Goal: Task Accomplishment & Management: Manage account settings

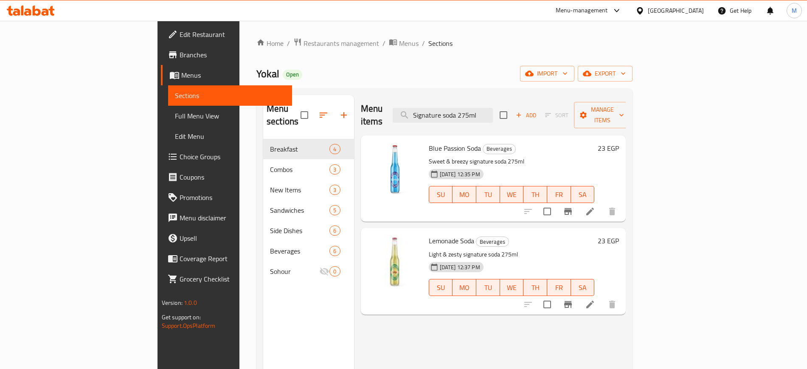
scroll to position [119, 0]
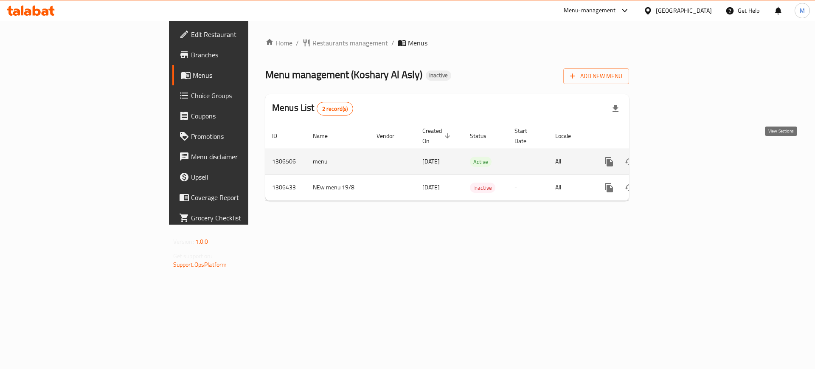
click at [675, 157] on icon "enhanced table" at bounding box center [670, 162] width 10 height 10
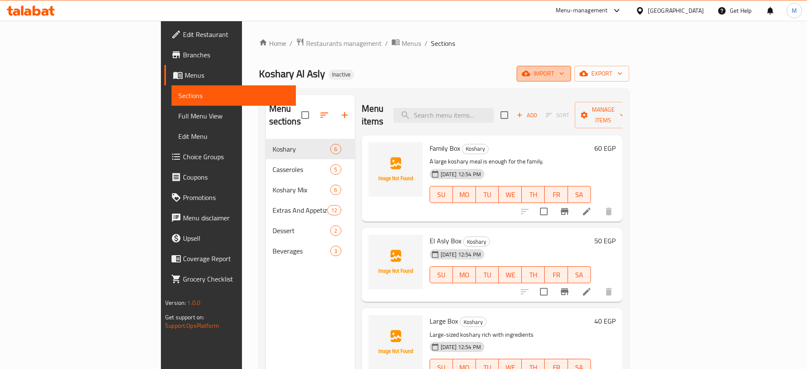
click at [571, 79] on button "import" at bounding box center [544, 74] width 54 height 16
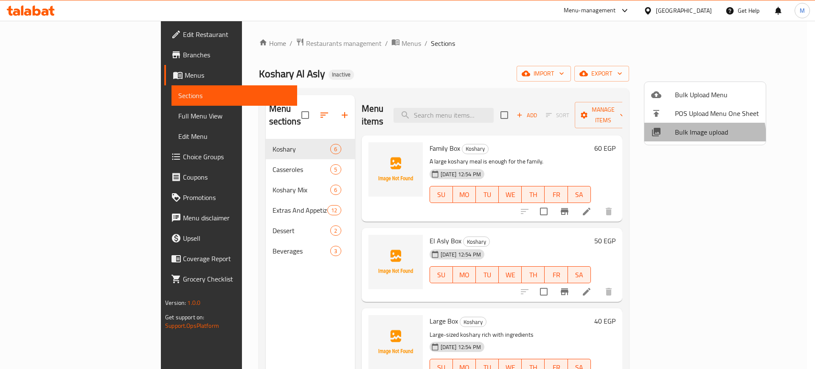
click at [699, 136] on span "Bulk Image upload" at bounding box center [717, 132] width 84 height 10
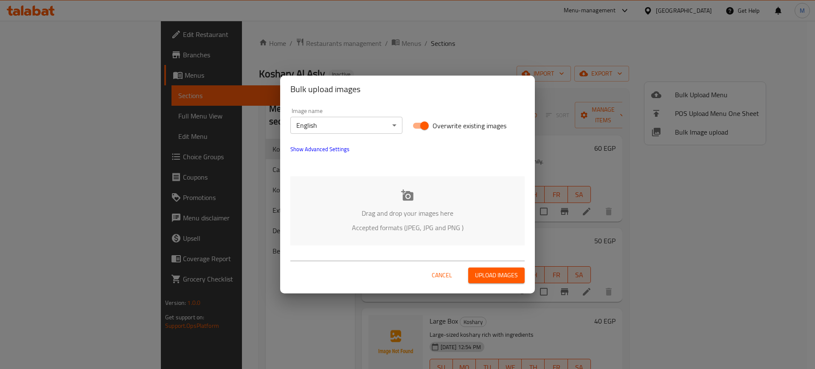
click at [348, 115] on div "Image name English ​" at bounding box center [346, 121] width 112 height 26
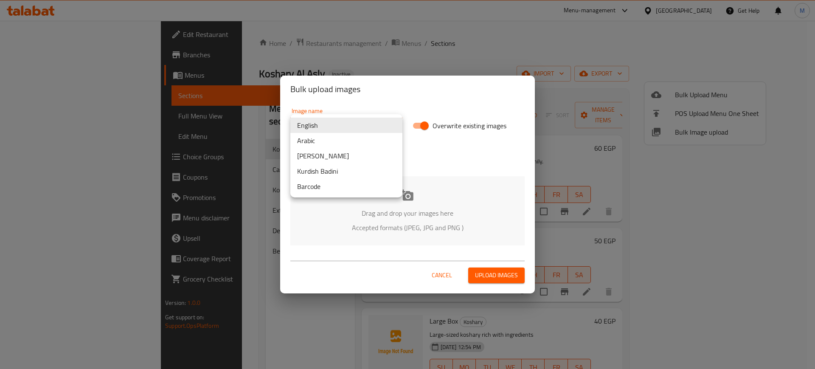
click at [348, 120] on body "​ Menu-management Egypt Get Help M Edit Restaurant Branches Menus Sections Full…" at bounding box center [407, 195] width 815 height 348
click at [346, 141] on li "Arabic" at bounding box center [346, 140] width 112 height 15
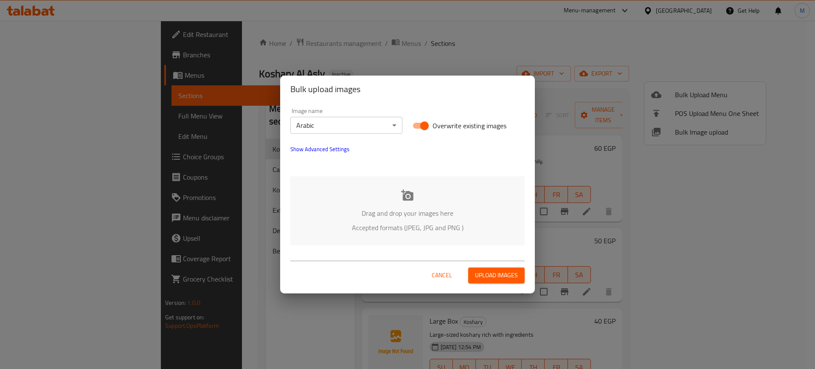
click at [350, 210] on p "Drag and drop your images here" at bounding box center [407, 213] width 209 height 10
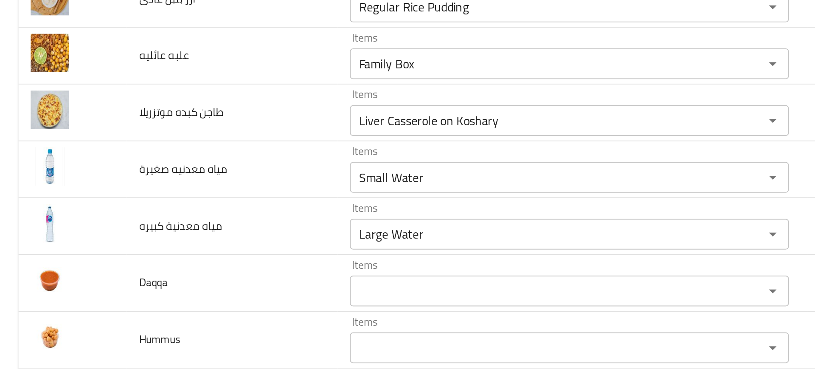
scroll to position [618, 0]
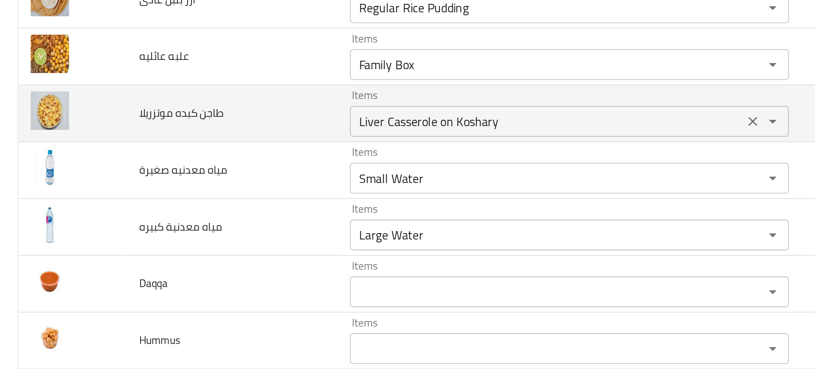
click at [219, 135] on div "Liver Casserole on Koshary Items" at bounding box center [315, 129] width 243 height 17
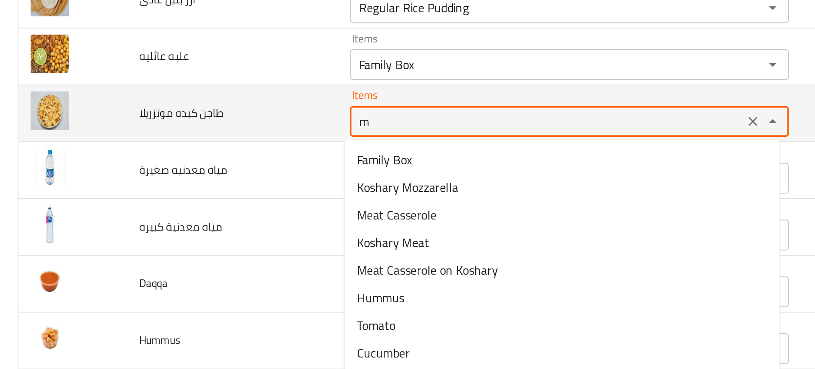
type موتزريلا "mo"
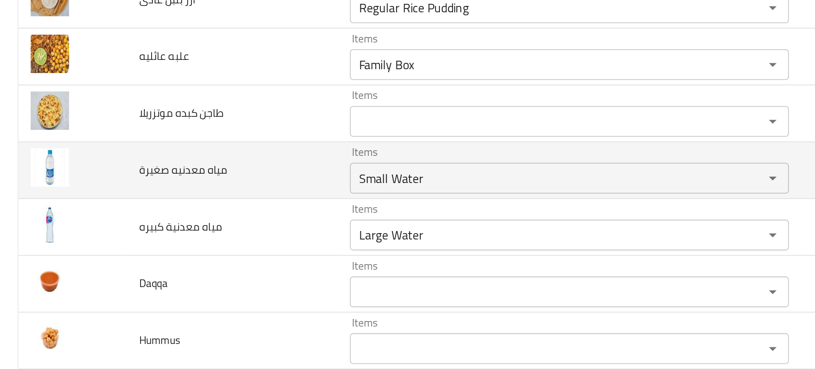
click at [119, 168] on td "مياه معدنيه صغيرة" at bounding box center [128, 155] width 117 height 31
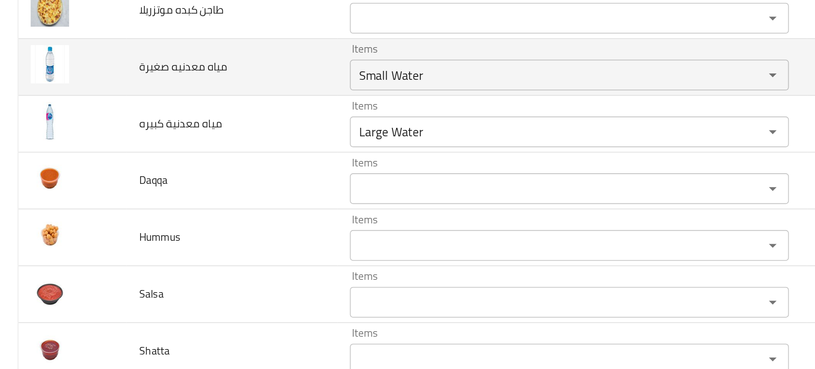
scroll to position [678, 0]
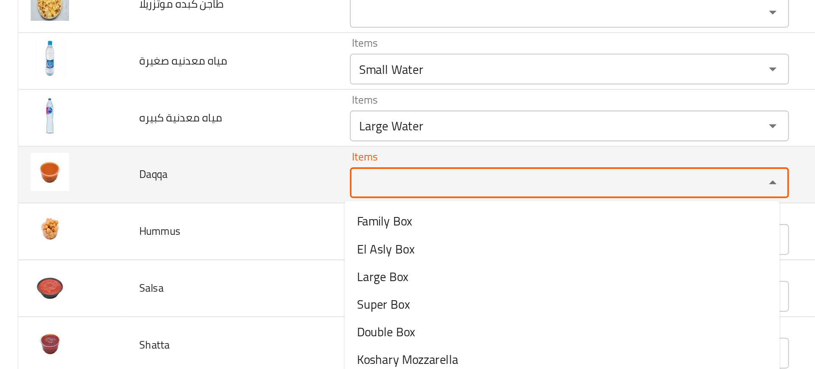
click at [196, 159] on input "Items" at bounding box center [302, 163] width 213 height 12
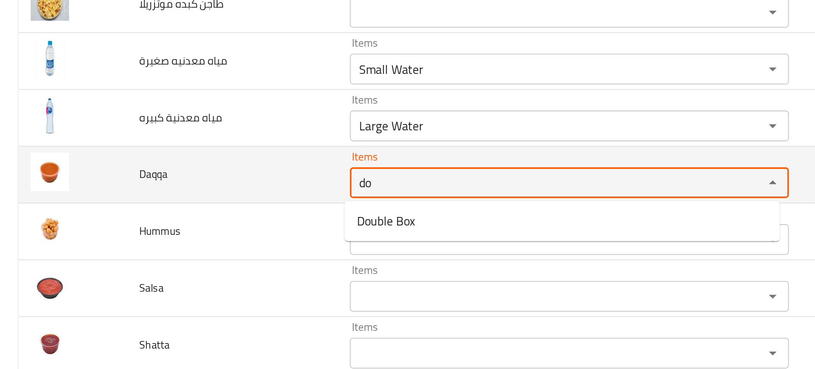
type input "d"
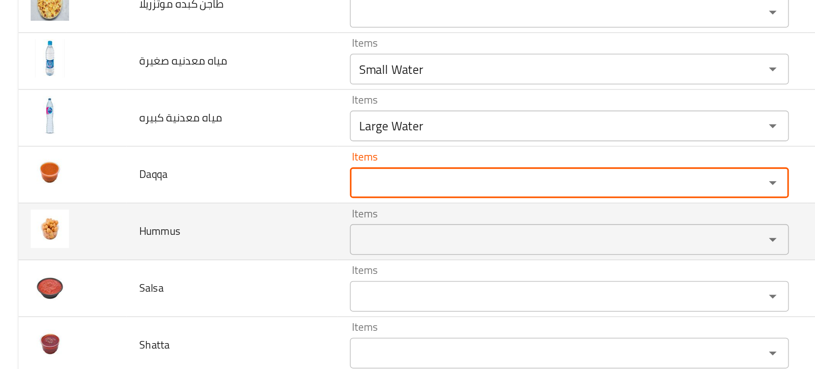
paste input "Garlic Dip"
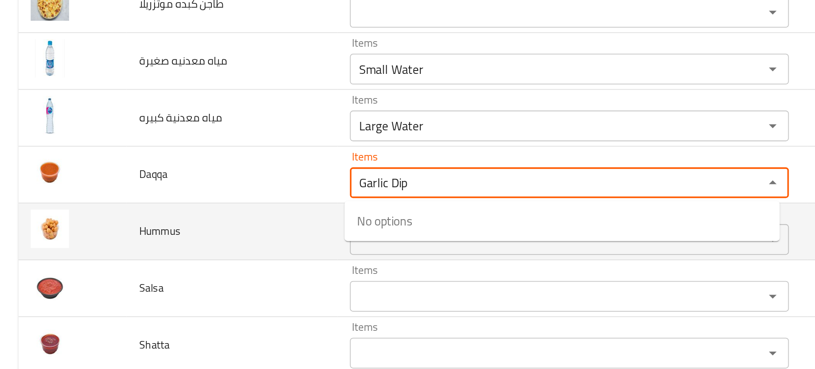
type input "Garlic Dip"
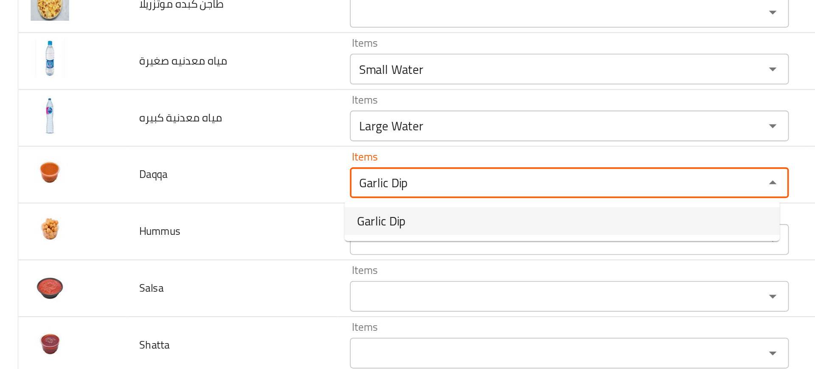
click at [206, 183] on span "Garlic Dip" at bounding box center [210, 184] width 27 height 10
type input "ثومية"
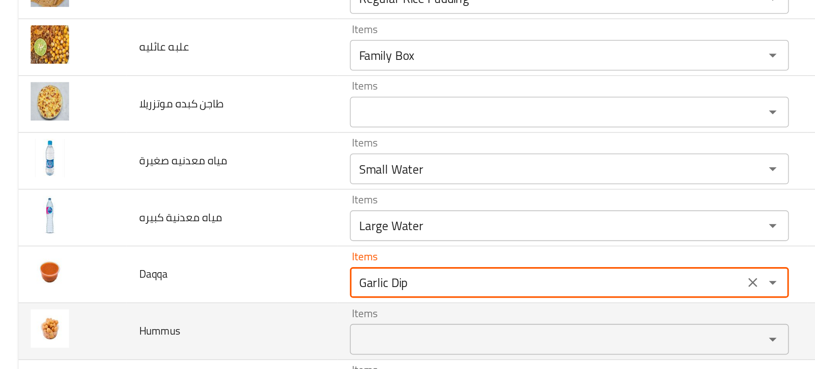
scroll to position [623, 0]
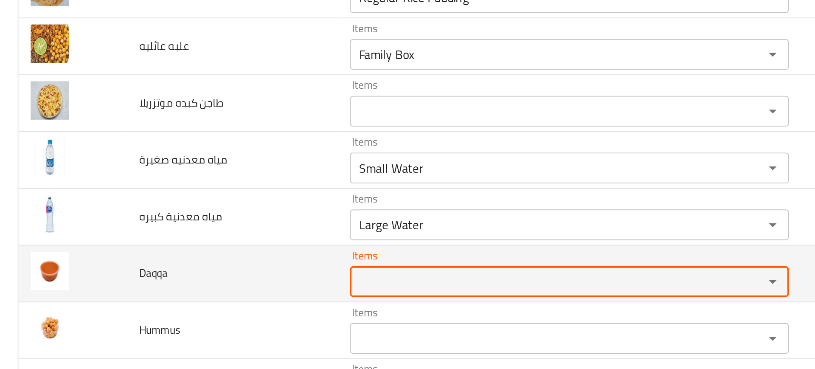
paste input "Sauce"
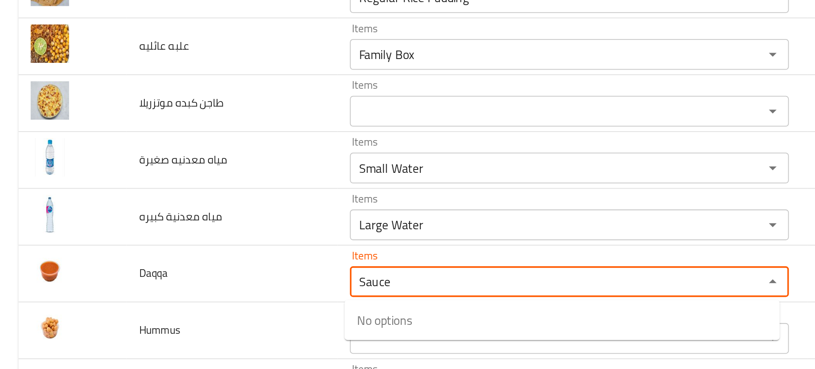
type input "Sauce"
click at [199, 256] on span "Sauce" at bounding box center [205, 254] width 17 height 10
type input "صلصة"
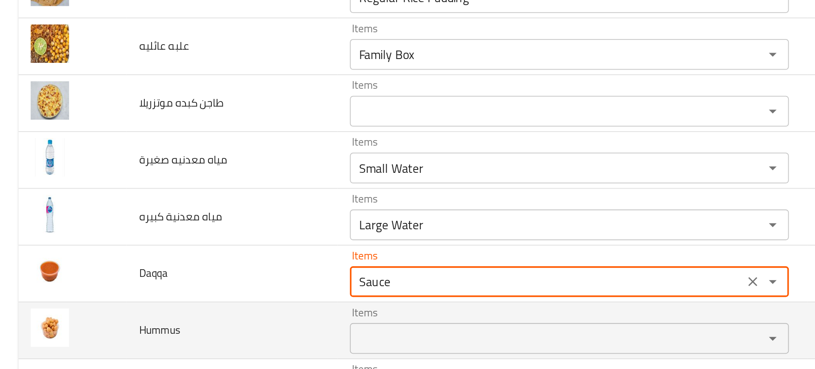
type input "Sauce"
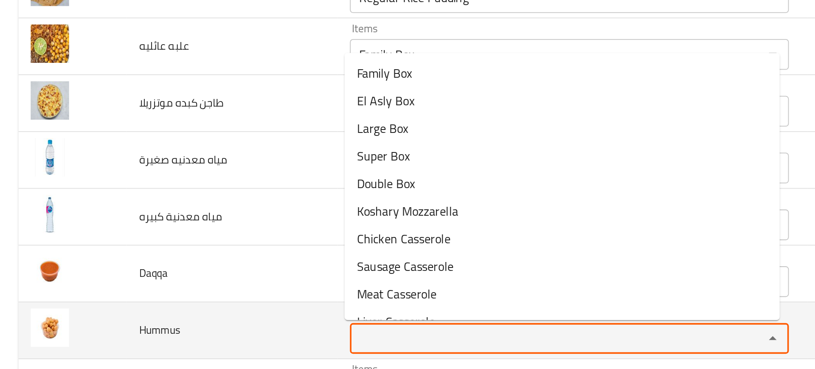
click at [209, 250] on input "Items" at bounding box center [302, 249] width 213 height 12
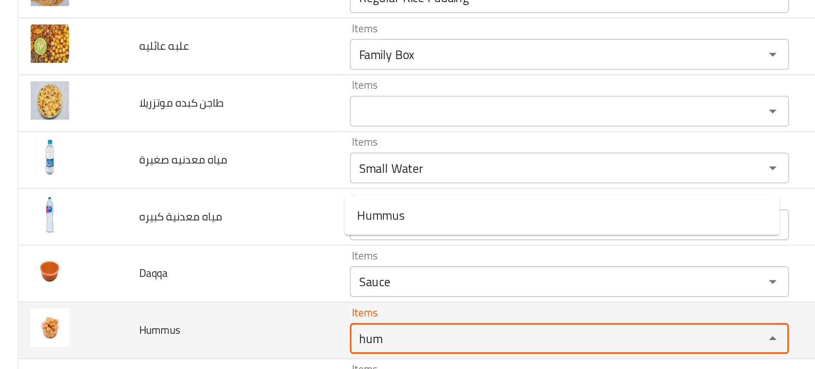
scroll to position [713, 0]
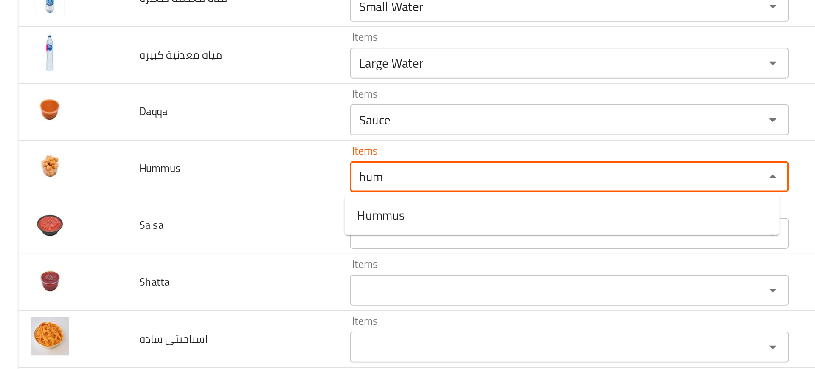
click at [199, 189] on ul "Hummus" at bounding box center [311, 181] width 241 height 22
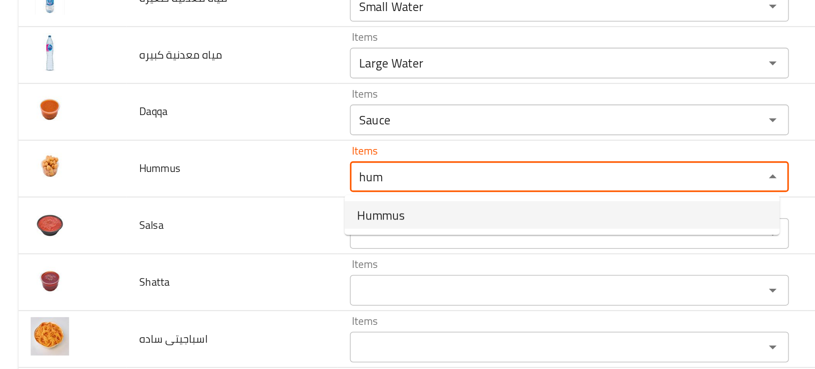
click at [205, 183] on span "Hummus" at bounding box center [210, 181] width 26 height 10
type input "Hummus"
type input "حمص"
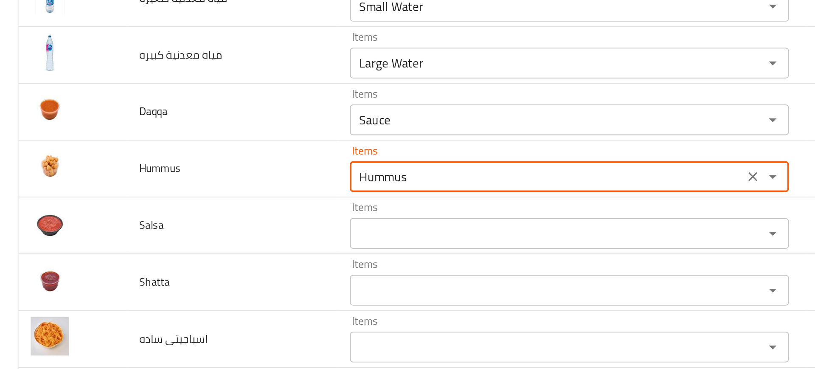
type input "Hummus"
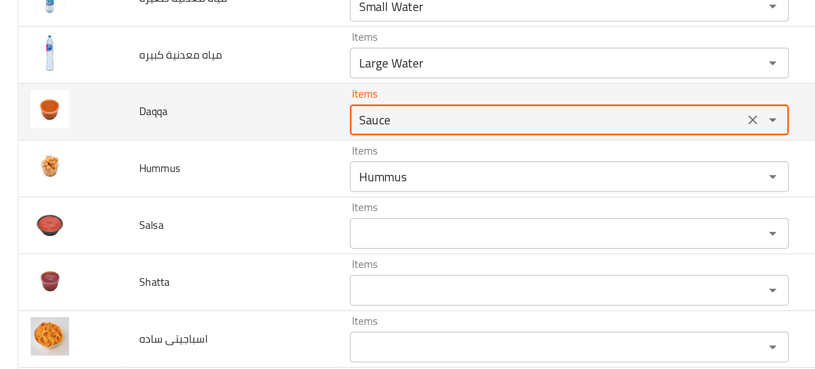
click at [202, 127] on input "Sauce" at bounding box center [302, 128] width 213 height 12
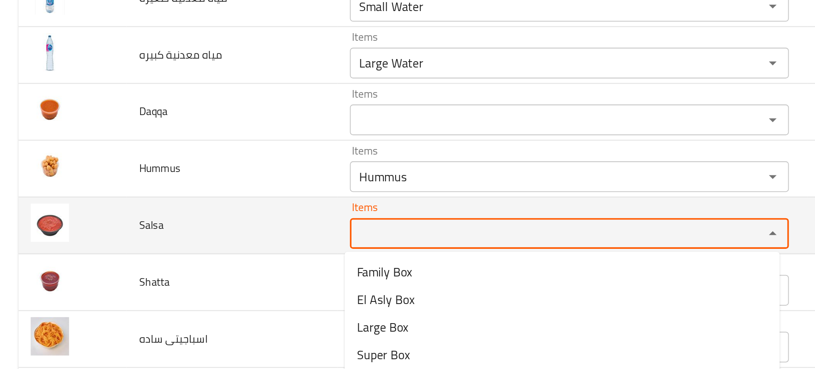
click at [203, 192] on input "Items" at bounding box center [302, 191] width 213 height 12
paste input "Sauce"
type input "Sauce"
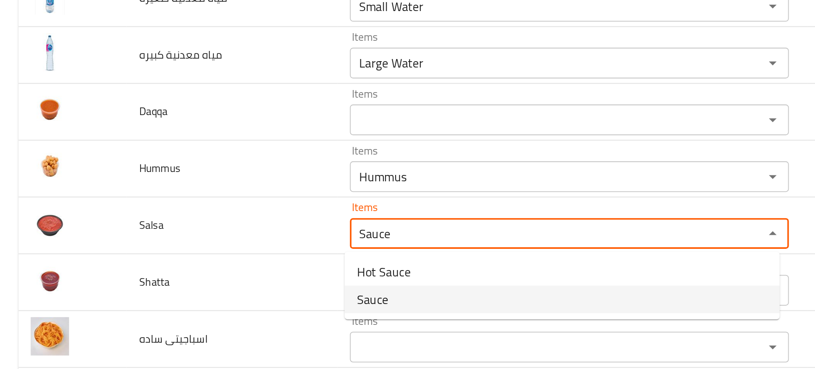
click at [216, 225] on li "Sauce" at bounding box center [311, 227] width 241 height 15
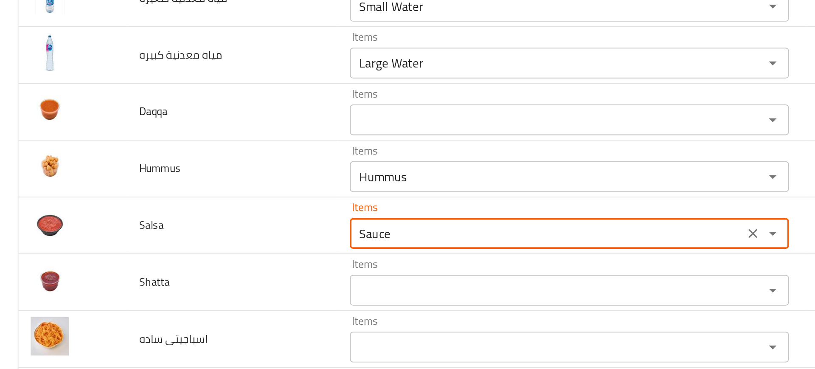
type input "صلصة"
type input "Sauce"
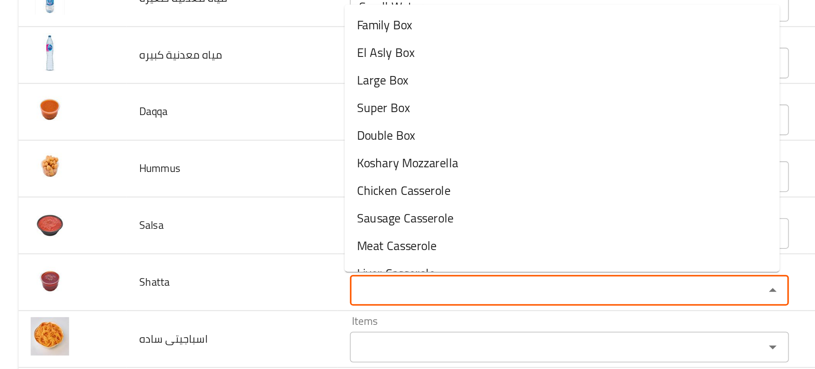
click at [216, 225] on input "Items" at bounding box center [302, 222] width 213 height 12
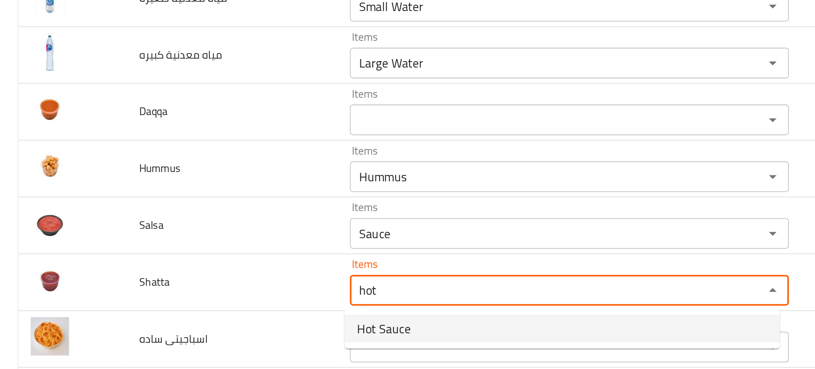
click at [218, 241] on span "Hot Sauce" at bounding box center [212, 244] width 30 height 10
type input "Hot Sauce"
type input "شطه"
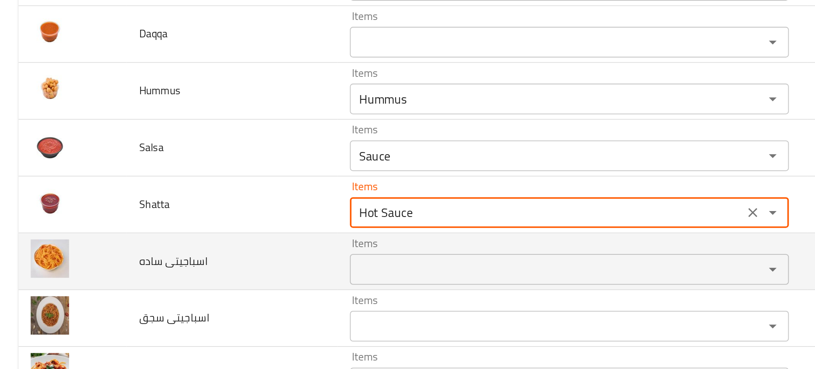
scroll to position [756, 0]
type input "Hot Sauce"
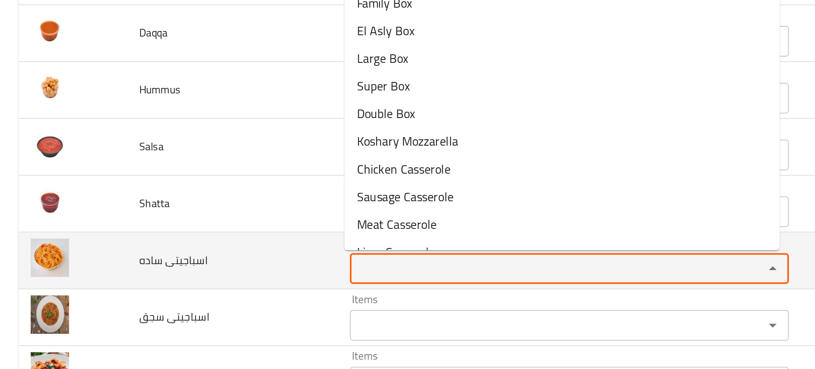
click at [223, 213] on ساده "Items" at bounding box center [302, 211] width 213 height 12
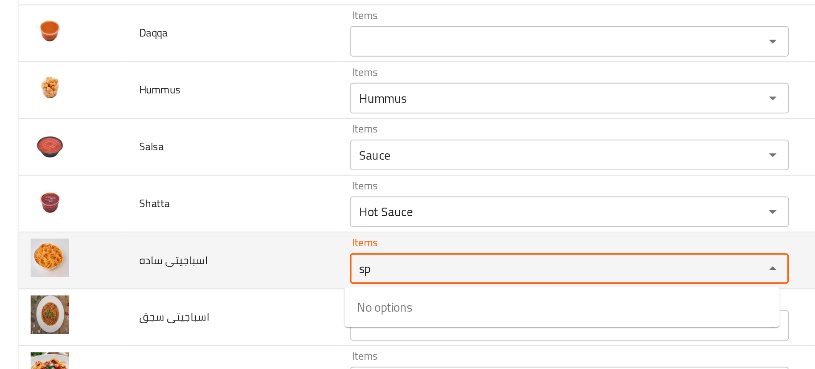
type ساده "s"
type ساده "e"
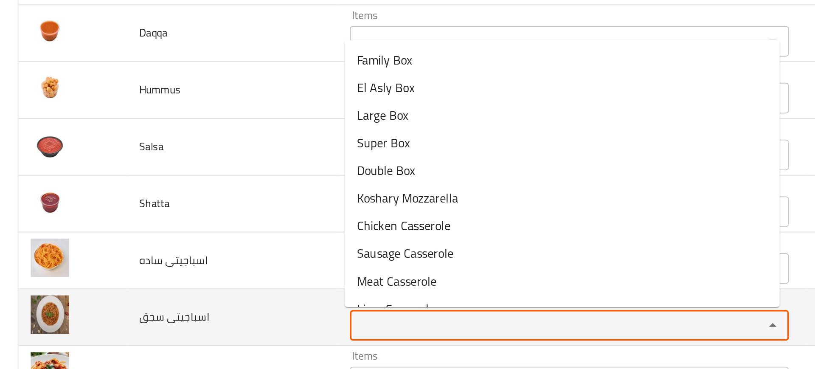
click at [236, 242] on سجق "Items" at bounding box center [302, 242] width 213 height 12
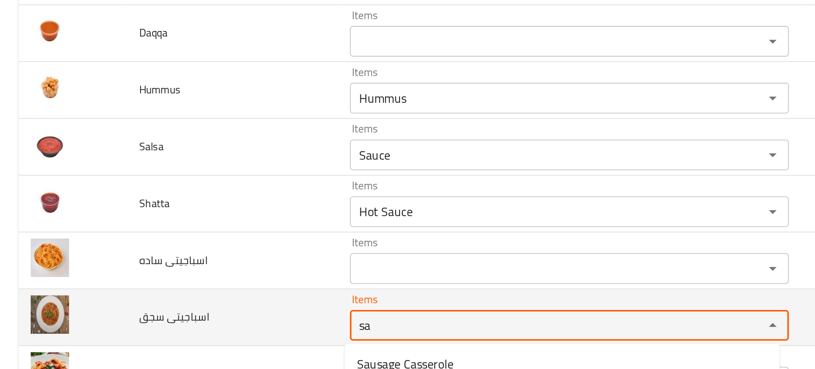
type سجق "sau"
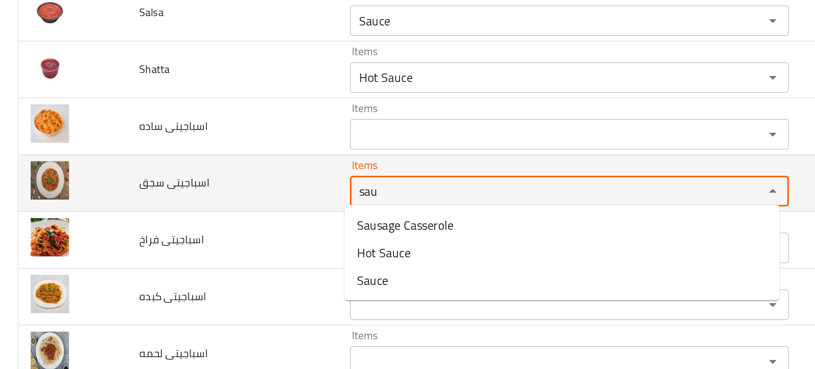
scroll to position [844, 0]
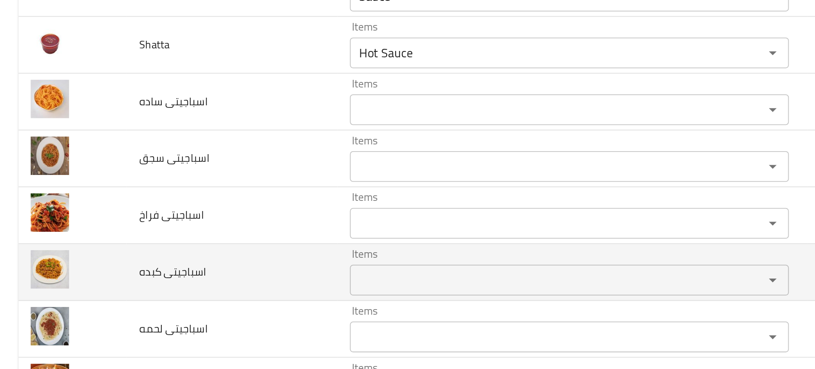
click at [178, 197] on td "اسباجيتى كبده" at bounding box center [128, 212] width 117 height 31
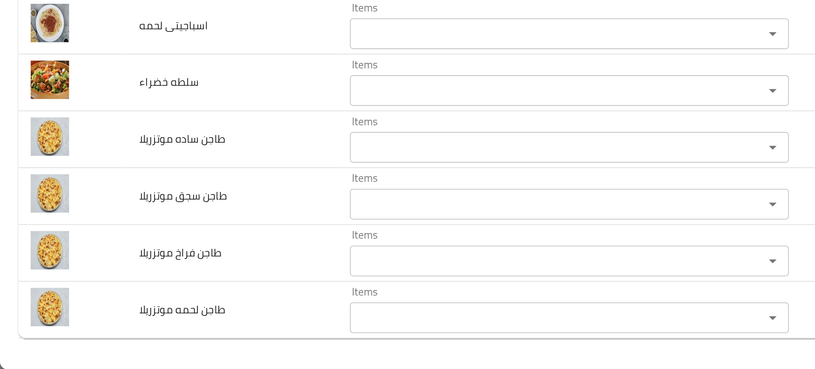
scroll to position [890, 0]
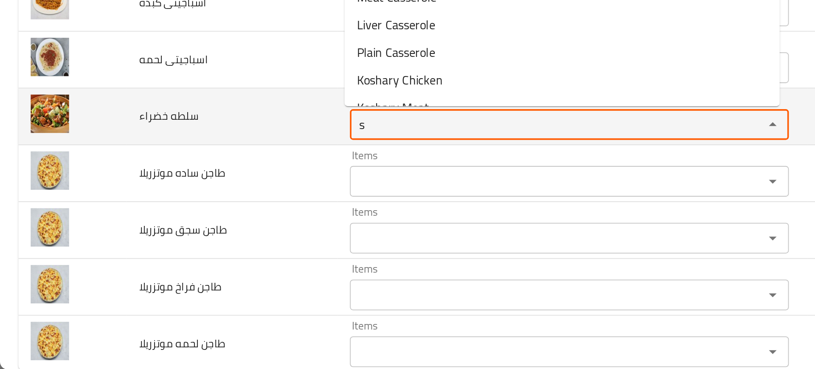
click at [218, 238] on خضراء "s" at bounding box center [302, 234] width 213 height 12
type خضراء "a"
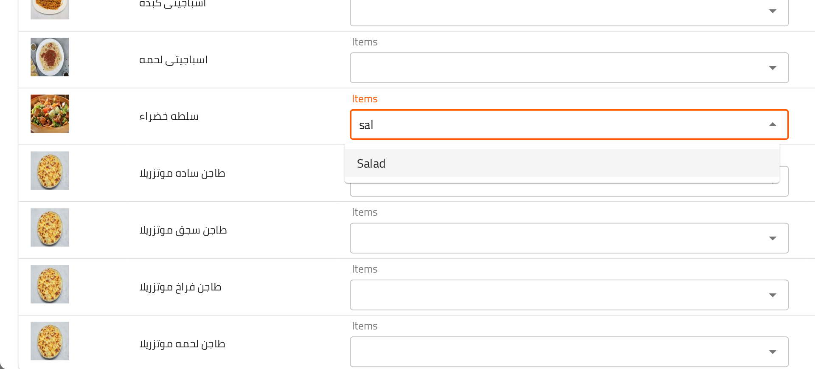
click at [224, 253] on خضراء-option-0 "Salad" at bounding box center [311, 254] width 241 height 15
type خضراء "Salad"
type خضراء-ar "سلطة"
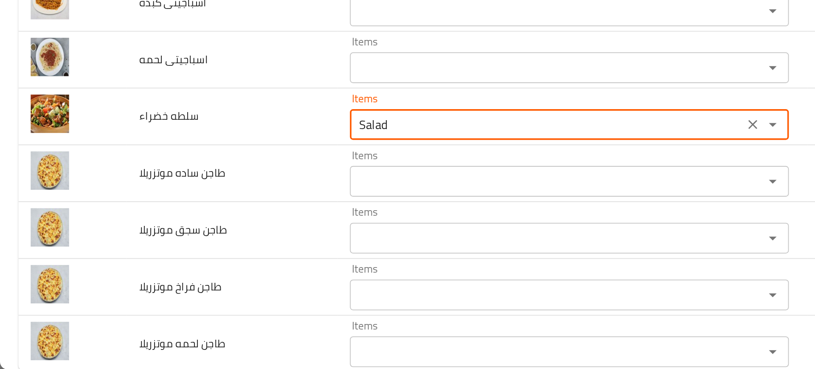
type خضراء "Salad"
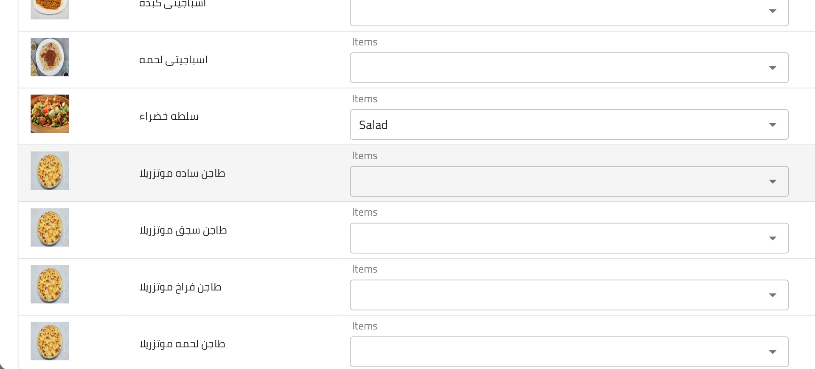
click at [207, 258] on div "Items" at bounding box center [315, 264] width 243 height 17
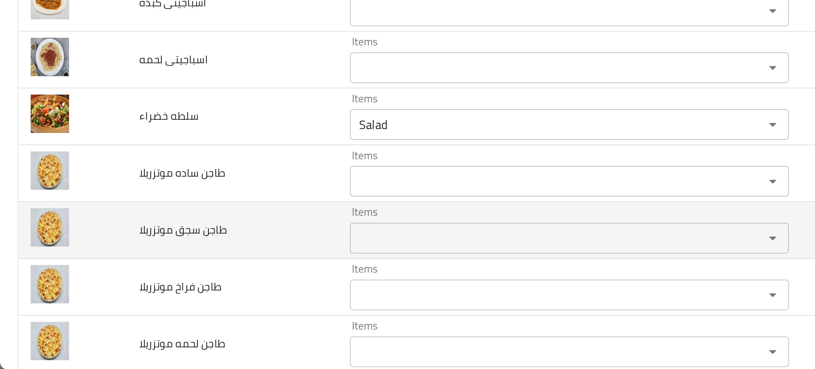
click at [137, 289] on td "طاجن سجق موتزريلا" at bounding box center [128, 291] width 117 height 31
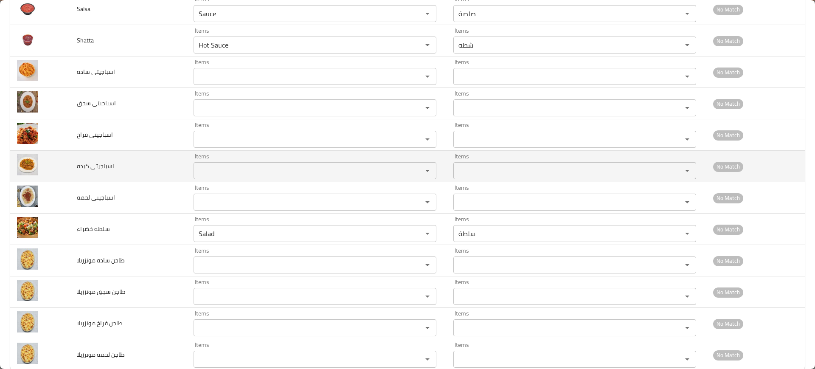
click at [132, 175] on td "اسباجيتى كبده" at bounding box center [128, 166] width 117 height 31
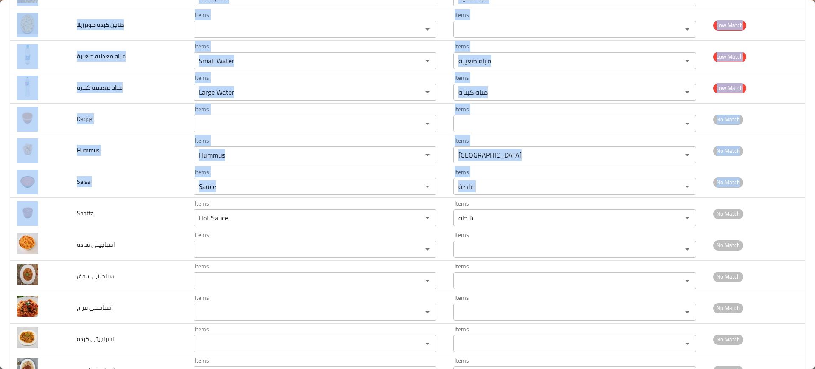
scroll to position [909, 0]
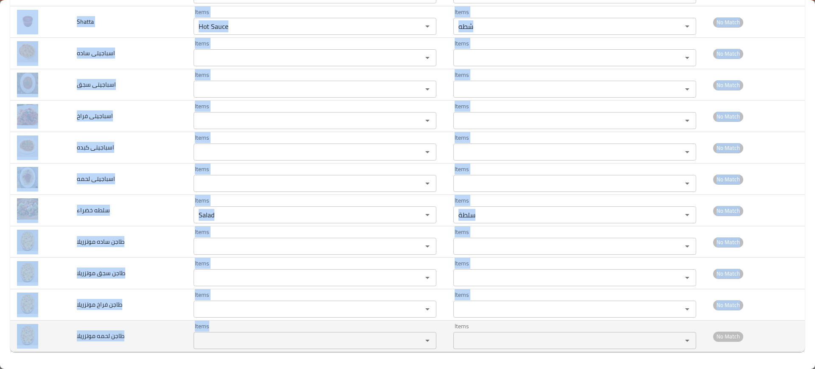
drag, startPoint x: 69, startPoint y: 211, endPoint x: 261, endPoint y: 342, distance: 232.2
copy tbody "Shatta Items Items Items Items No Match اسباجيتى ساده Items Items Items Items N…"
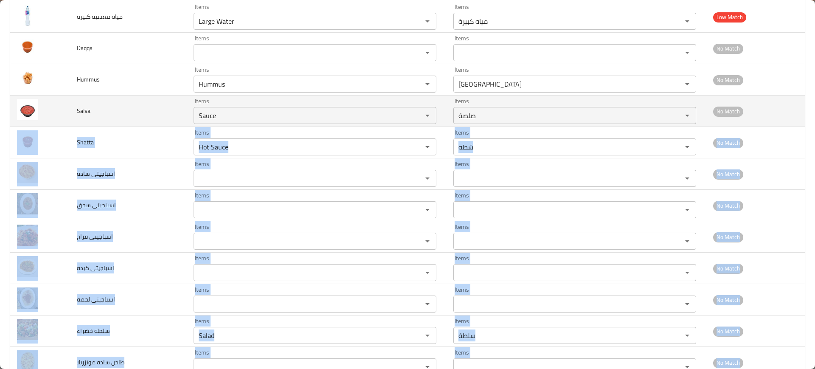
scroll to position [708, 0]
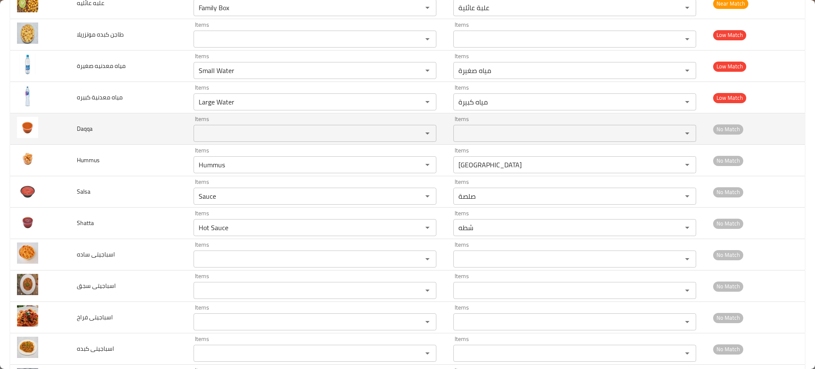
click at [82, 128] on span "Daqqa" at bounding box center [85, 128] width 16 height 11
copy span "Daqqa"
click at [82, 128] on span "Daqqa" at bounding box center [85, 128] width 16 height 11
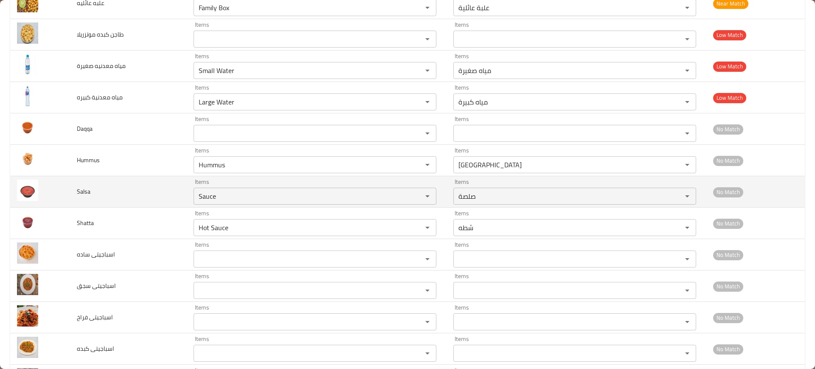
click at [182, 194] on td "Salsa" at bounding box center [128, 191] width 117 height 31
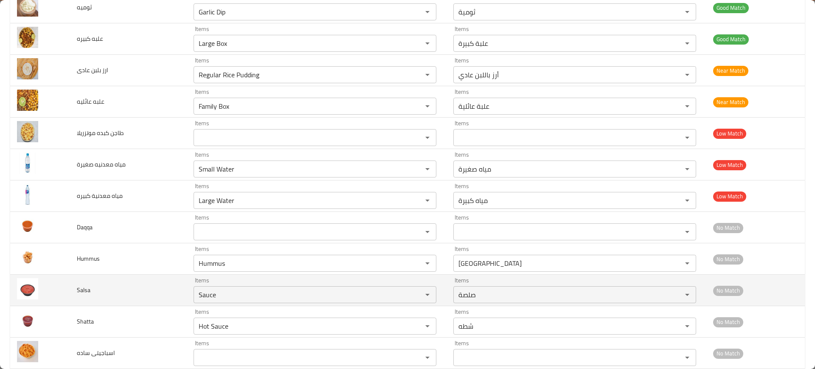
scroll to position [582, 0]
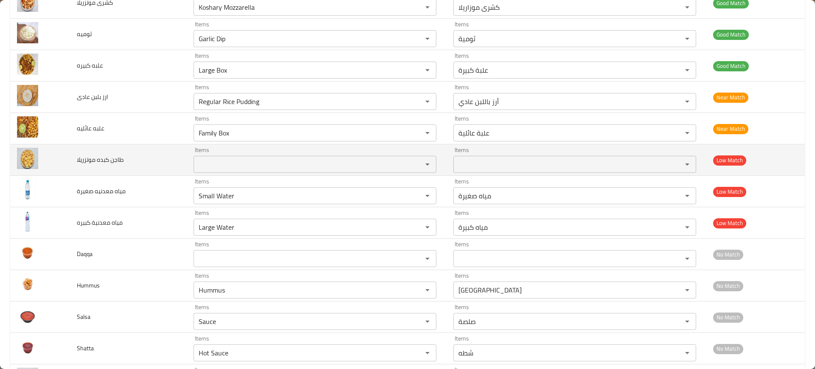
click at [112, 160] on span "طاجن كبده موتزريلا" at bounding box center [100, 159] width 47 height 11
copy span "طاجن كبده موتزريلا"
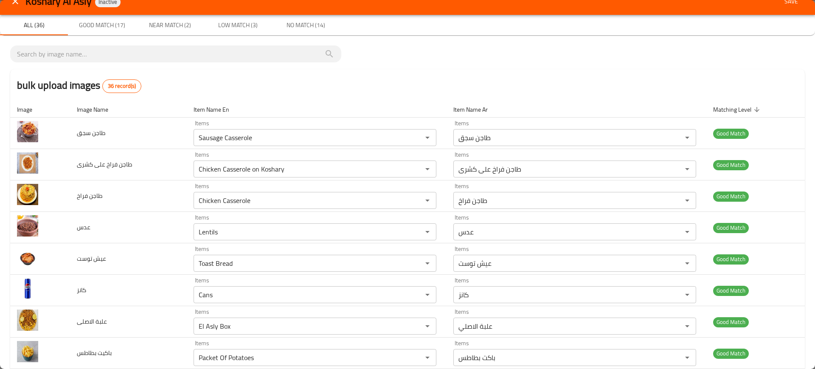
scroll to position [0, 0]
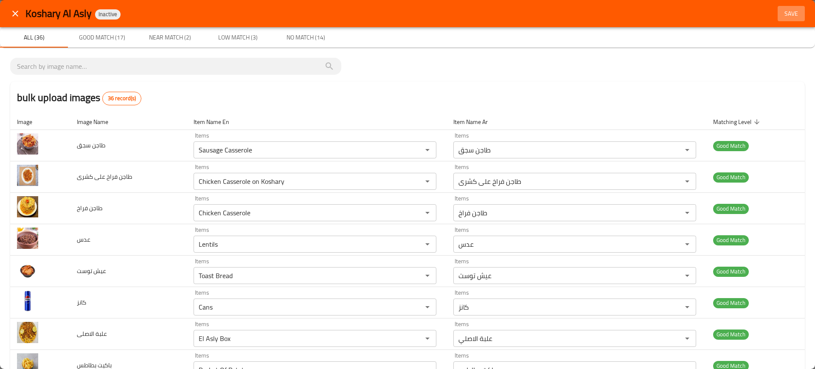
click at [782, 20] on button "Save" at bounding box center [791, 14] width 27 height 16
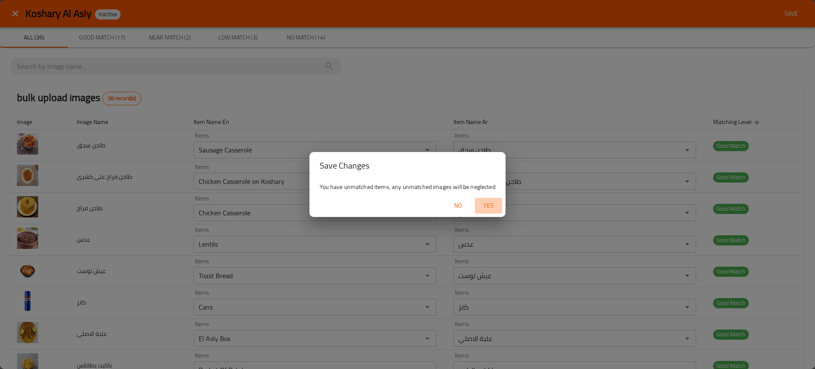
click at [488, 205] on span "Yes" at bounding box center [488, 205] width 20 height 11
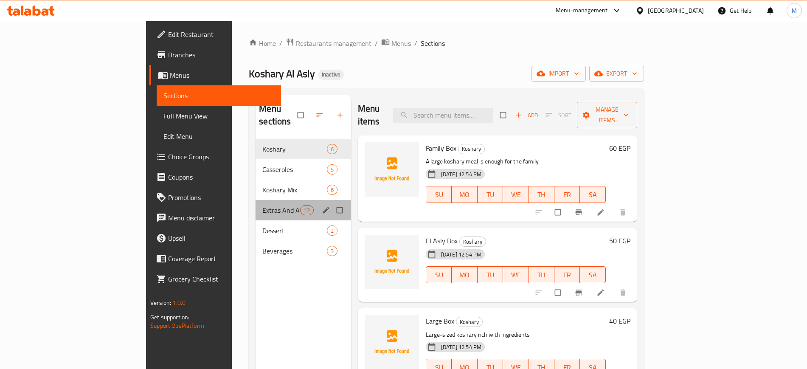
click at [256, 200] on div "Extras And Appetizers 12" at bounding box center [303, 210] width 95 height 20
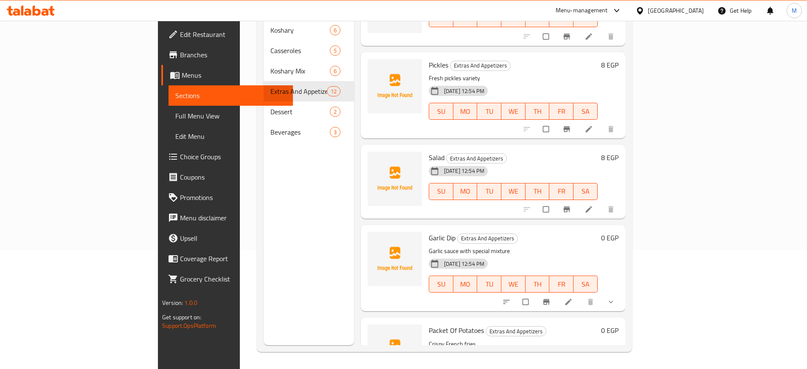
scroll to position [605, 0]
click at [429, 231] on span "Garlic Dip" at bounding box center [442, 237] width 27 height 13
copy h6 "Garlic Dip"
click at [429, 231] on span "Garlic Dip" at bounding box center [442, 237] width 27 height 13
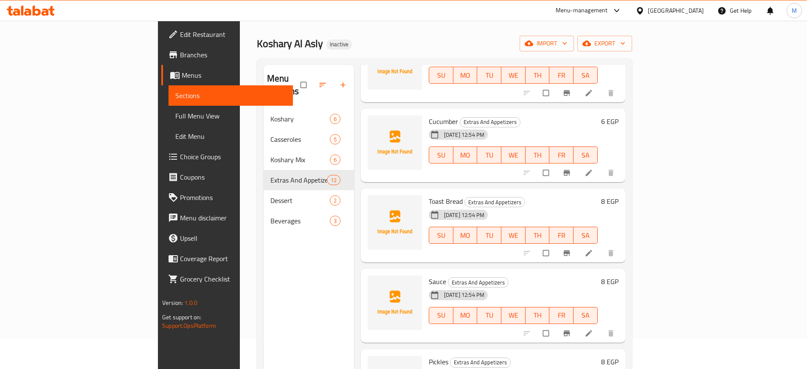
scroll to position [396, 0]
click at [429, 275] on span "Sauce" at bounding box center [437, 281] width 17 height 13
copy h6 "Sauce"
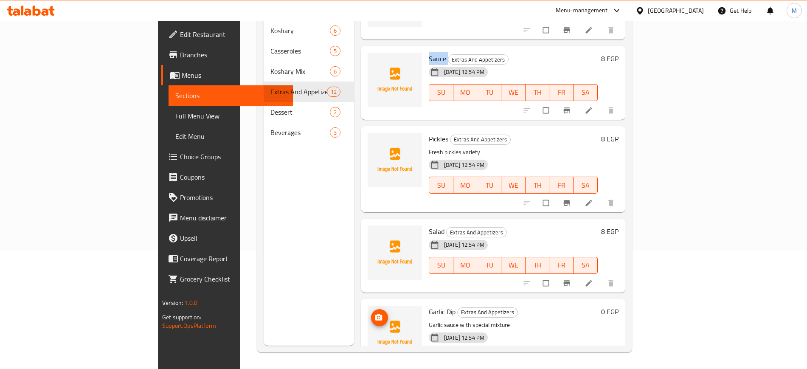
scroll to position [517, 0]
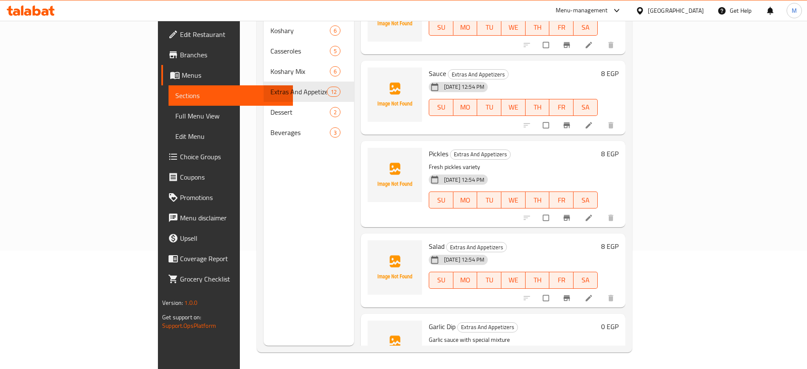
click at [264, 197] on div "Menu sections Koshary 6 Casseroles 5 Koshary Mix 6 Extras And Appetizers 12 Des…" at bounding box center [309, 161] width 90 height 369
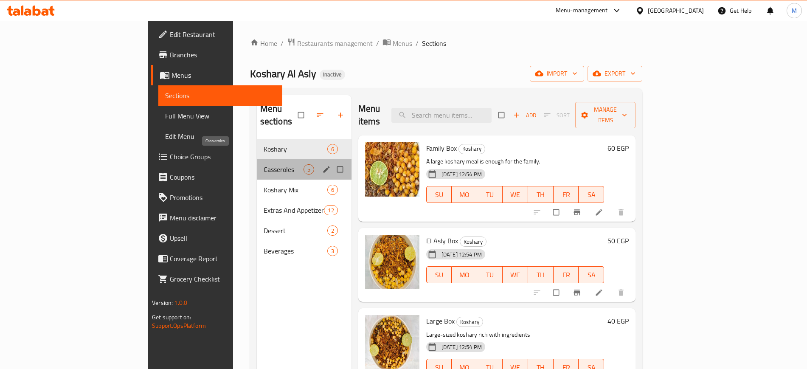
click at [264, 164] on span "Casseroles" at bounding box center [284, 169] width 40 height 10
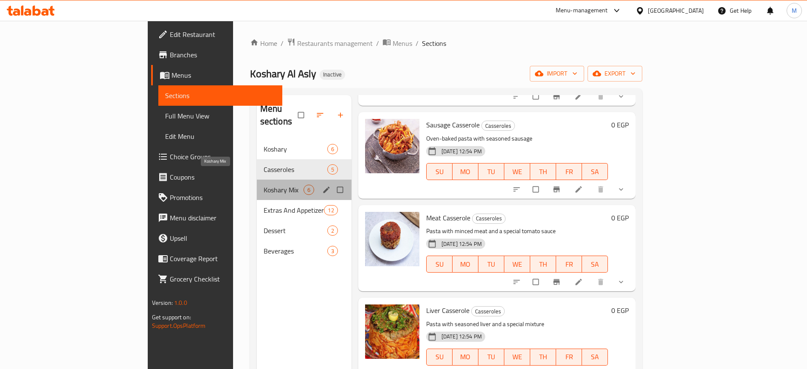
click at [264, 185] on span "Koshary Mix" at bounding box center [284, 190] width 40 height 10
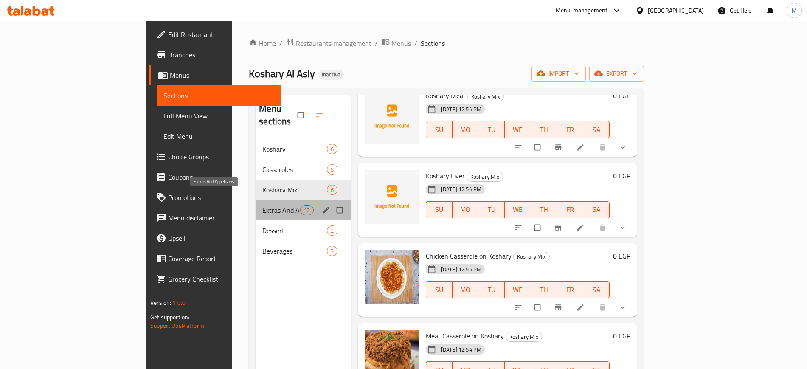
click at [262, 205] on span "Extras And Appetizers" at bounding box center [280, 210] width 37 height 10
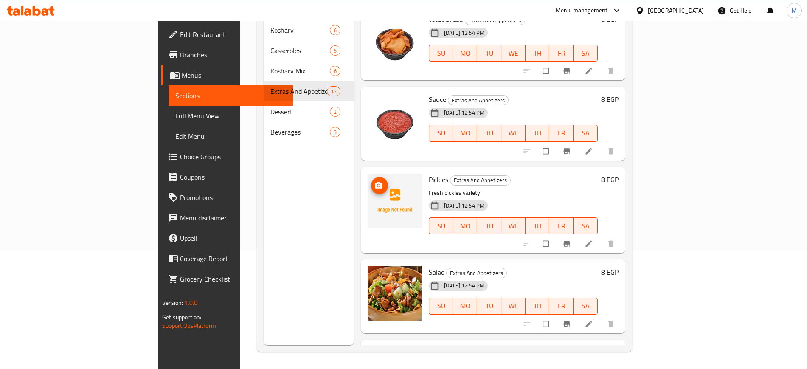
scroll to position [491, 0]
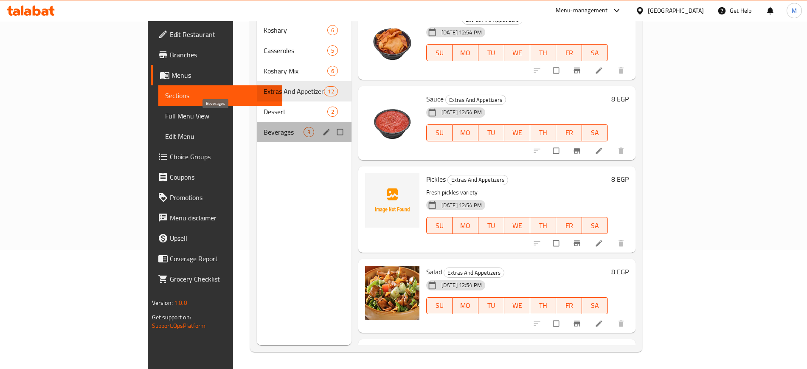
click at [264, 127] on span "Beverages" at bounding box center [284, 132] width 40 height 10
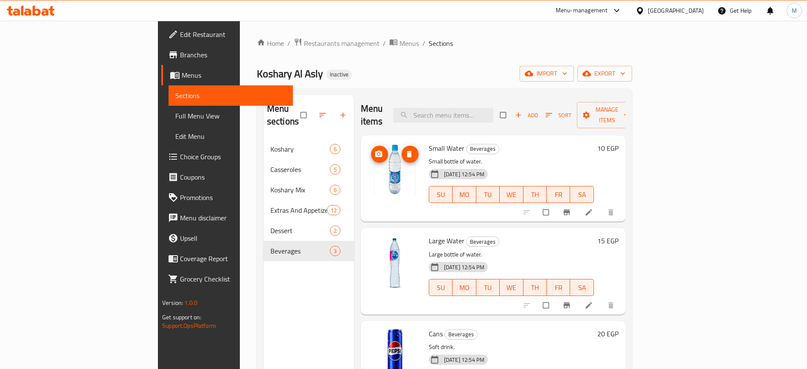
scroll to position [0, 0]
click at [175, 112] on span "Full Menu View" at bounding box center [230, 116] width 110 height 10
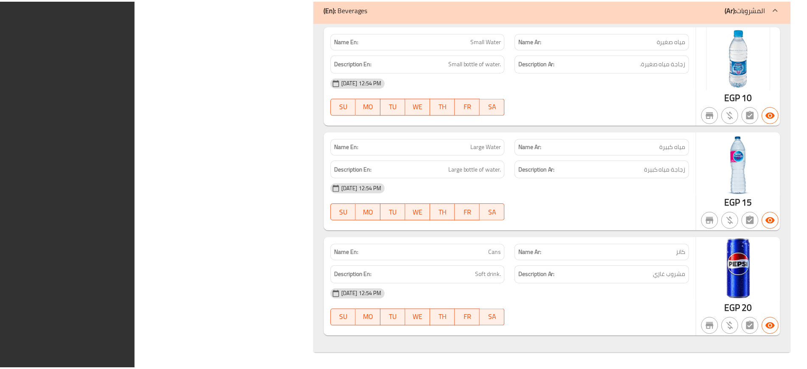
scroll to position [4255, 0]
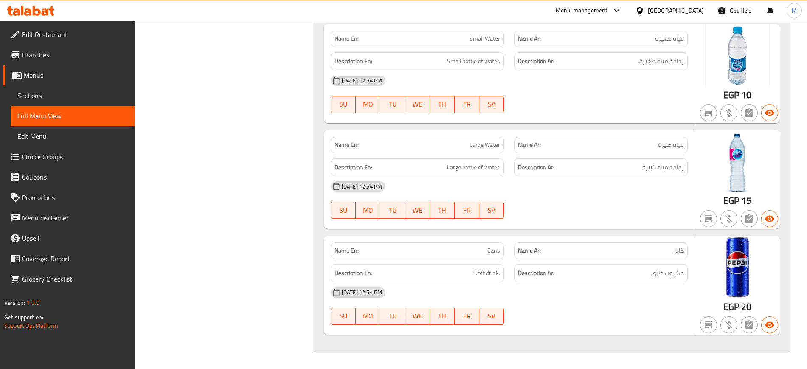
click at [73, 28] on link "Edit Restaurant" at bounding box center [68, 34] width 131 height 20
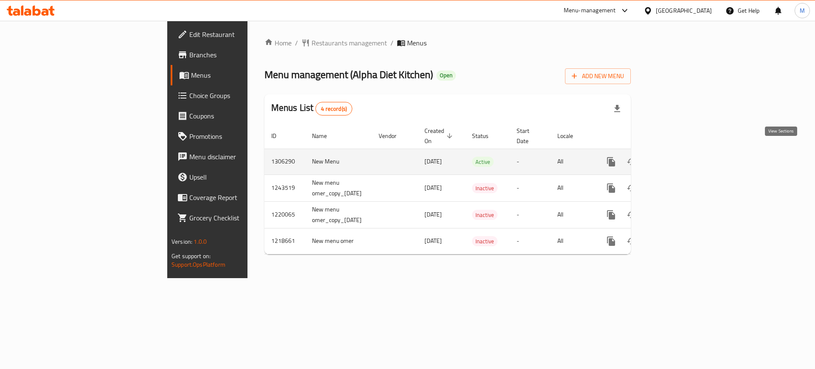
click at [683, 152] on link "enhanced table" at bounding box center [672, 162] width 20 height 20
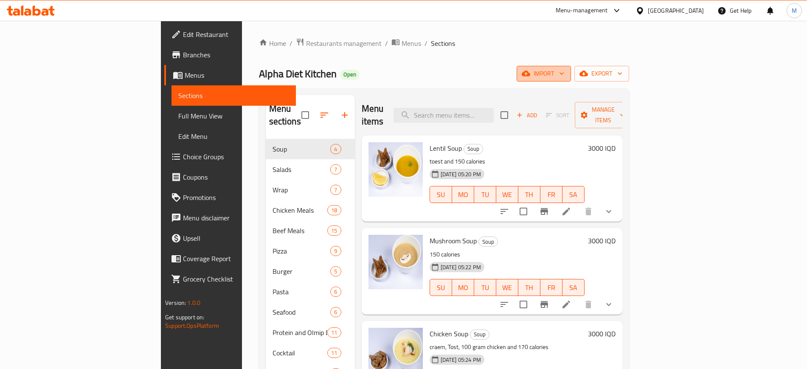
click at [564, 75] on span "import" at bounding box center [543, 73] width 41 height 11
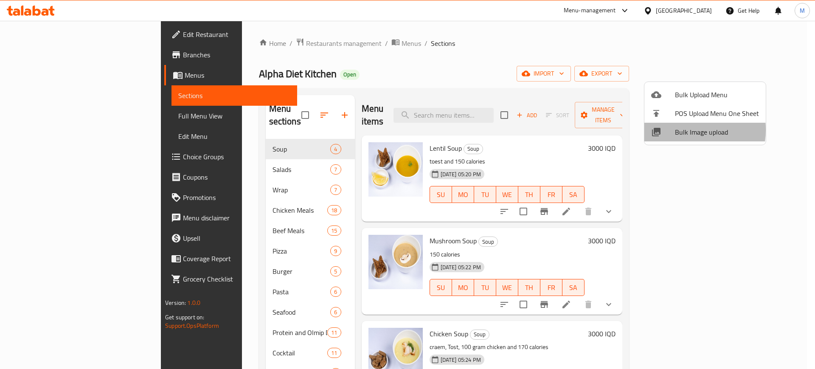
click at [678, 130] on span "Bulk Image upload" at bounding box center [717, 132] width 84 height 10
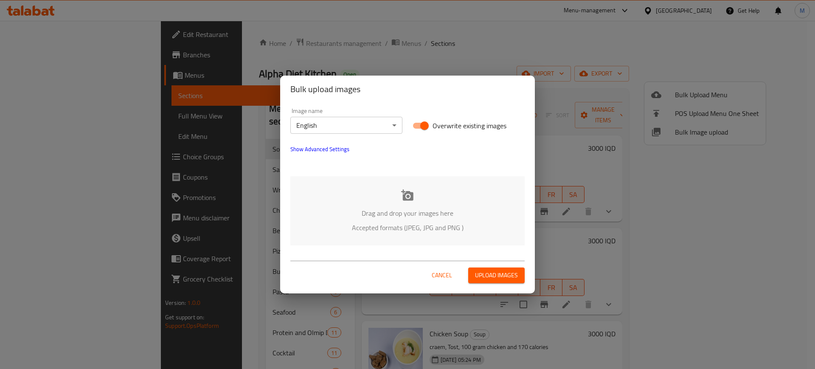
click at [454, 183] on div "Drag and drop your images here Accepted formats (JPEG, JPG and PNG )" at bounding box center [407, 210] width 234 height 69
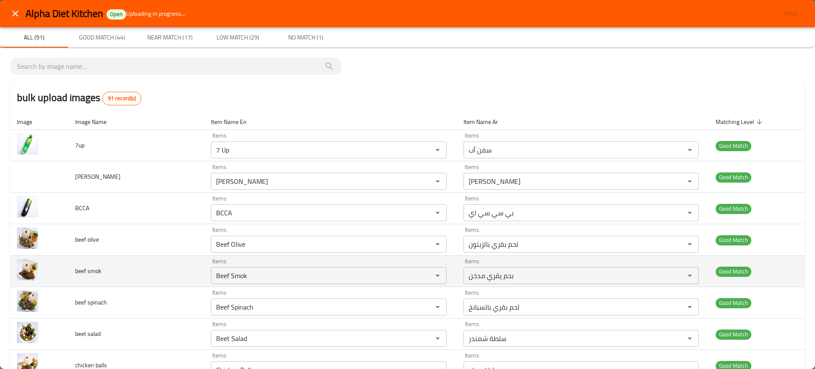
type pizza "Mixed Pizza"
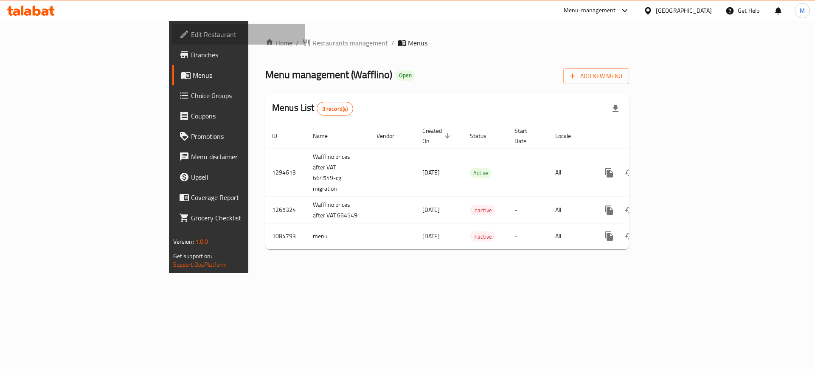
click at [191, 38] on span "Edit Restaurant" at bounding box center [244, 34] width 107 height 10
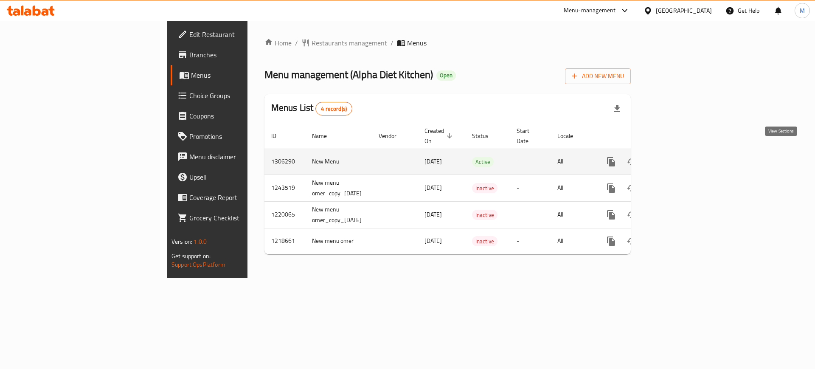
click at [676, 158] on icon "enhanced table" at bounding box center [672, 162] width 8 height 8
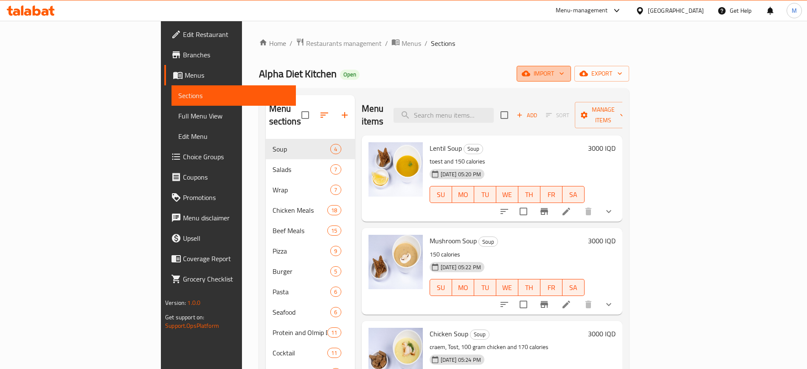
click at [530, 70] on icon "button" at bounding box center [526, 73] width 8 height 8
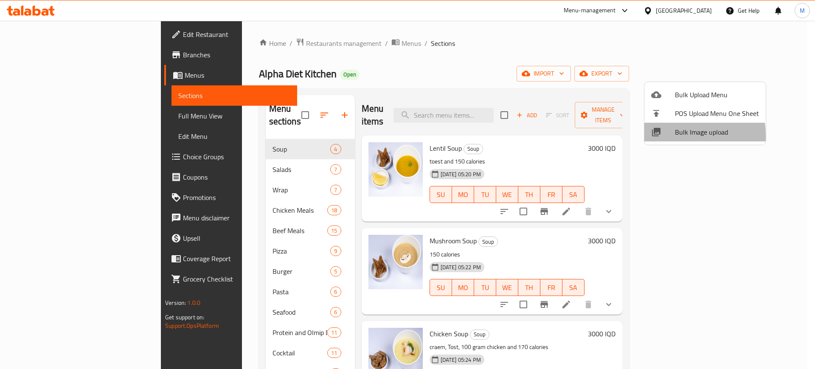
click at [665, 136] on div at bounding box center [663, 132] width 24 height 10
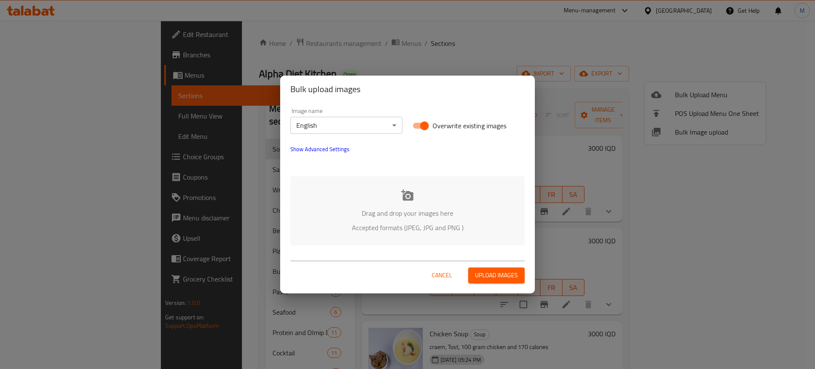
click at [409, 199] on icon at bounding box center [407, 194] width 12 height 11
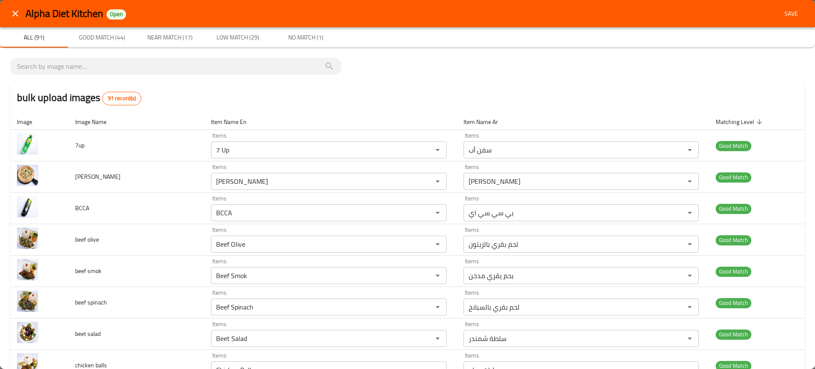
type pizza "Mixed Pizza"
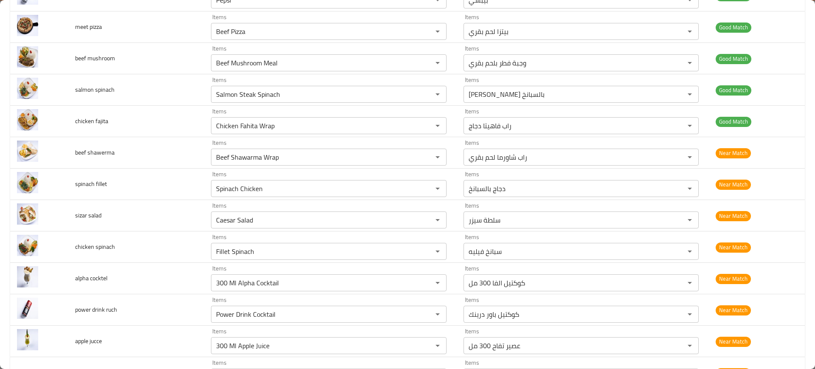
scroll to position [1375, 0]
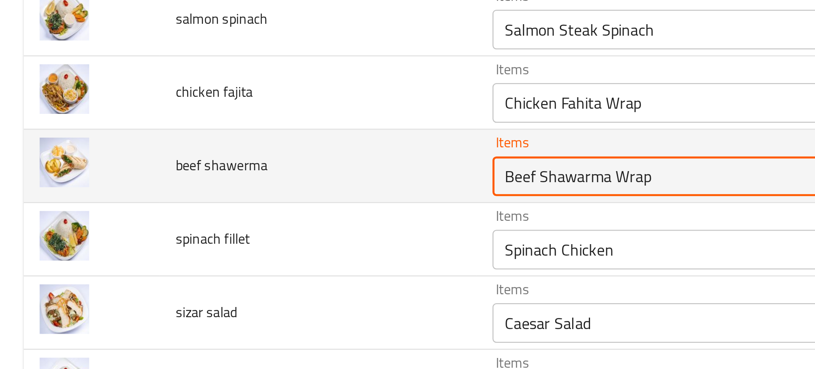
click at [228, 155] on shawerma "Beef Shawarma Wrap" at bounding box center [315, 157] width 205 height 12
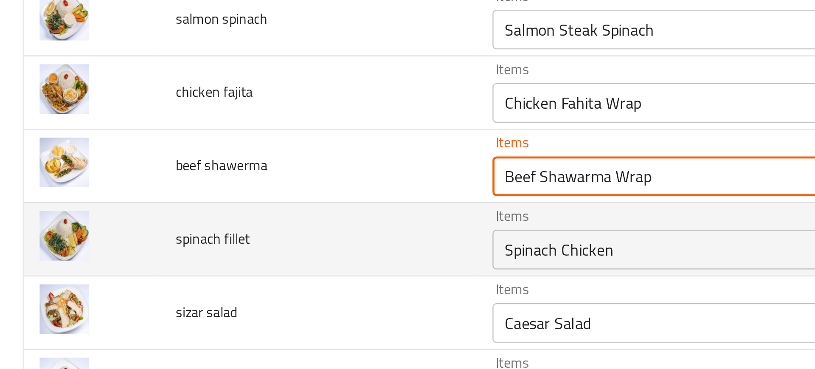
scroll to position [1410, 0]
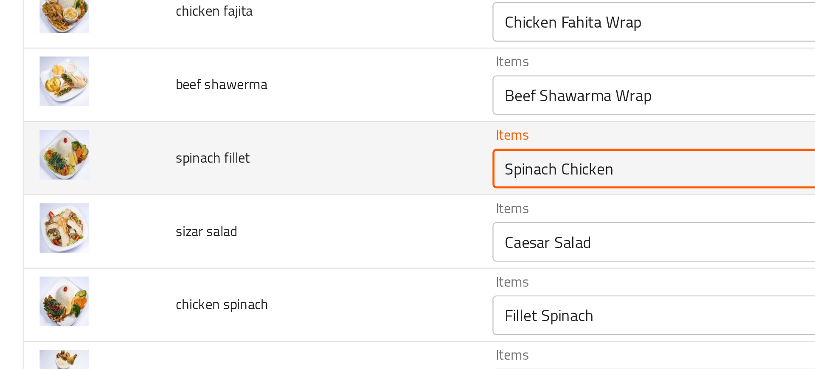
click at [213, 154] on fillet "Spinach Chicken" at bounding box center [315, 153] width 205 height 12
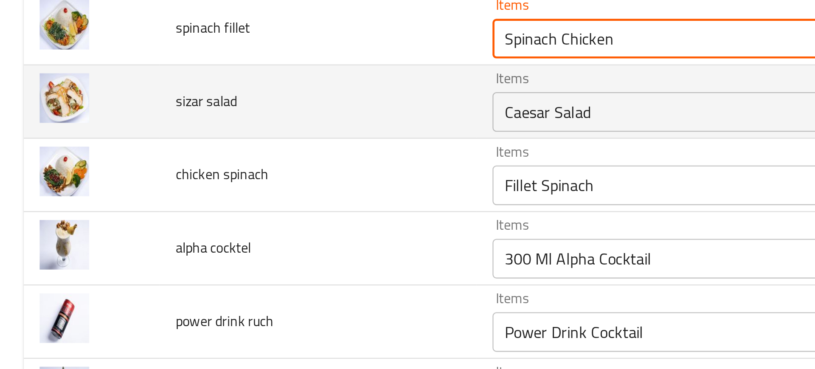
scroll to position [1466, 0]
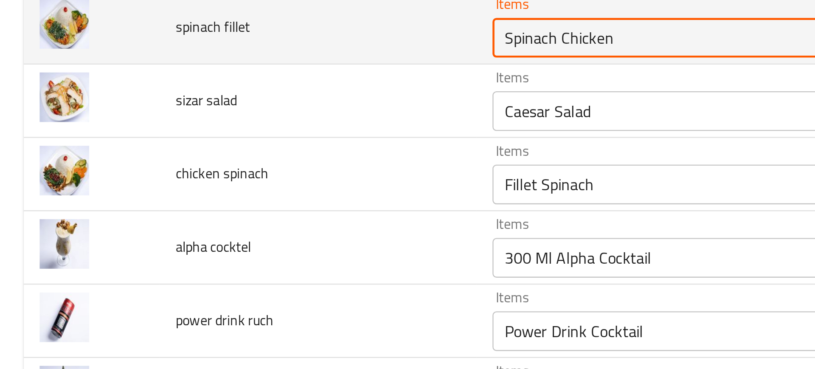
click at [227, 100] on fillet "Spinach Chicken" at bounding box center [315, 97] width 205 height 12
type fillet "Spinach"
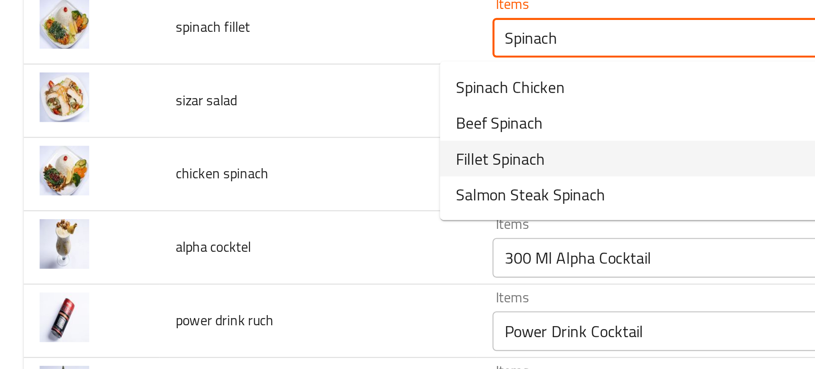
click at [203, 148] on span "Fillet Spinach" at bounding box center [214, 149] width 38 height 10
type pizza "Mixed Pizza"
type fillet "Fillet Spinach"
type fillet-ar "سبانخ فيليه"
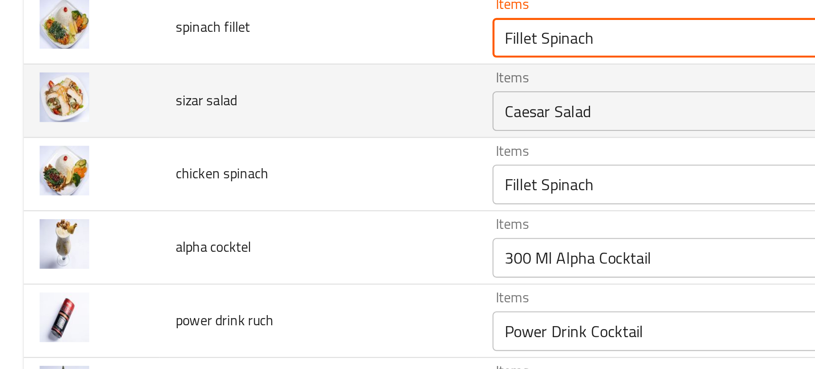
type fillet "Fillet Spinach"
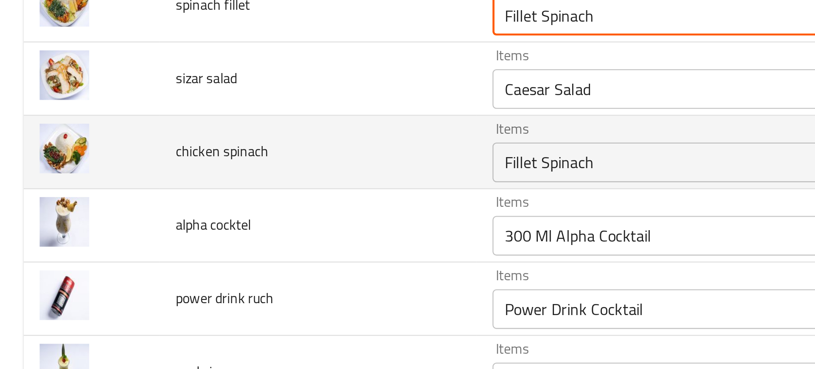
scroll to position [1476, 0]
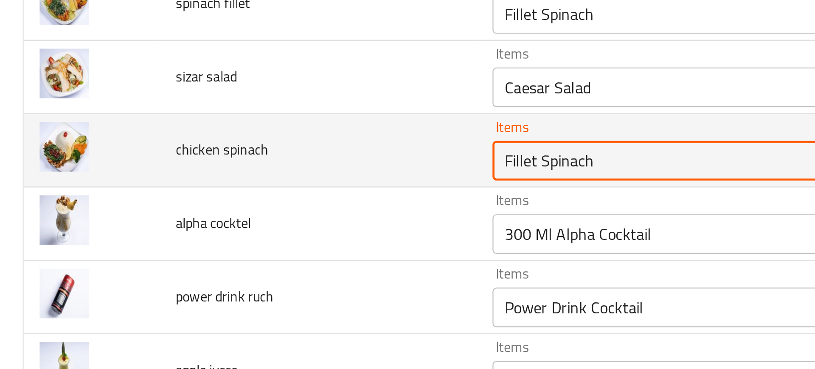
drag, startPoint x: 208, startPoint y: 152, endPoint x: 165, endPoint y: 158, distance: 44.2
click at [165, 158] on tr "chicken spinach Items Fillet Spinach Items Items سبانخ فيليه Items Near Match" at bounding box center [407, 145] width 795 height 31
type spinach "Spinach"
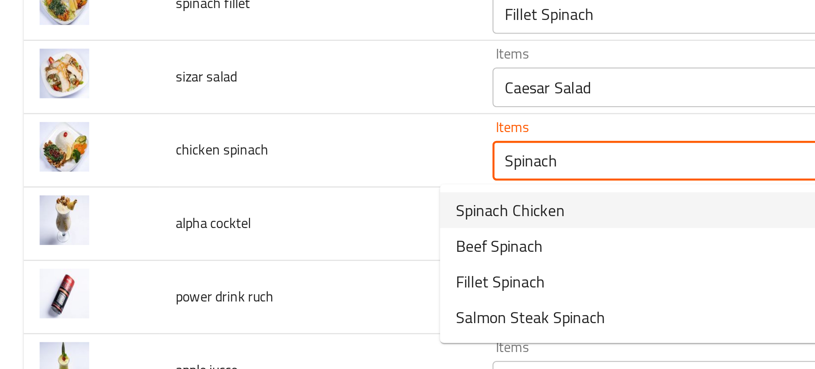
click at [207, 171] on span "Spinach Chicken" at bounding box center [218, 171] width 47 height 10
type pizza "Mixed Pizza"
type spinach "Spinach Chicken"
type spinach-ar "دجاج بالسبانخ"
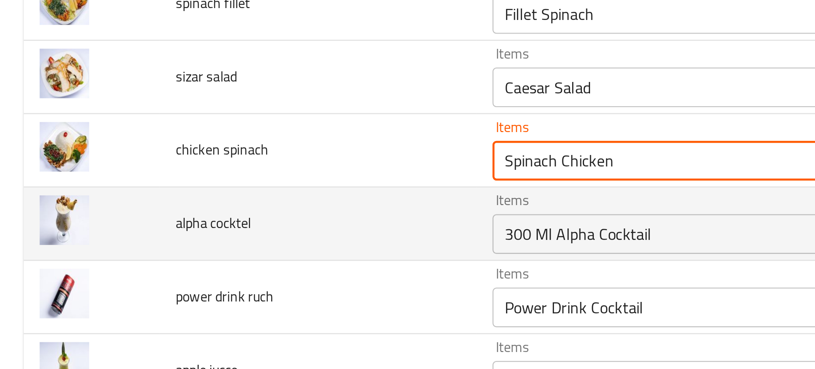
type spinach "Spinach Chicken"
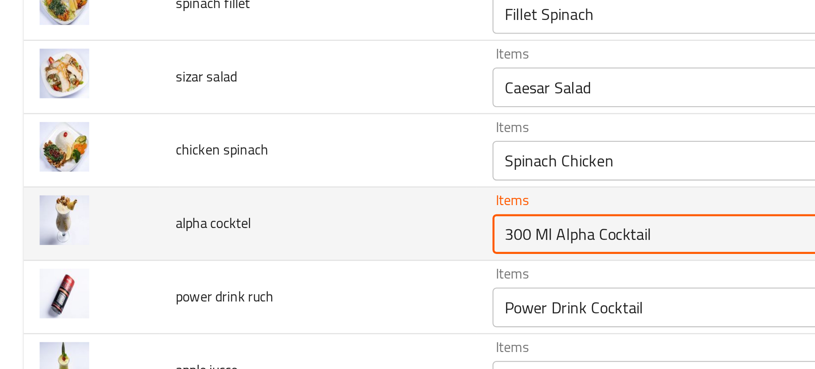
click at [218, 181] on cocktel "300 Ml Alpha Cocktail" at bounding box center [315, 181] width 205 height 12
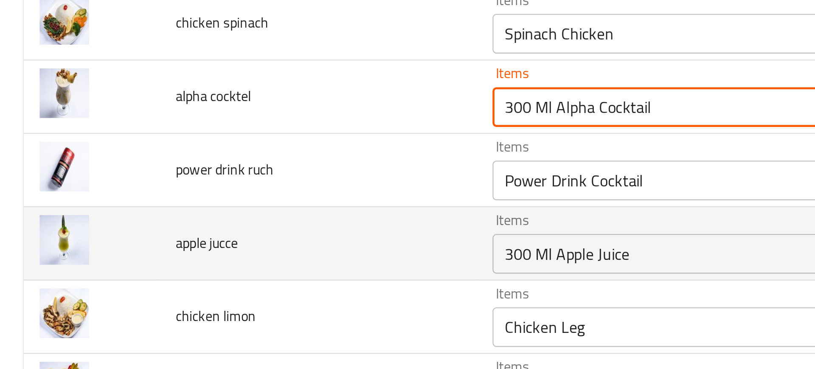
scroll to position [1537, 0]
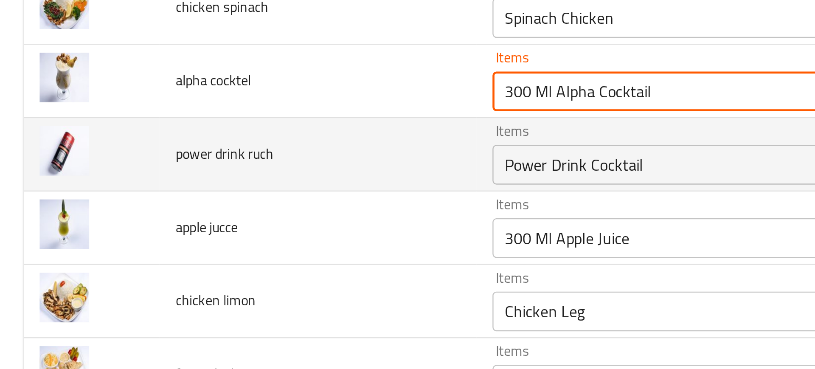
click at [232, 150] on ruch "Power Drink Cocktail" at bounding box center [315, 152] width 205 height 12
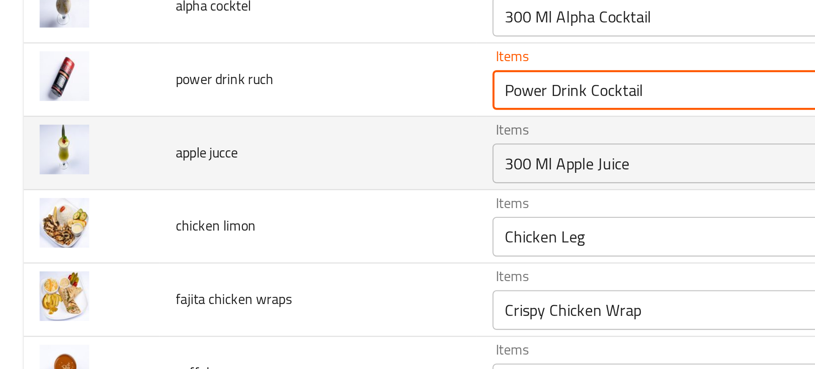
scroll to position [1570, 0]
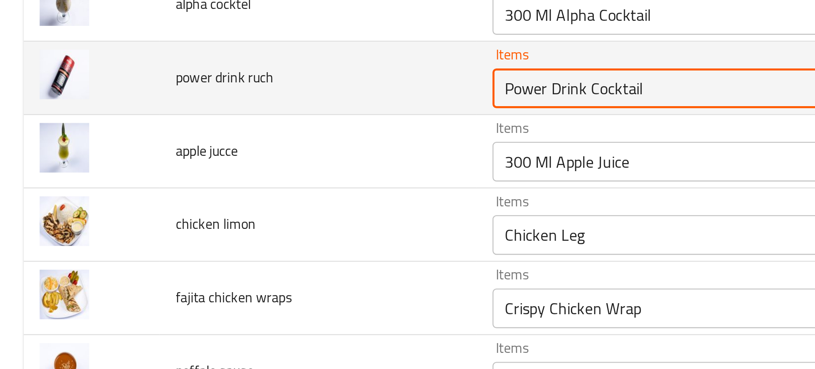
click at [241, 120] on ruch "Power Drink Cocktail" at bounding box center [315, 119] width 205 height 12
type ruch "Power Drink"
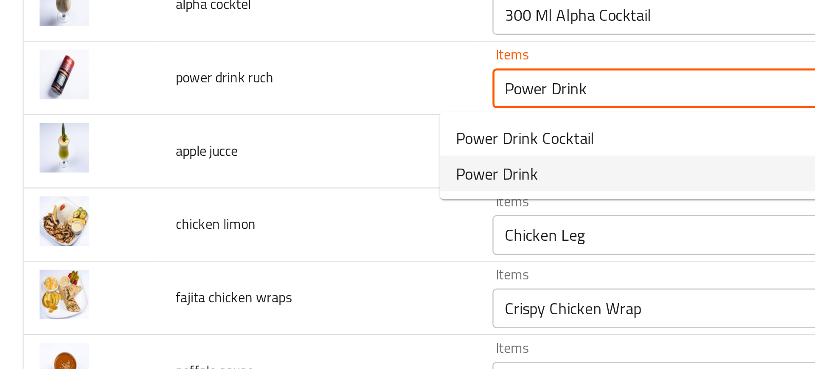
click at [205, 152] on span "Power Drink" at bounding box center [212, 155] width 35 height 10
type pizza "Mixed Pizza"
type ruch-ar "باور درينك"
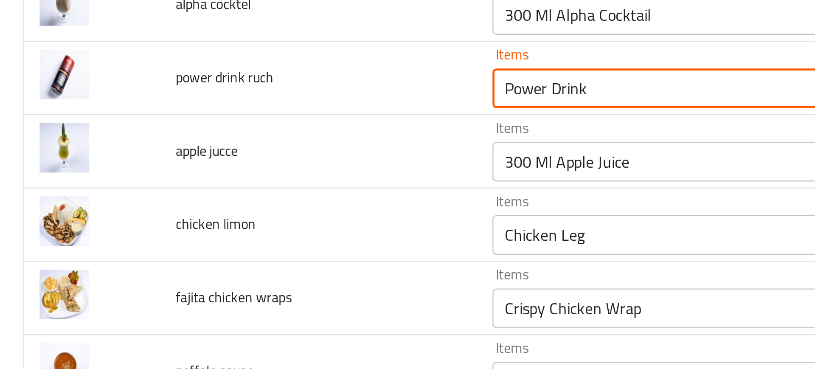
type ruch "Power Drink"
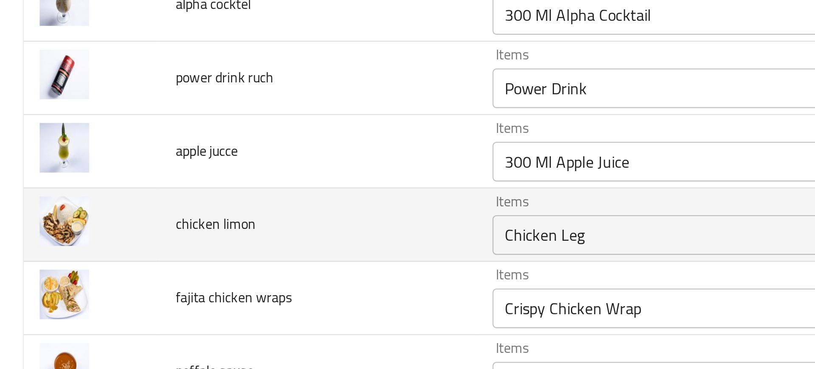
click at [163, 166] on td "chicken limon" at bounding box center [136, 177] width 136 height 31
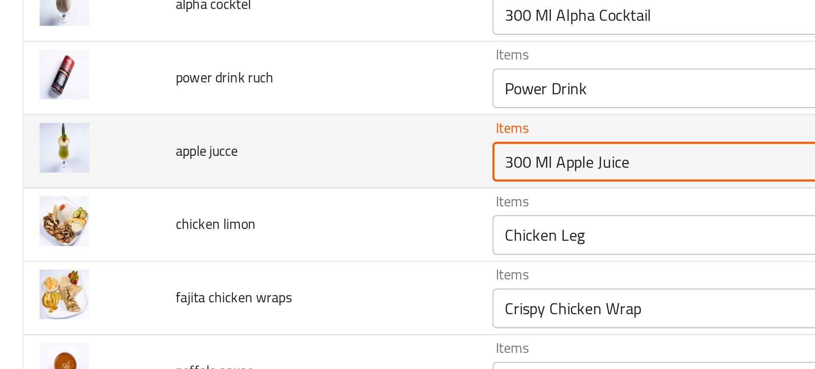
click at [213, 150] on jucce "300 Ml Apple Juice" at bounding box center [315, 150] width 205 height 12
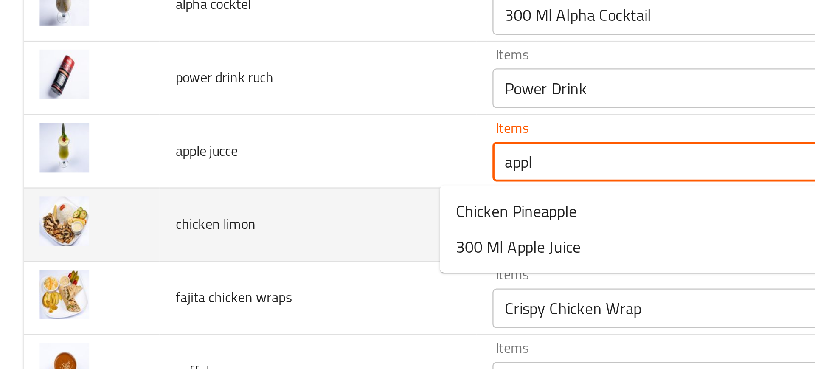
type jucce "apple"
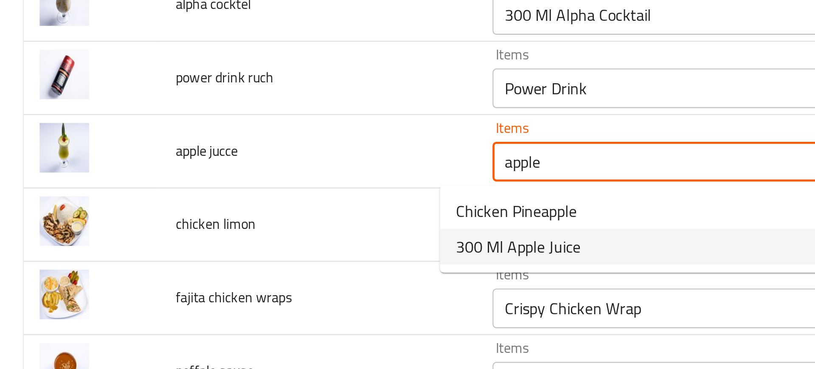
click at [208, 182] on span "300 Ml Apple Juice" at bounding box center [221, 187] width 53 height 10
type pizza "Mixed Pizza"
type jucce "300 Ml Apple Juice"
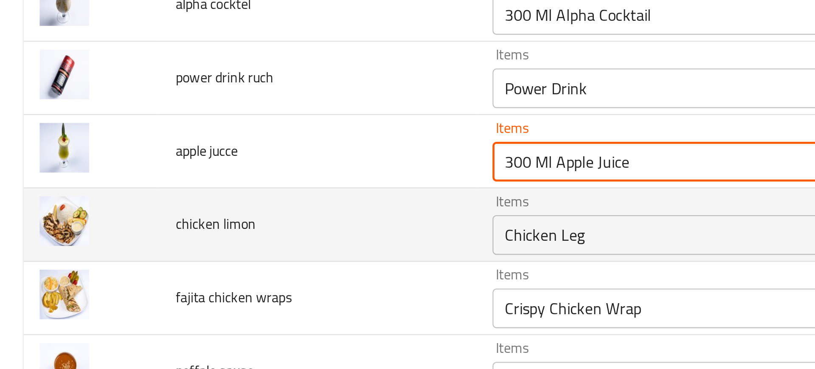
click at [213, 181] on limon "Chicken Leg" at bounding box center [315, 182] width 205 height 12
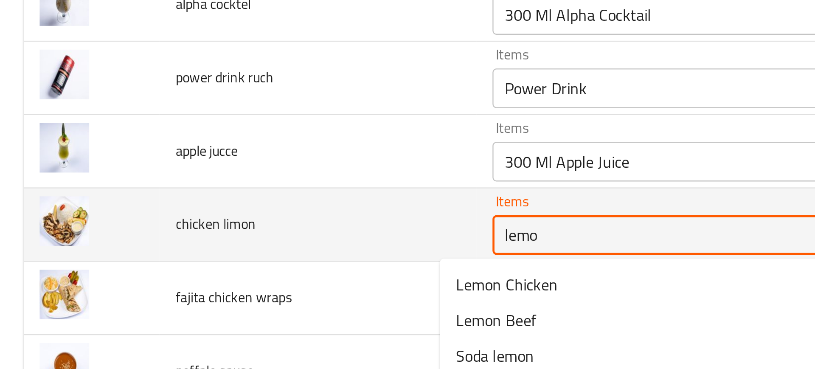
type limon "lemon"
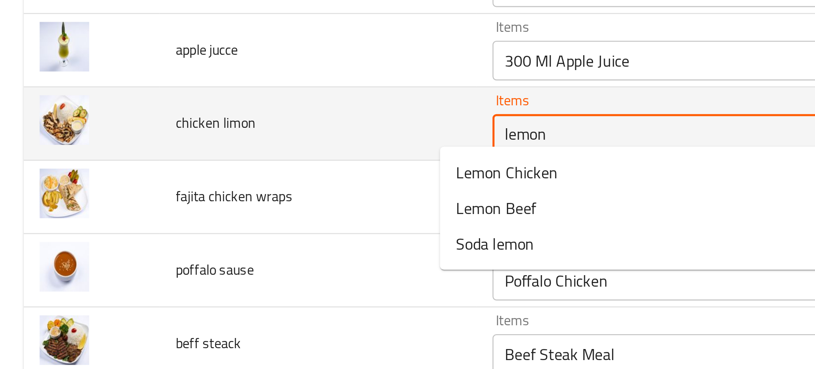
scroll to position [1621, 0]
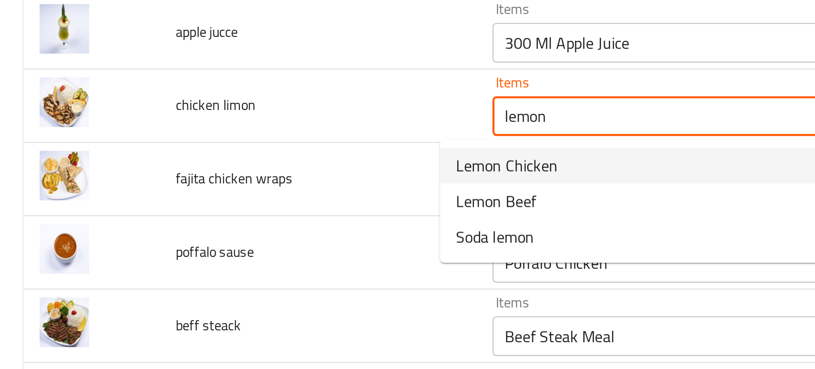
click at [218, 153] on span "Lemon Chicken" at bounding box center [217, 152] width 44 height 10
type pizza "Mixed Pizza"
type limon "Lemon Chicken"
type limon-ar "دجاج بالليمون"
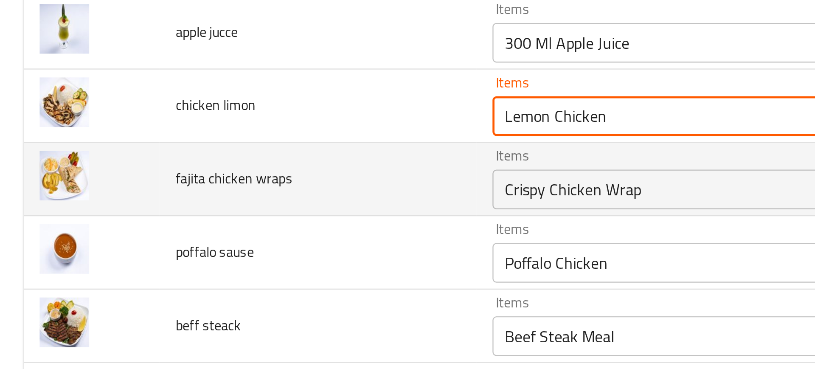
type limon "Lemon Chicken"
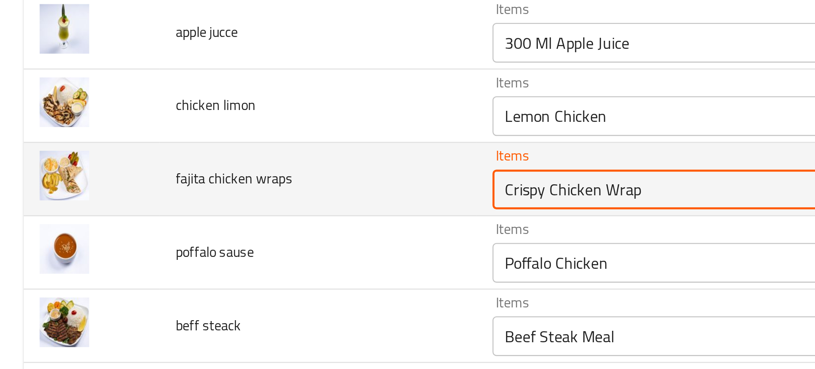
click at [213, 157] on wraps "Crispy Chicken Wrap" at bounding box center [315, 162] width 205 height 12
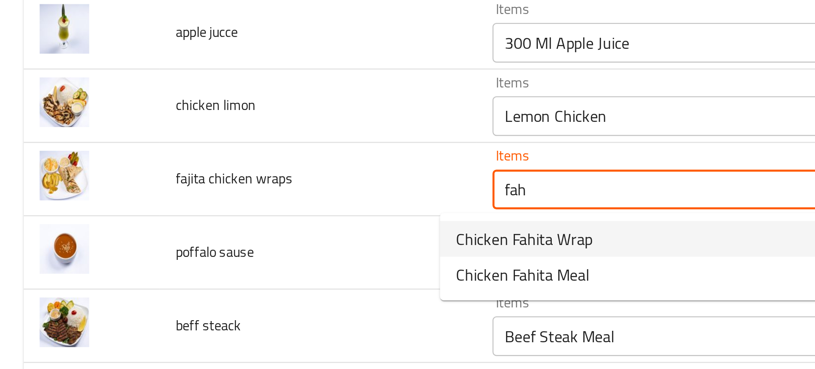
click at [209, 185] on span "Chicken Fahita Wrap" at bounding box center [224, 183] width 59 height 10
type wraps "Chicken Fahita Wrap"
type pizza "Mixed Pizza"
type wraps-ar "راب فاهيتا دجاج"
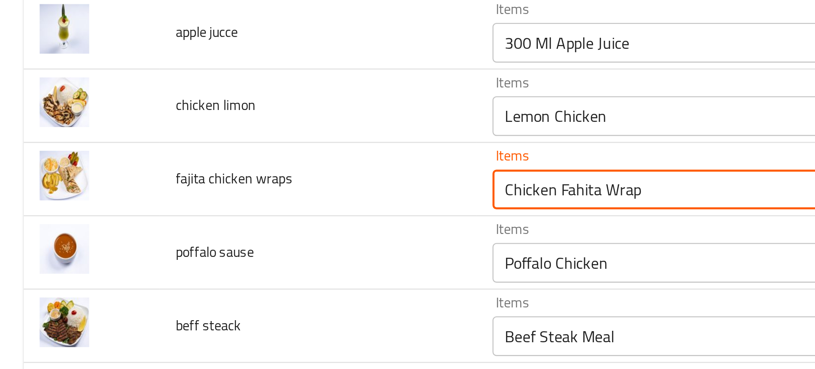
type wraps "Chicken Fahita Wrap"
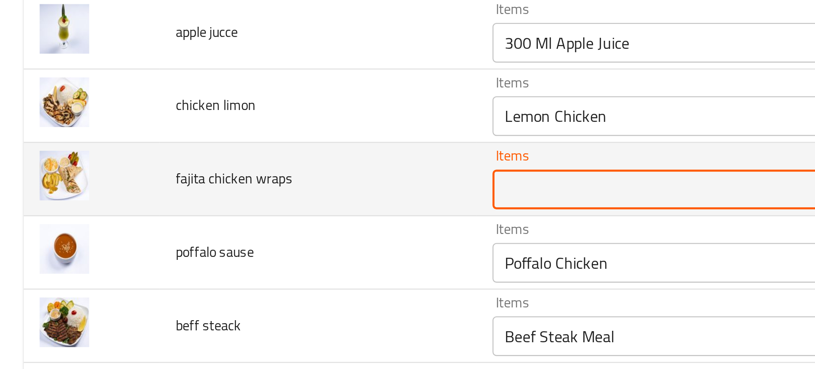
type pizza "Mixed Pizza"
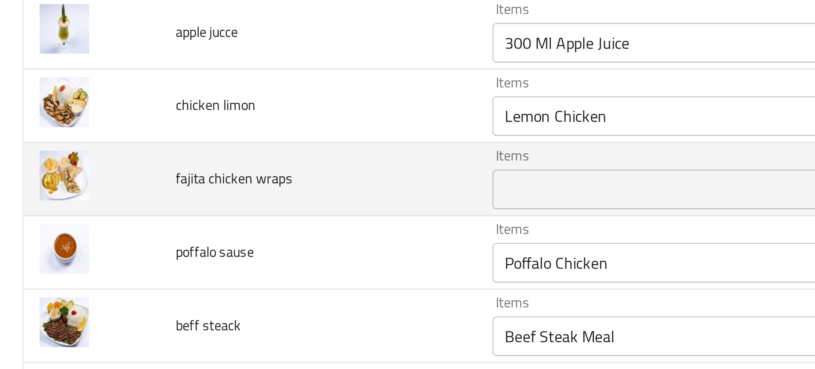
click at [115, 160] on span "fajita chicken wraps" at bounding box center [100, 157] width 50 height 11
copy span "fajita chicken wraps"
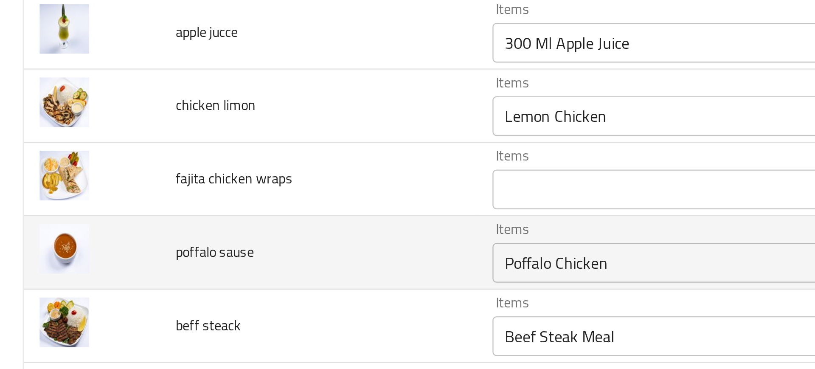
click at [167, 174] on td "poffalo sause" at bounding box center [136, 189] width 136 height 31
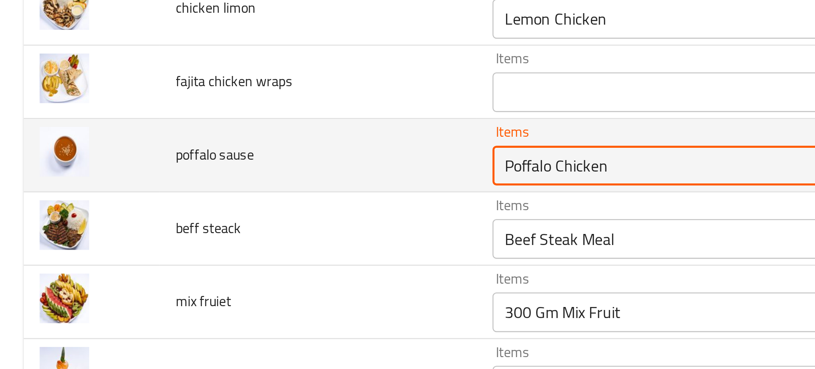
click at [213, 157] on sause "Poffalo Chicken" at bounding box center [315, 152] width 205 height 12
click at [240, 155] on sause "Poffalo Chicken" at bounding box center [315, 152] width 205 height 12
type sause "b"
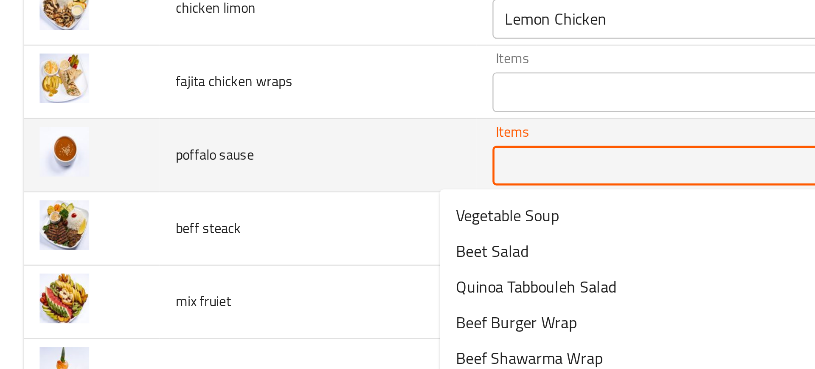
type pizza "Mixed Pizza"
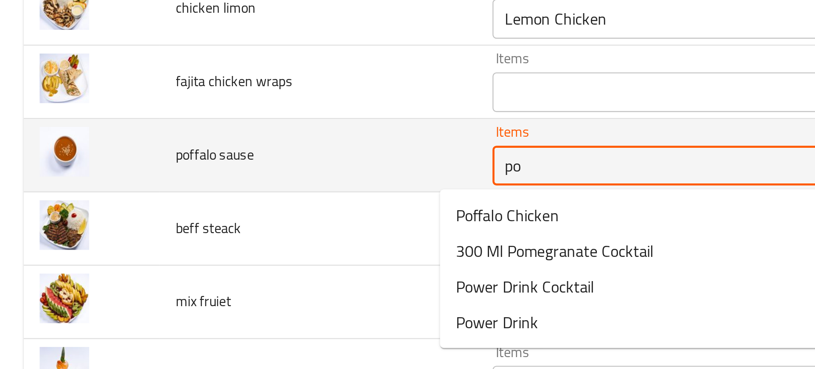
type sause "p"
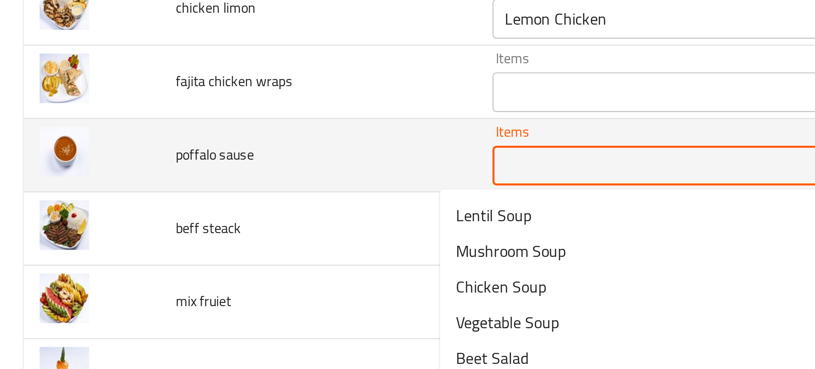
type sause "a"
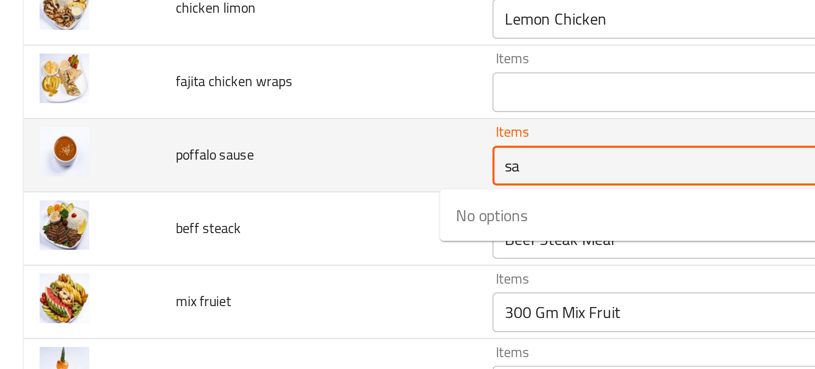
type sause "s"
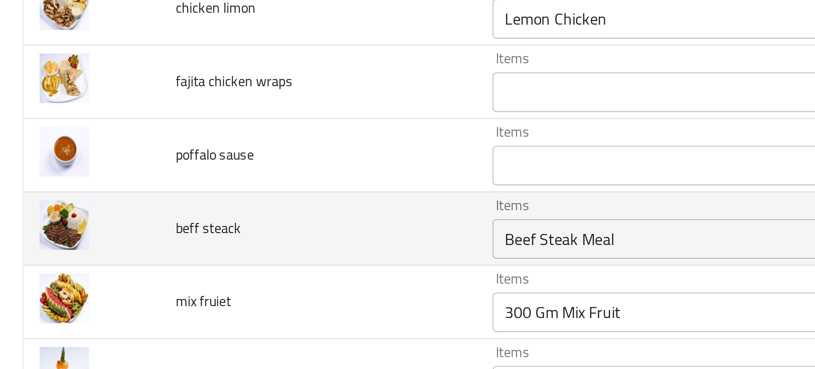
click at [168, 180] on td "beff steack" at bounding box center [136, 178] width 136 height 31
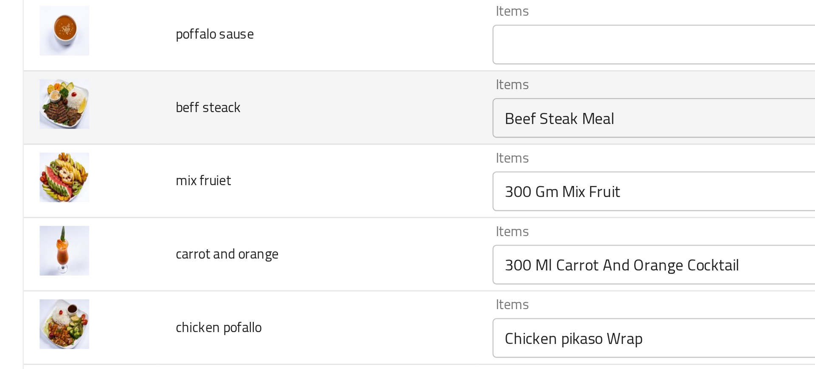
scroll to position [1715, 0]
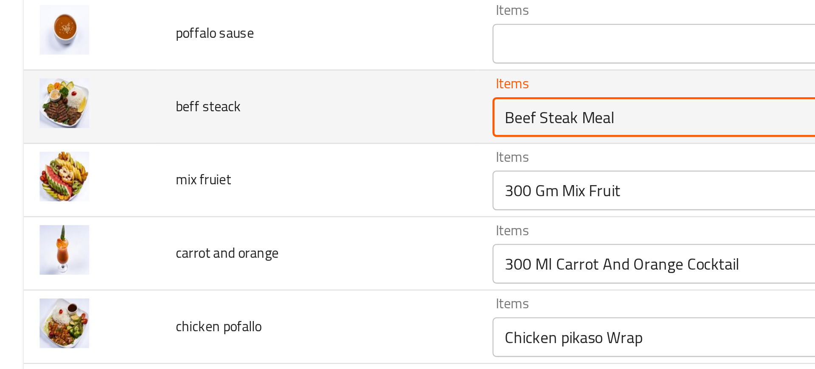
click at [220, 132] on steack "Beef Steak Meal" at bounding box center [315, 131] width 205 height 12
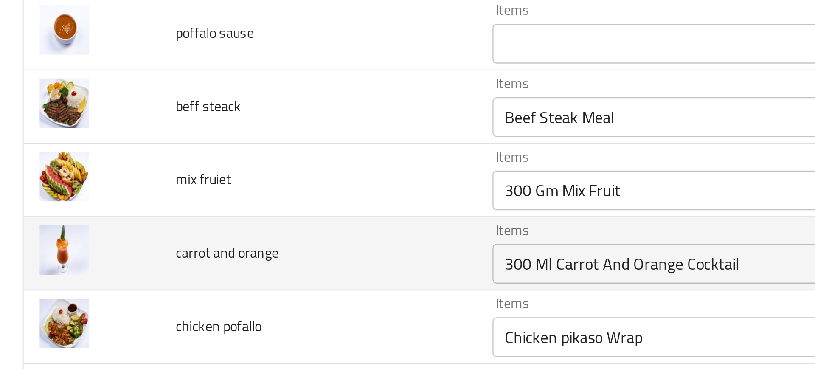
click at [143, 179] on td "carrot and orange" at bounding box center [136, 189] width 136 height 31
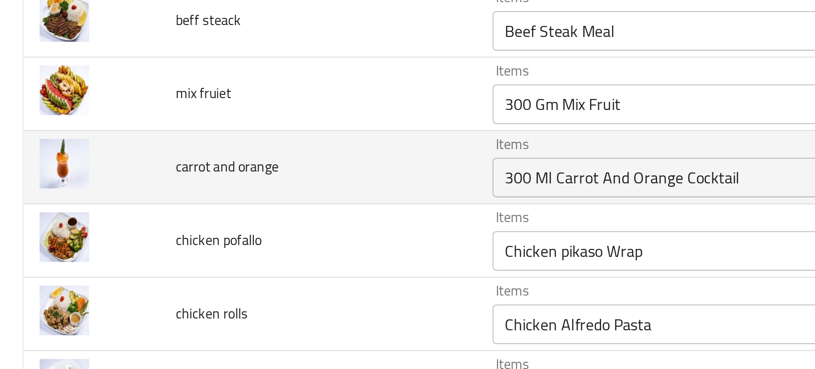
scroll to position [1752, 0]
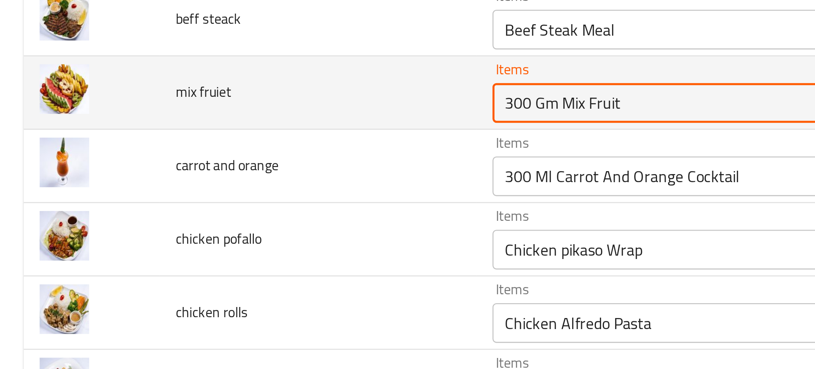
click at [213, 126] on fruiet "300 Gm Mix Fruit" at bounding box center [315, 125] width 205 height 12
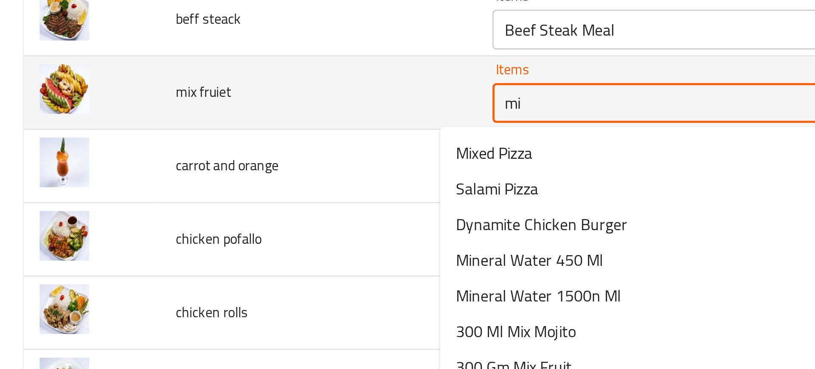
type fruiet "mix"
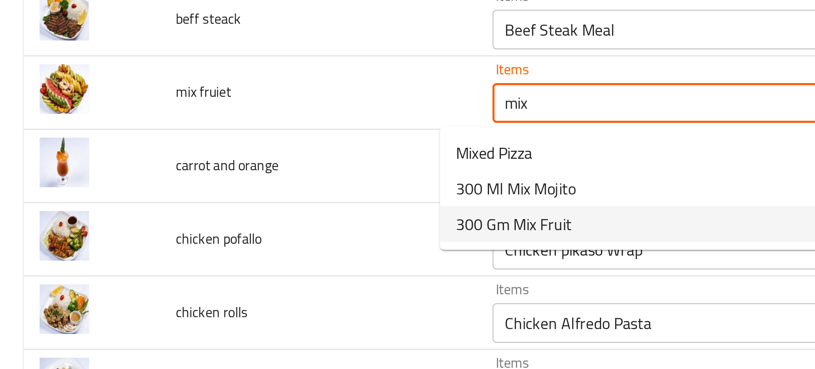
click at [206, 178] on span "300 Gm Mix Fruit" at bounding box center [220, 177] width 50 height 10
type pizza "Mixed Pizza"
type fruiet "300 Gm Mix Fruit"
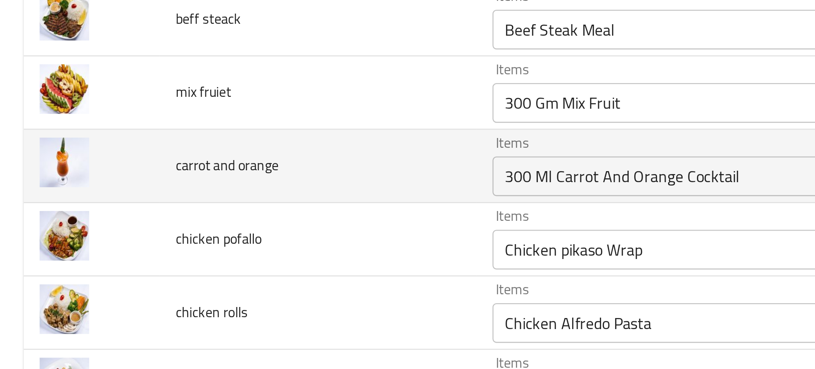
click at [174, 155] on td "carrot and orange" at bounding box center [136, 152] width 136 height 31
click at [213, 158] on orange "300 Ml Carrot And Orange Cocktail" at bounding box center [315, 157] width 205 height 12
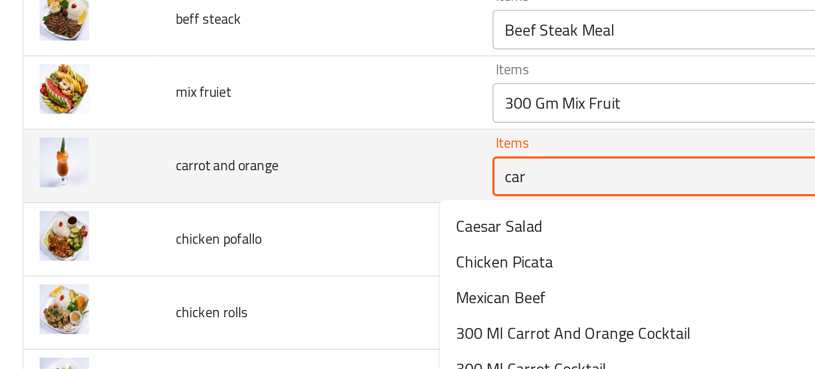
type orange "carr"
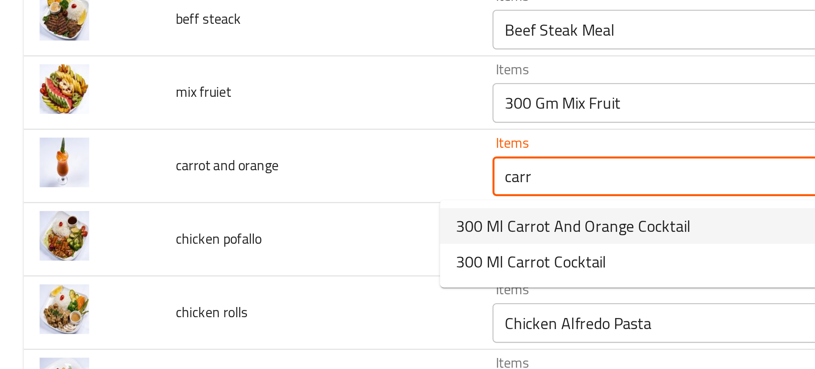
click at [239, 182] on span "300 Ml Carrot And Orange Cocktail" at bounding box center [245, 178] width 101 height 10
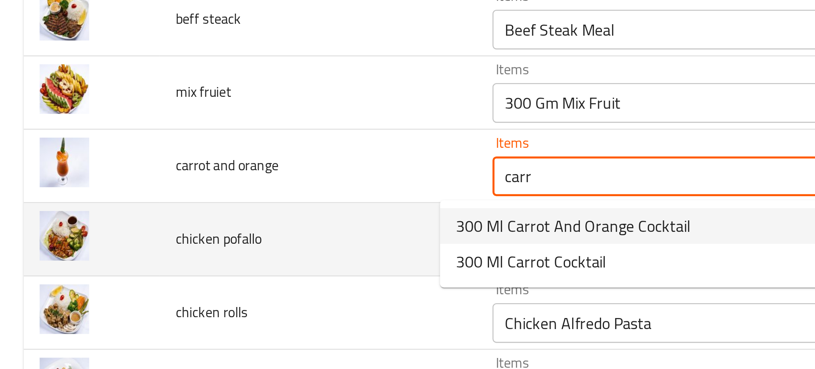
type pizza "Mixed Pizza"
type orange "300 Ml Carrot And Orange Cocktail"
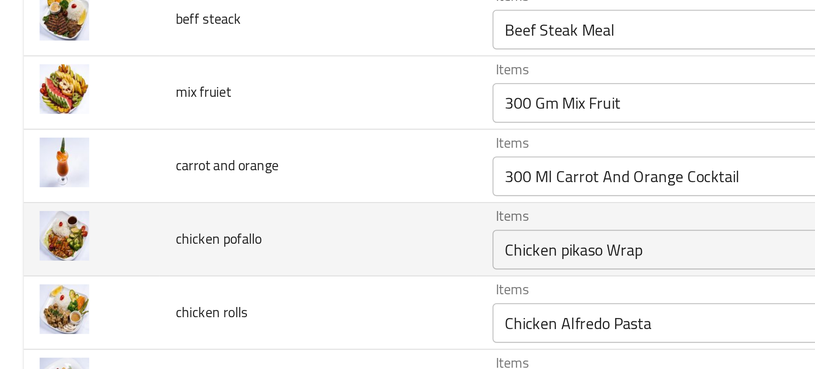
click at [204, 174] on td "Items Chicken pikaso Wrap Items" at bounding box center [330, 183] width 253 height 31
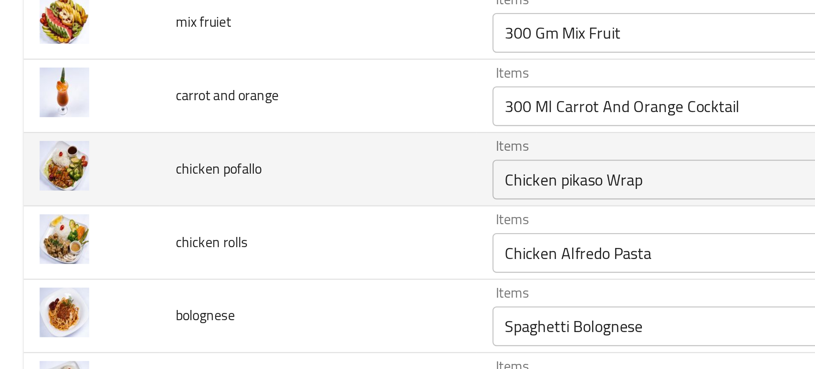
scroll to position [1783, 0]
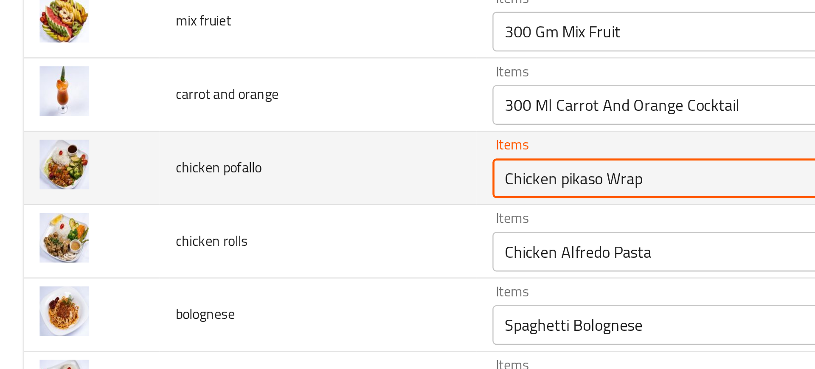
click at [228, 155] on pofallo "Chicken pikaso Wrap" at bounding box center [315, 158] width 205 height 12
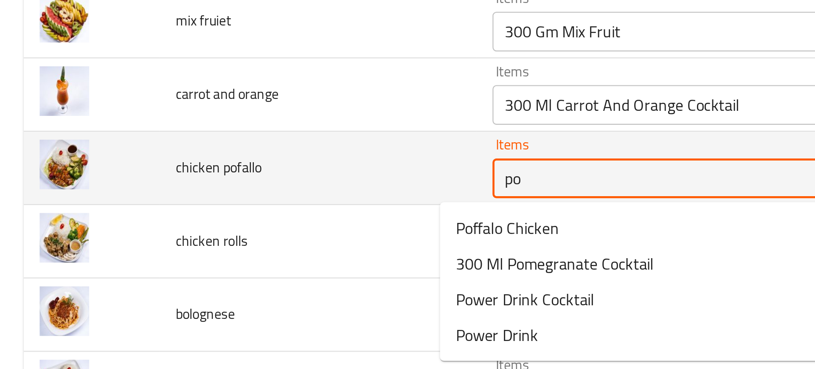
type pofallo "pof"
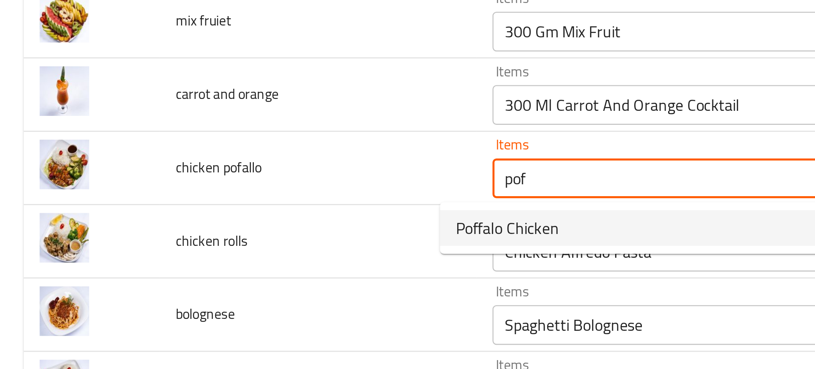
click at [228, 176] on span "Poffalo Chicken" at bounding box center [217, 179] width 44 height 10
type pizza "Mixed Pizza"
type pofallo "Poffalo Chicken"
type pofallo-ar "دجاج بافلو"
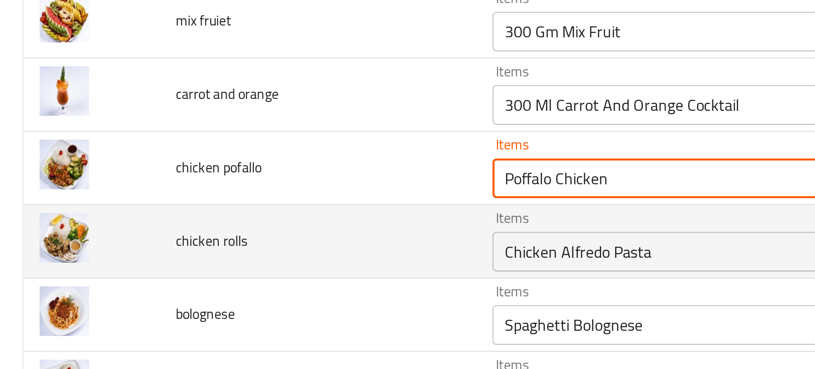
type pofallo "Poffalo Chicken"
click at [172, 190] on td "chicken rolls" at bounding box center [136, 184] width 136 height 31
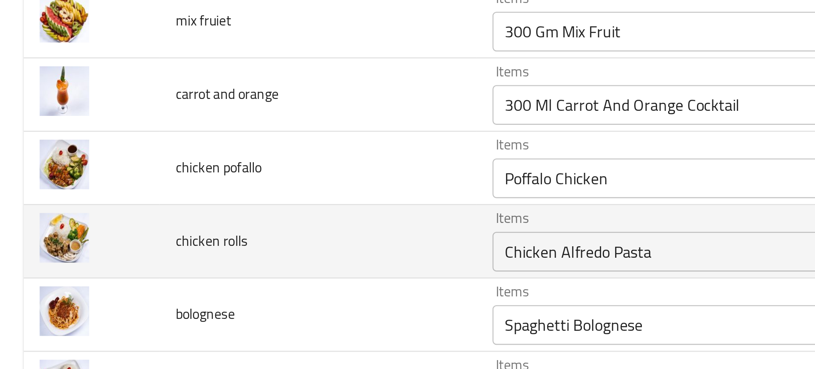
scroll to position [1831, 0]
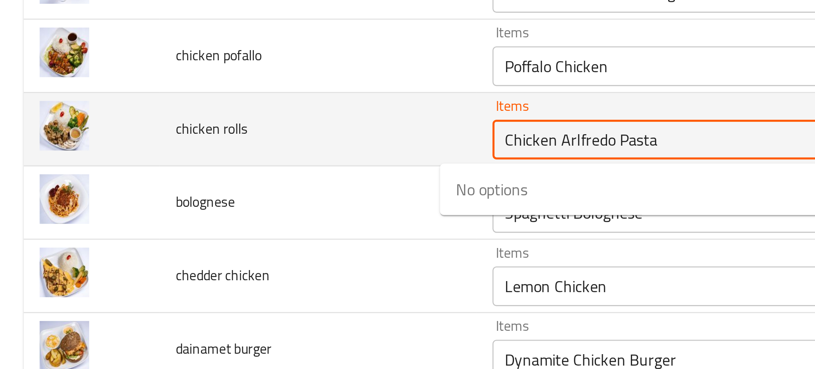
click at [219, 140] on rolls "Chicken Arlfredo Pasta" at bounding box center [315, 141] width 205 height 12
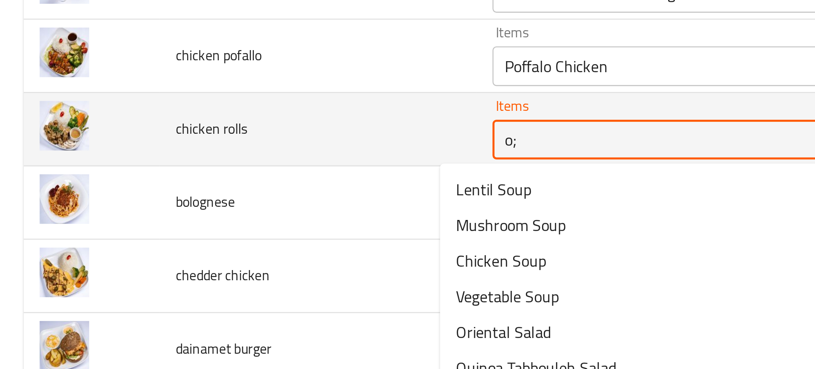
type rolls "o"
type pizza "Mixed Pizza"
type rolls "r"
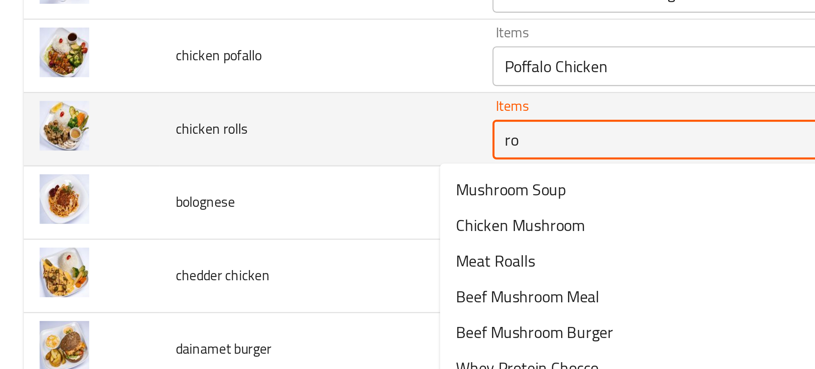
type rolls "rol"
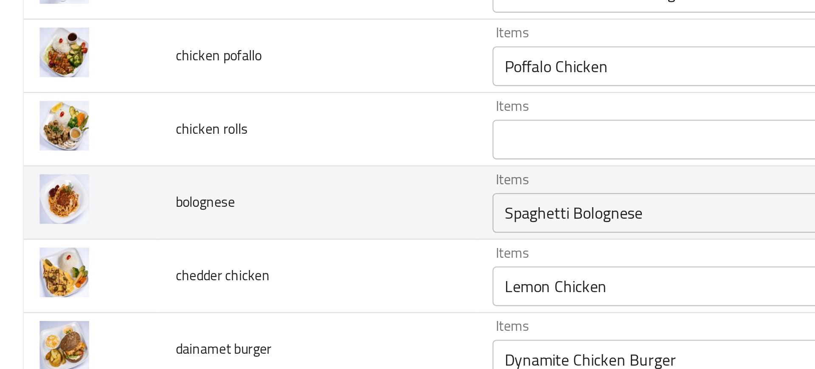
click at [148, 176] on td "bolognese" at bounding box center [136, 167] width 136 height 31
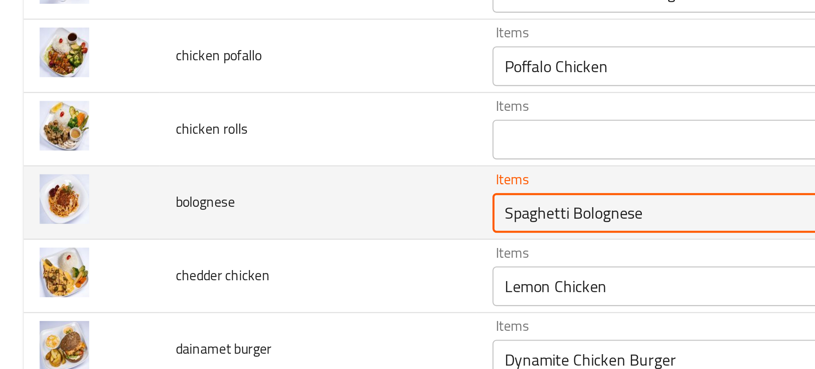
click at [213, 172] on input "Spaghetti Bolognese" at bounding box center [315, 172] width 205 height 12
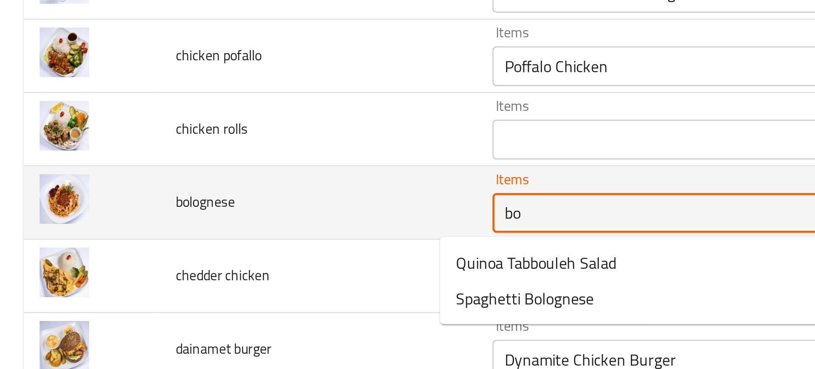
type input "bol"
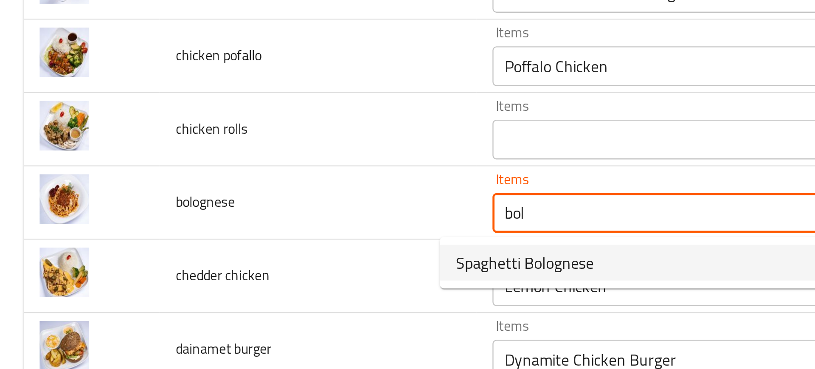
click at [216, 197] on span "Spaghetti Bolognese" at bounding box center [224, 193] width 59 height 10
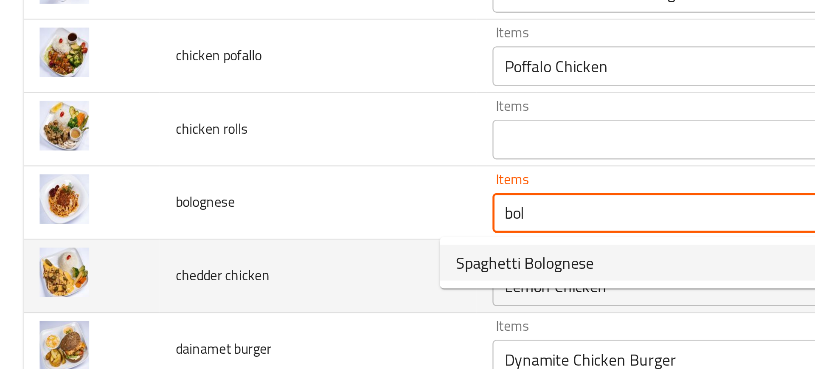
type pizza "Mixed Pizza"
type input "Spaghetti Bolognese"
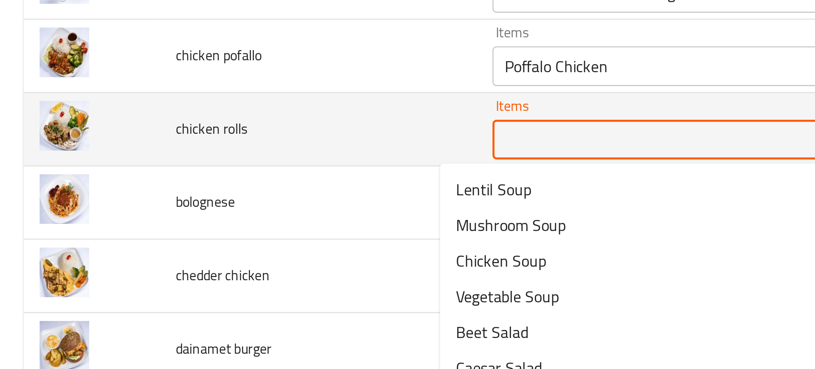
click at [213, 138] on rolls "Items" at bounding box center [315, 141] width 205 height 12
type rolls "o"
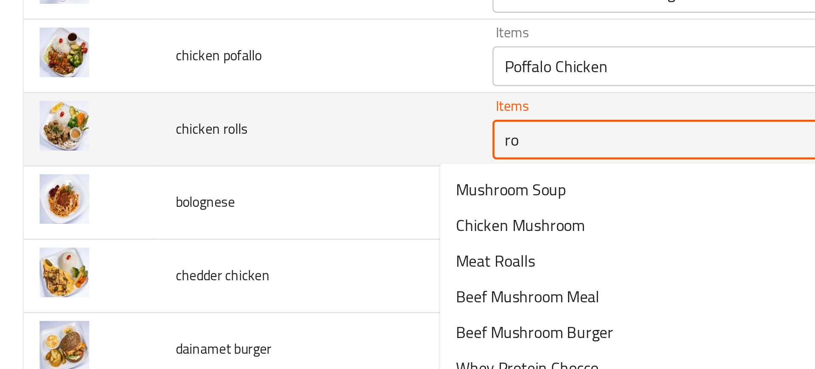
type rolls "rol"
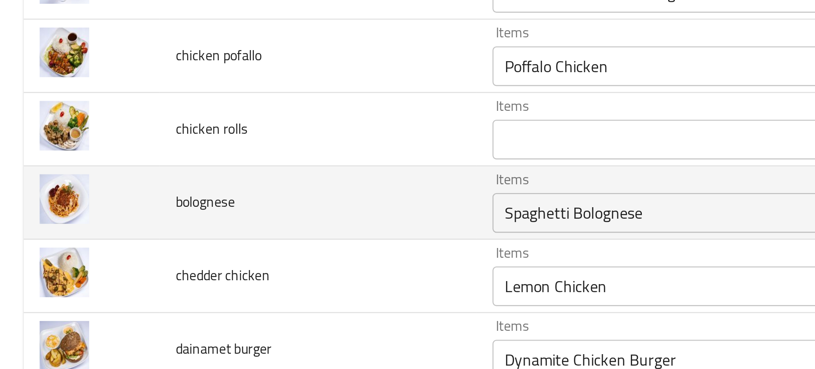
click at [152, 174] on td "bolognese" at bounding box center [136, 167] width 136 height 31
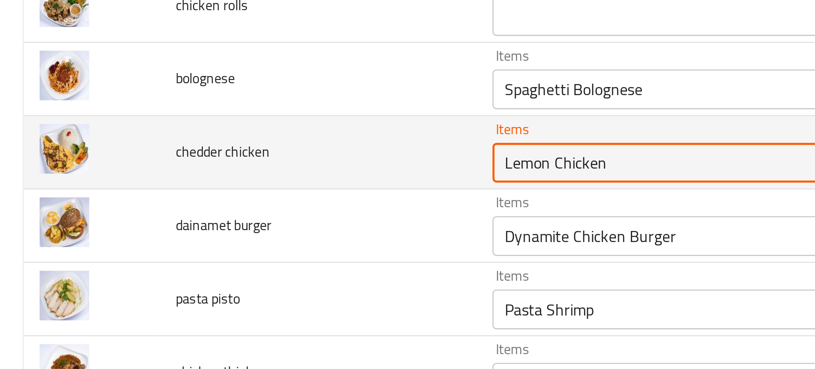
click at [214, 146] on chicken "Lemon Chicken" at bounding box center [315, 151] width 205 height 12
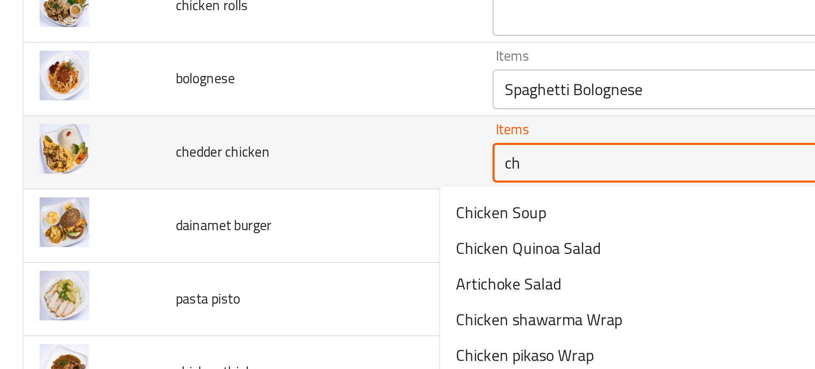
type chicken "c"
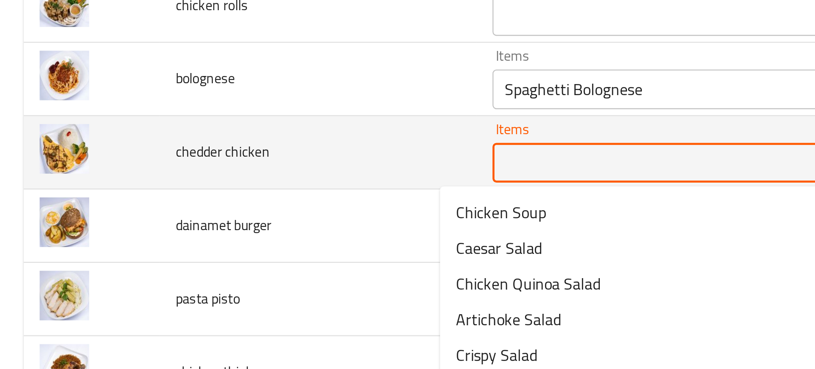
type pizza "Mixed Pizza"
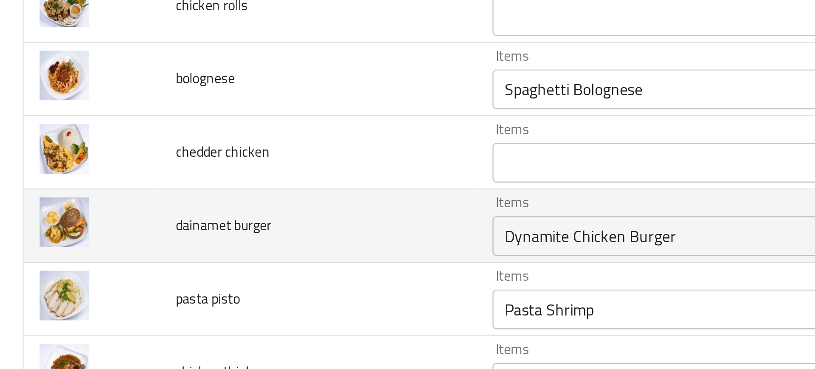
click at [168, 171] on td "dainamet burger" at bounding box center [136, 177] width 136 height 31
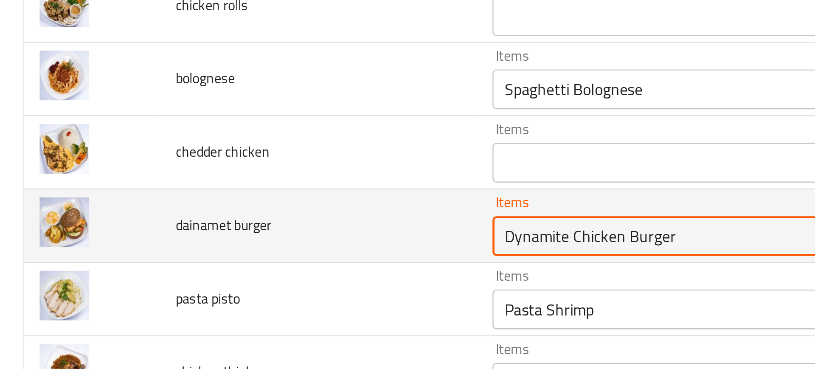
click at [219, 180] on burger "Dynamite Chicken Burger" at bounding box center [315, 182] width 205 height 12
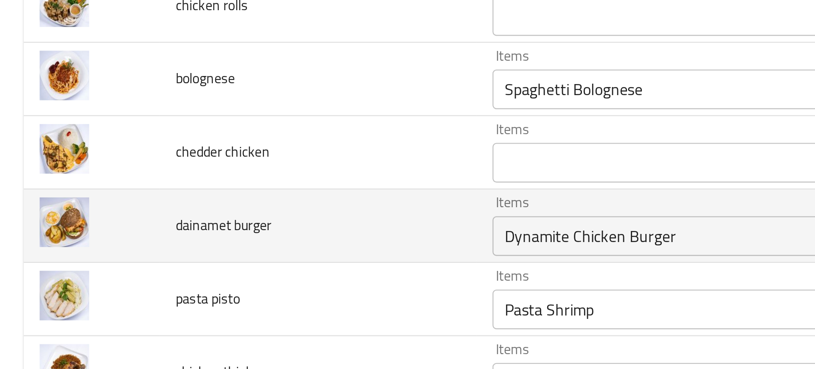
click at [214, 176] on div "Dynamite Chicken Burger Items" at bounding box center [329, 182] width 236 height 17
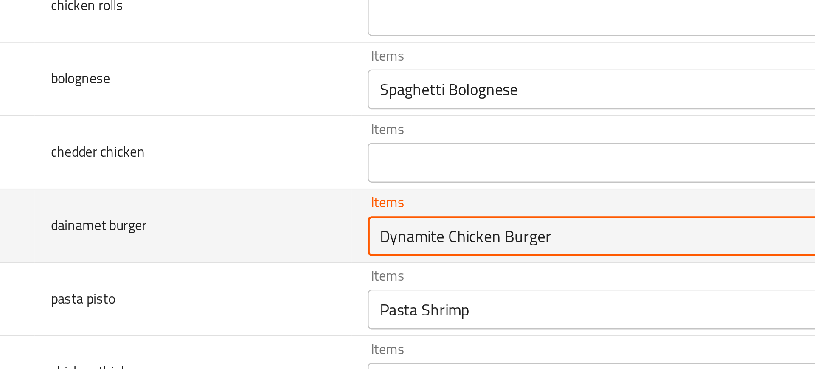
paste burger "Beef Steak Meal"
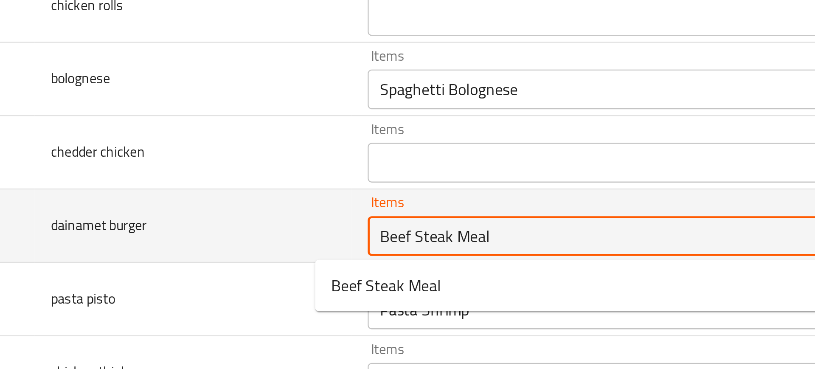
type burger "Dynamite Chicken Burger"
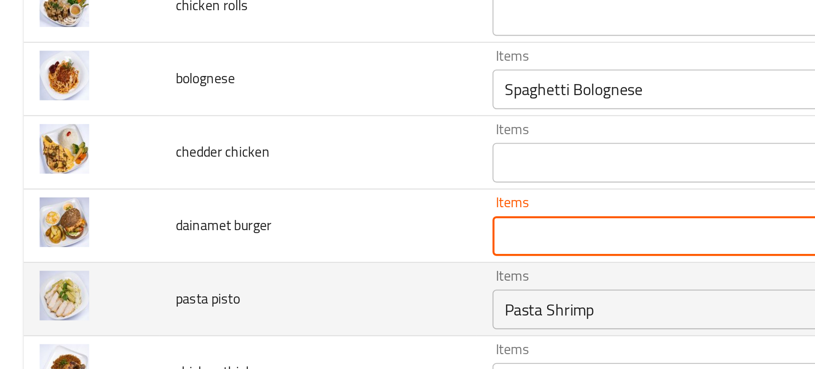
type pizza "Mixed Pizza"
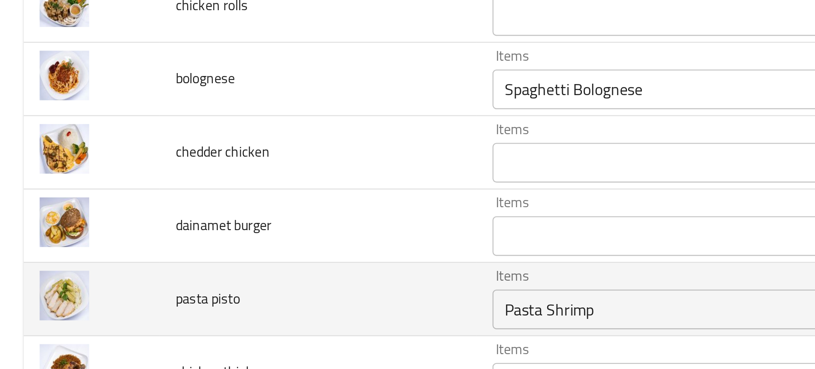
click at [115, 201] on td "pasta pisto" at bounding box center [136, 209] width 136 height 31
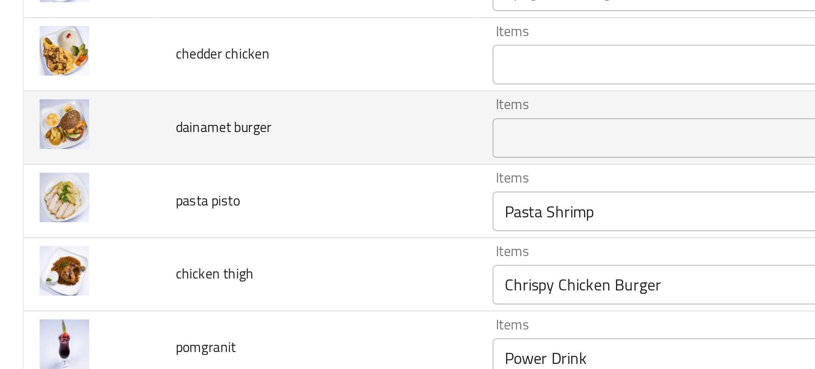
click at [102, 138] on span "dainamet burger" at bounding box center [95, 135] width 41 height 11
copy span "dainamet burger"
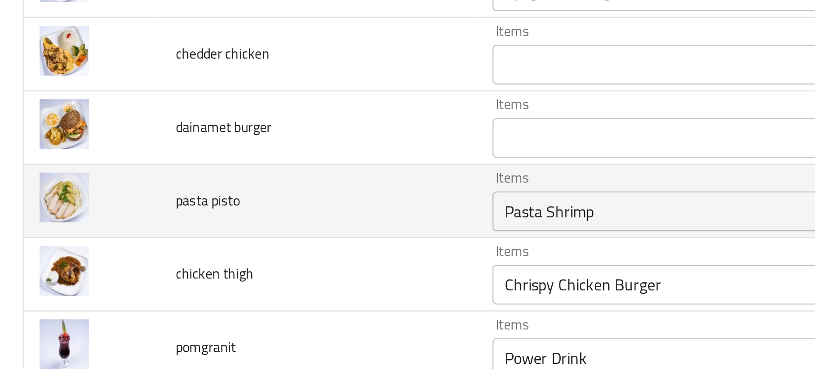
click at [122, 154] on td "pasta pisto" at bounding box center [136, 167] width 136 height 31
click at [211, 165] on div "Pasta Shrimp Items" at bounding box center [329, 171] width 236 height 17
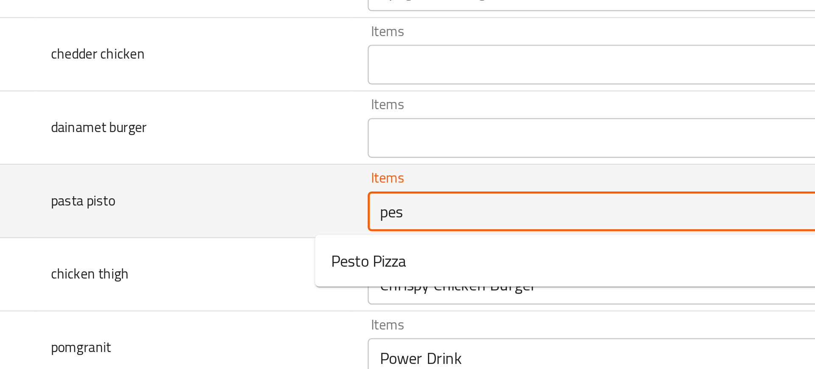
type pisto "pest"
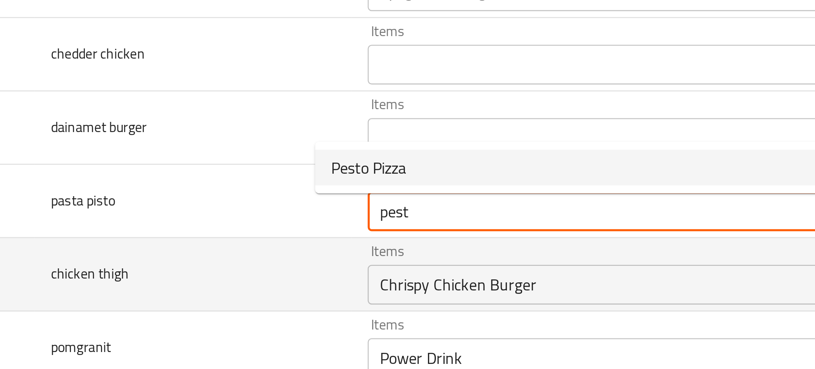
scroll to position [1967, 0]
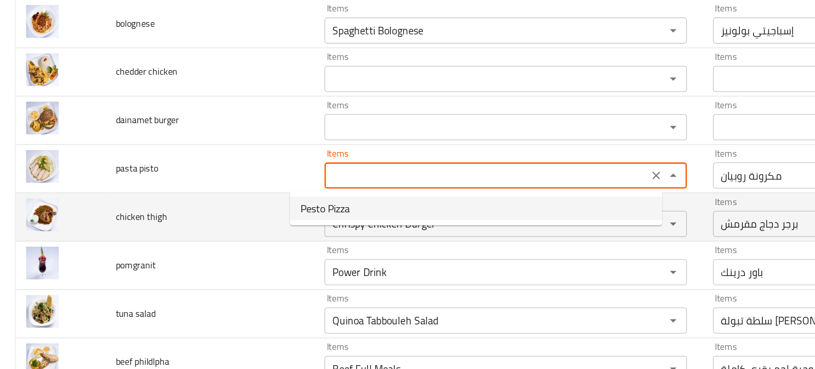
type pizza "Mixed Pizza"
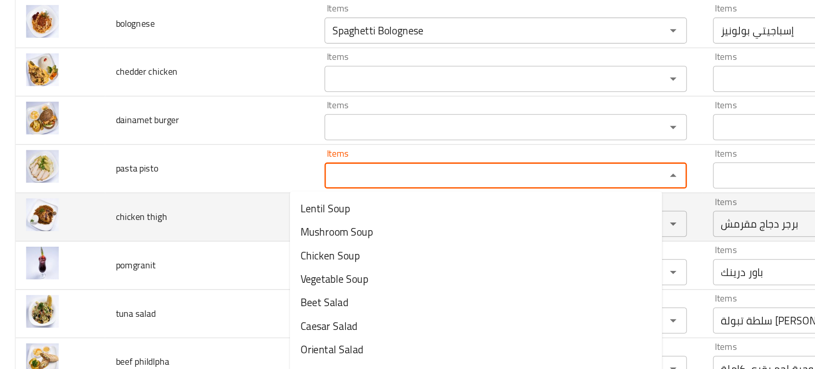
click at [113, 207] on td "tuna salad" at bounding box center [136, 219] width 136 height 31
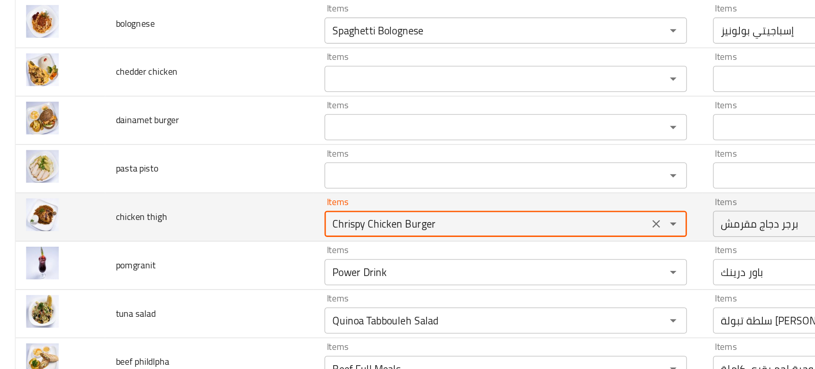
click at [213, 162] on thigh "Chrispy Chicken Burger" at bounding box center [315, 161] width 205 height 12
type thigh "th"
type pizza "Mixed Pizza"
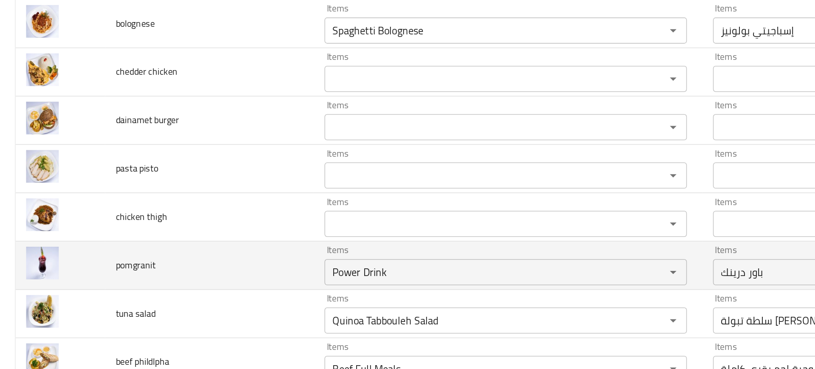
click at [177, 181] on td "pomgranit" at bounding box center [136, 188] width 136 height 31
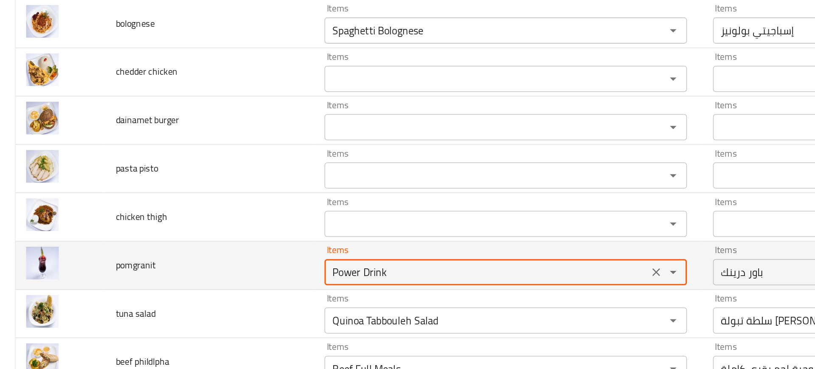
click at [219, 193] on input "Power Drink" at bounding box center [315, 193] width 205 height 12
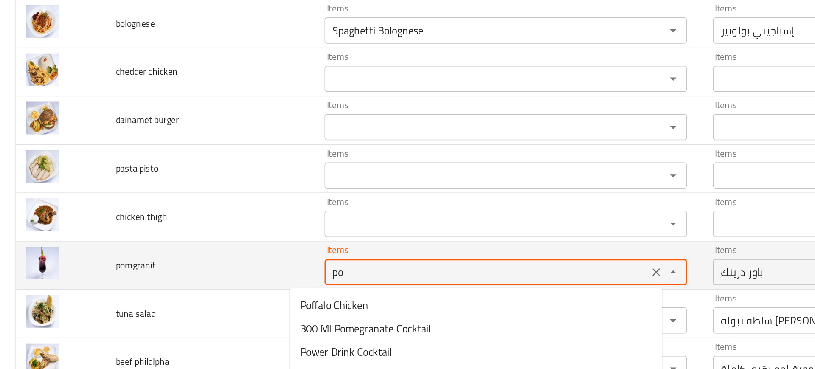
type input "pom"
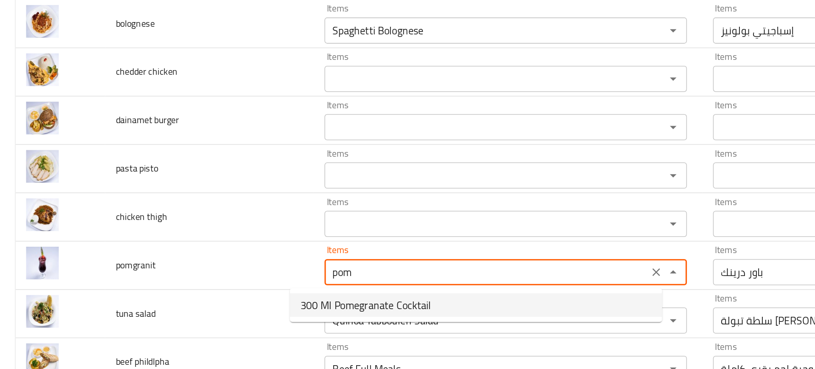
click at [221, 213] on span "300 Ml Pomegranate Cocktail" at bounding box center [237, 214] width 85 height 10
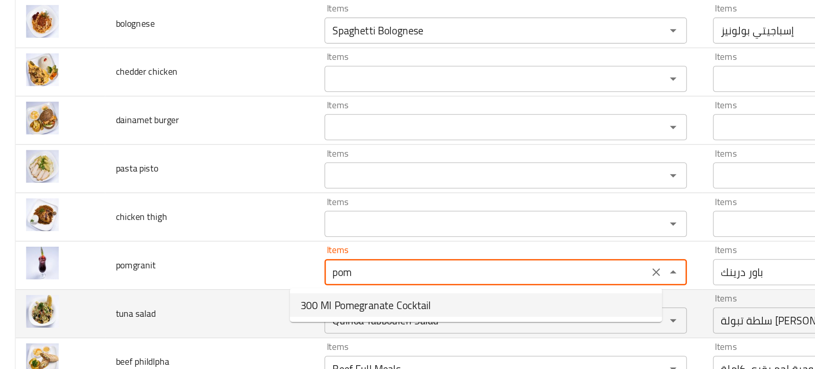
type pizza "Mixed Pizza"
type input "300 Ml Pomegranate Cocktail"
type input "كوكتيل رمان 300 مل"
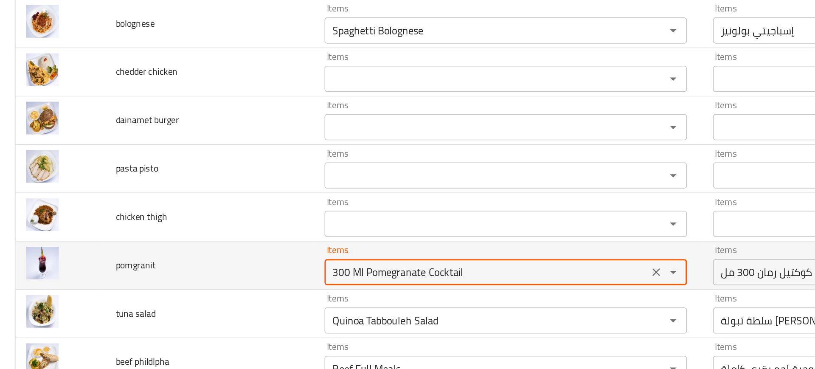
scroll to position [2027, 0]
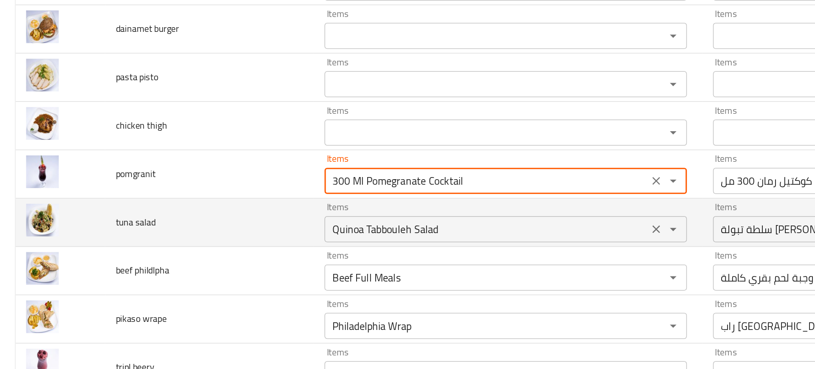
type input "300 Ml Pomegranate Cocktail"
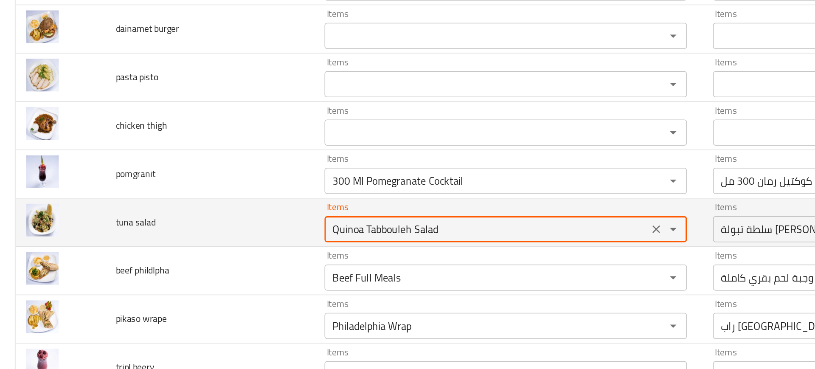
click at [215, 167] on salad "Quinoa Tabbouleh Salad" at bounding box center [315, 165] width 205 height 12
type salad "tuna"
type pizza "Mixed Pizza"
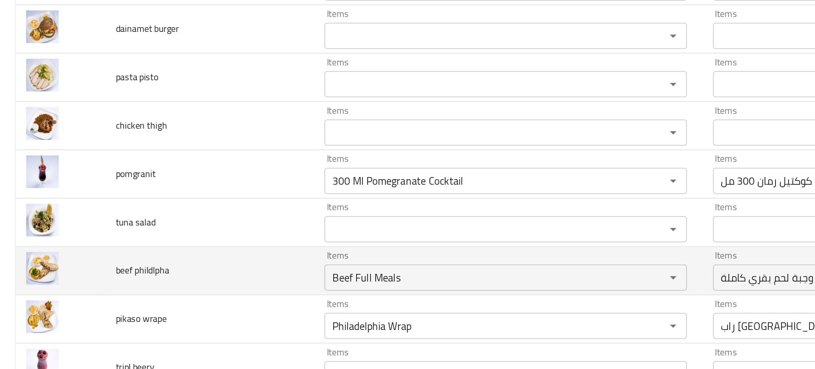
click at [161, 183] on td "beef phildlpha" at bounding box center [136, 191] width 136 height 31
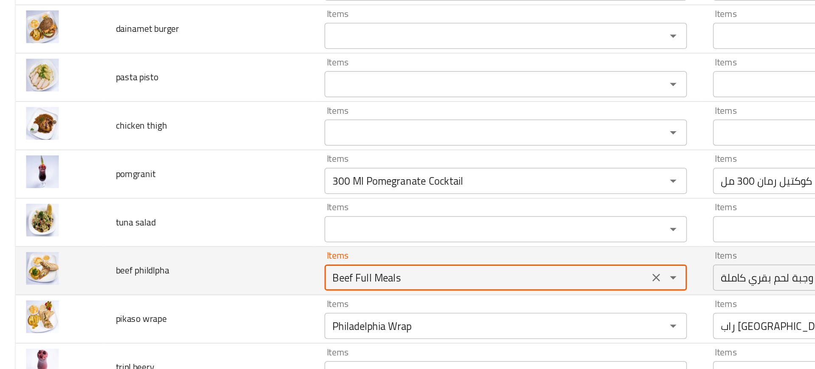
click at [213, 198] on phildlpha "Beef Full Meals" at bounding box center [315, 196] width 205 height 12
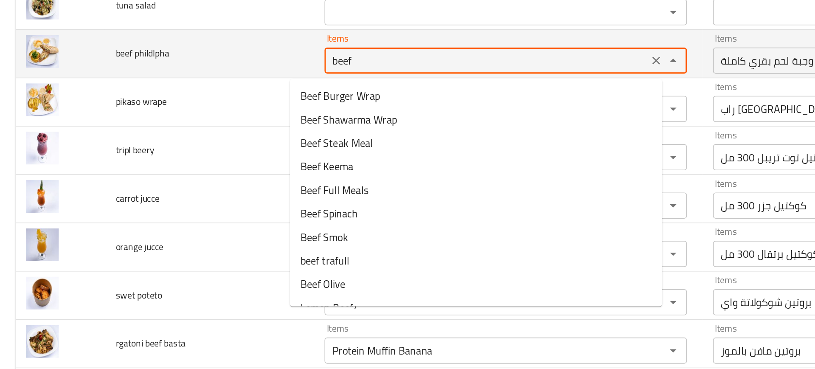
scroll to position [2134, 0]
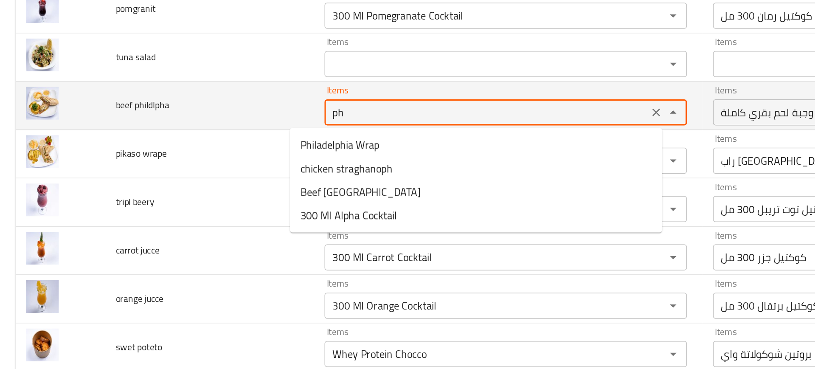
type phildlpha "phi"
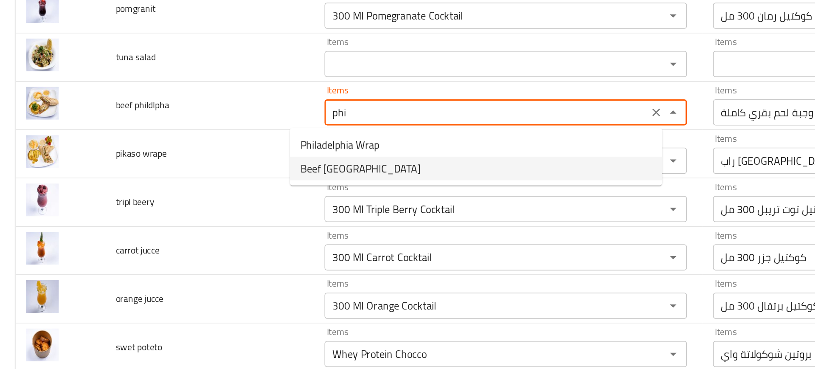
click at [204, 124] on span "Beef Philadelphia" at bounding box center [234, 125] width 78 height 10
type pizza "Mixed Pizza"
type phildlpha "Beef Philadelphia"
type phildlpha-ar "فيلادلفيا لحم بقري"
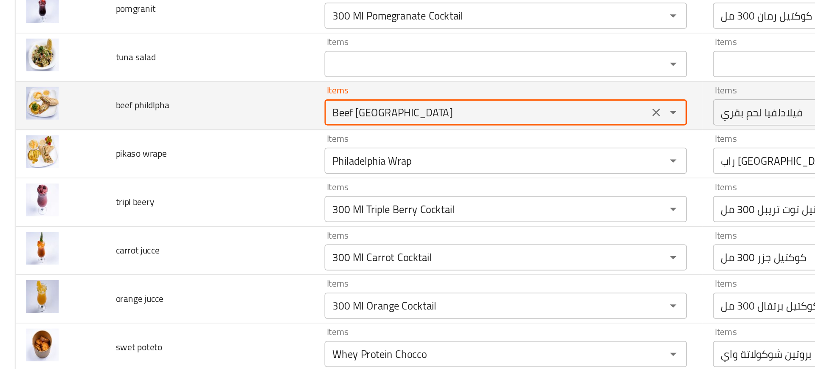
click at [234, 86] on phildlpha "Beef Philadelphia" at bounding box center [315, 89] width 205 height 12
paste phildlpha "enhanced table"
type phildlpha "Philadelphia"
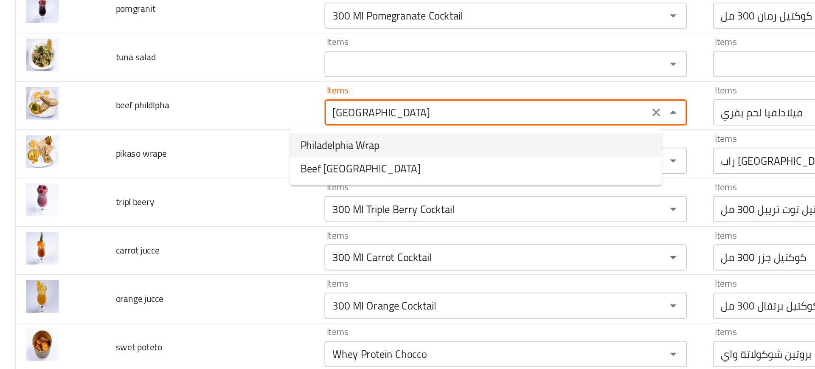
click at [204, 107] on span "Philadelphia Wrap" at bounding box center [220, 110] width 51 height 10
type pizza "Mixed Pizza"
type phildlpha "Philadelphia Wrap"
type phildlpha-ar "راب فيلادلفيا"
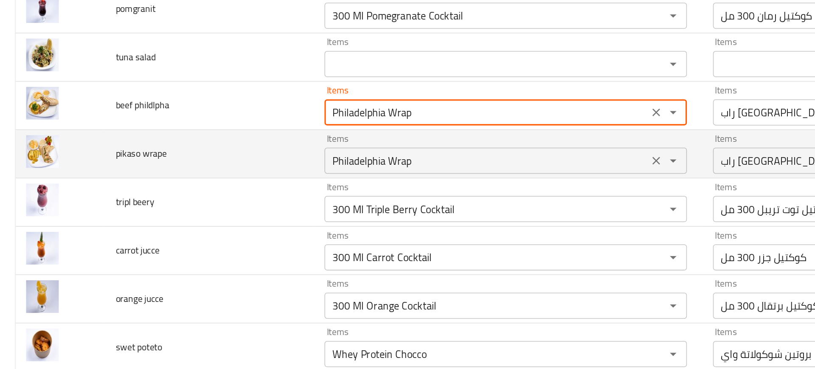
click at [218, 114] on div "Philadelphia Wrap Items" at bounding box center [329, 120] width 236 height 17
type phildlpha "Philadelphia Wrap"
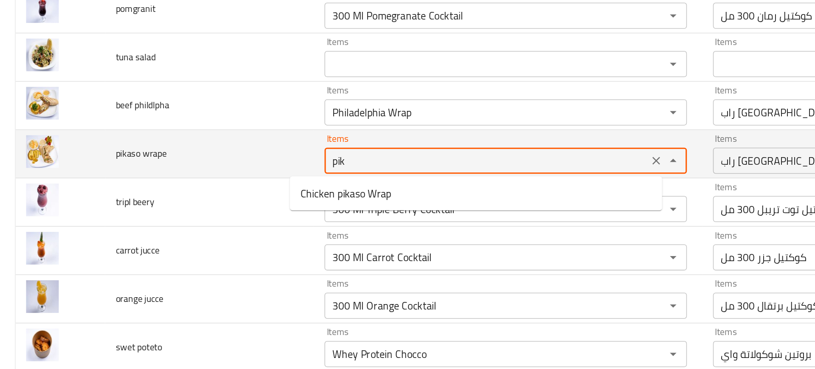
type wrape "pika"
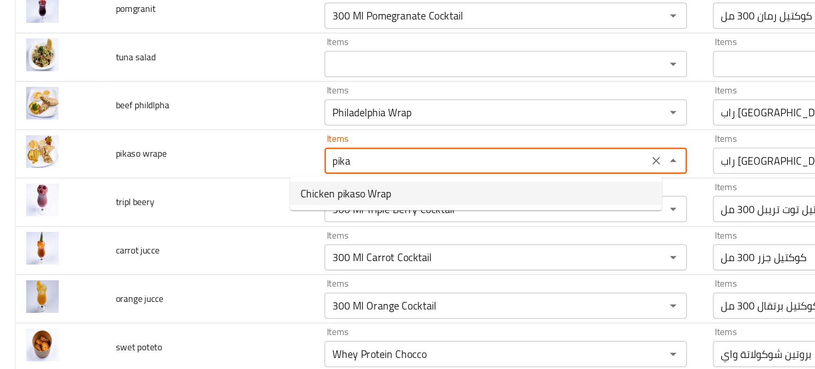
click at [230, 144] on span "Chicken pikaso Wrap" at bounding box center [224, 141] width 59 height 10
type pizza "Mixed Pizza"
type wrape "Chicken pikaso Wrap"
type wrape-ar "راب دجاج بيكاسو"
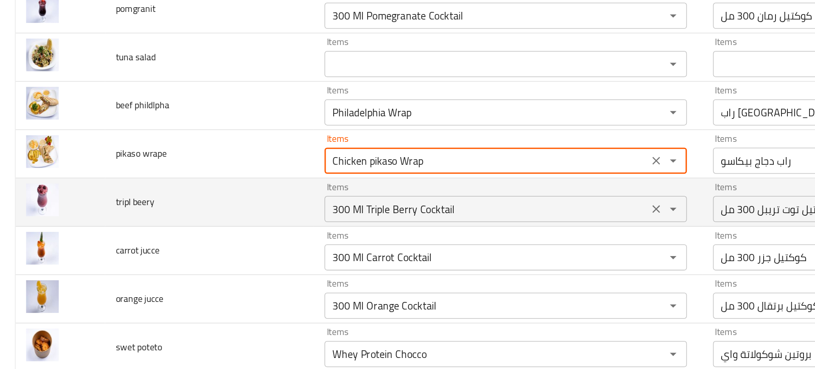
type wrape "Chicken pikaso Wrap"
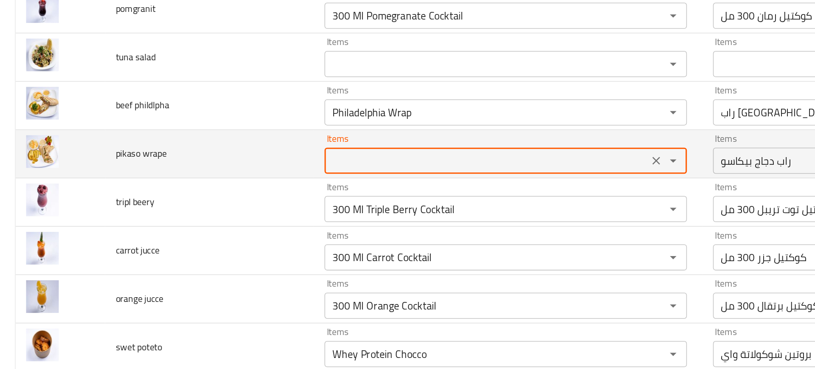
type pizza "Mixed Pizza"
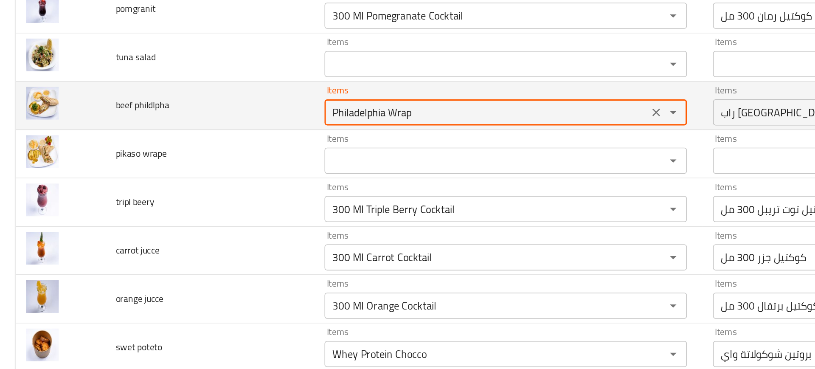
click at [247, 92] on phildlpha "Philadelphia Wrap" at bounding box center [315, 89] width 205 height 12
type pizza "Mixed Pizza"
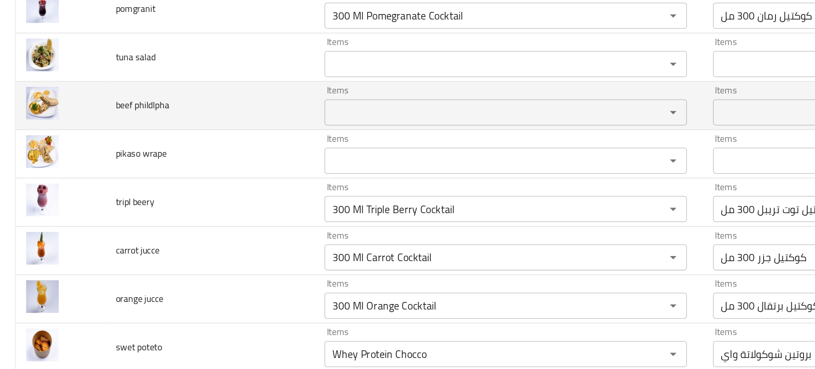
click at [91, 88] on span "beef phildlpha" at bounding box center [92, 84] width 35 height 11
copy span "beef phildlpha"
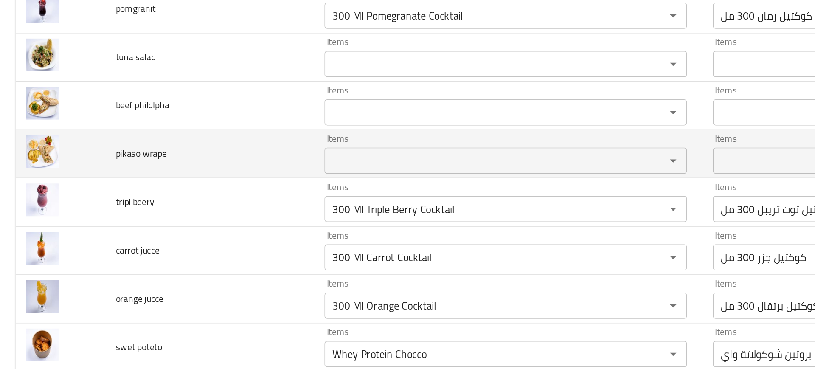
click at [99, 112] on span "pikaso wrape" at bounding box center [91, 115] width 33 height 11
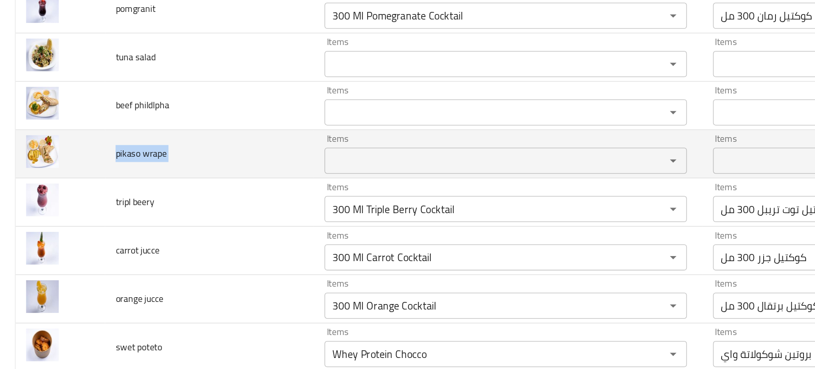
click at [121, 127] on td "pikaso wrape" at bounding box center [136, 115] width 136 height 31
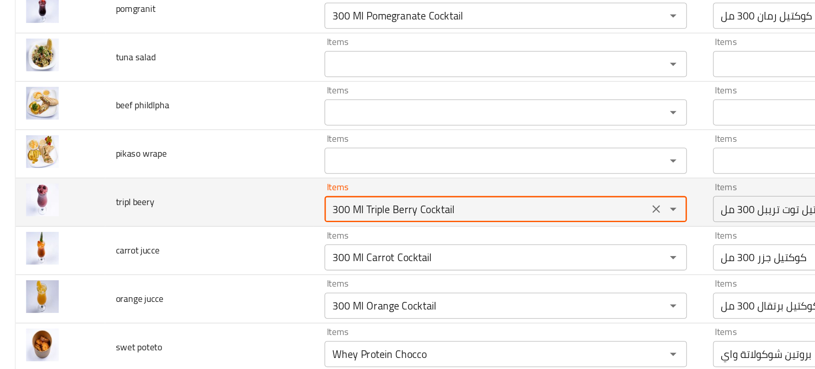
click at [227, 149] on beery "300 Ml Triple Berry Cocktail" at bounding box center [315, 152] width 205 height 12
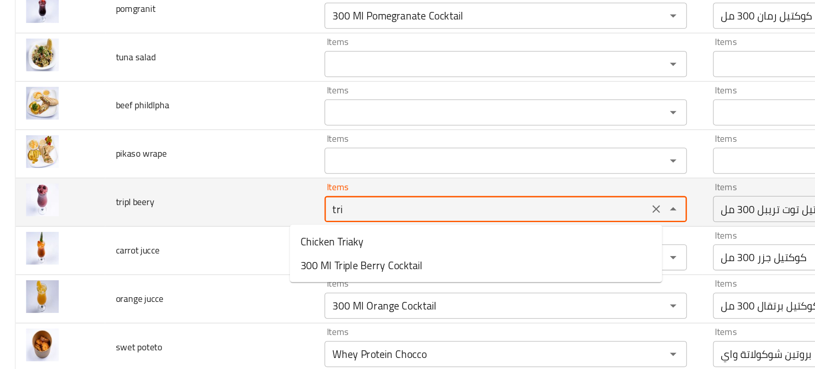
type beery "trip"
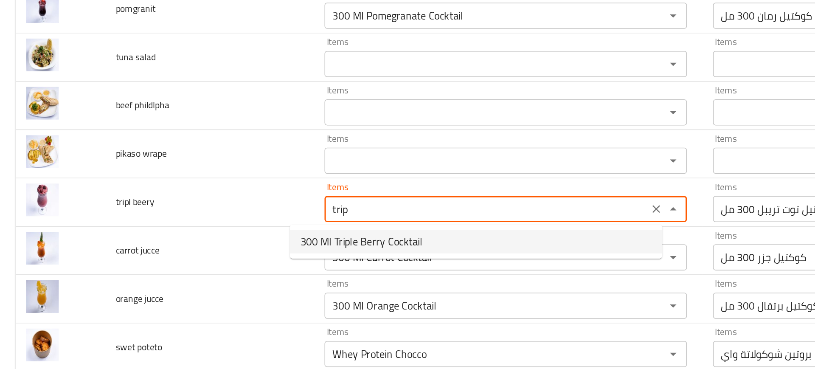
click at [236, 171] on span "300 Ml Triple Berry Cocktail" at bounding box center [234, 173] width 79 height 10
type pizza "Mixed Pizza"
type beery "300 Ml Triple Berry Cocktail"
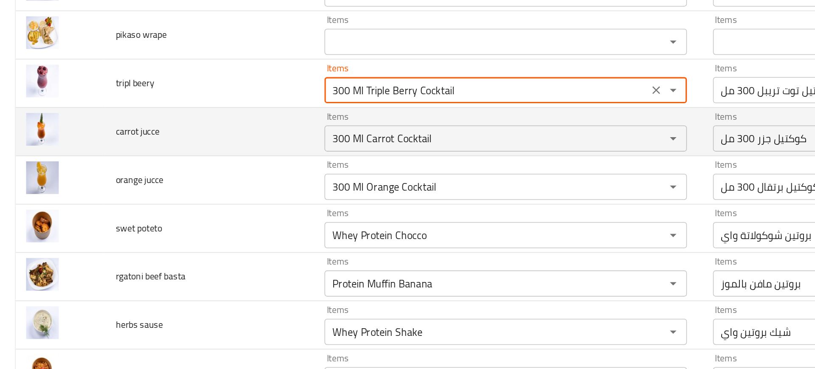
scroll to position [2211, 0]
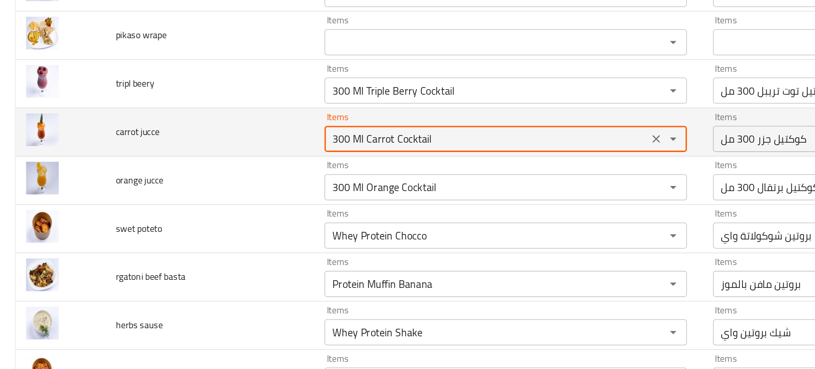
click at [243, 103] on jucce "300 Ml Carrot Cocktail" at bounding box center [315, 106] width 205 height 12
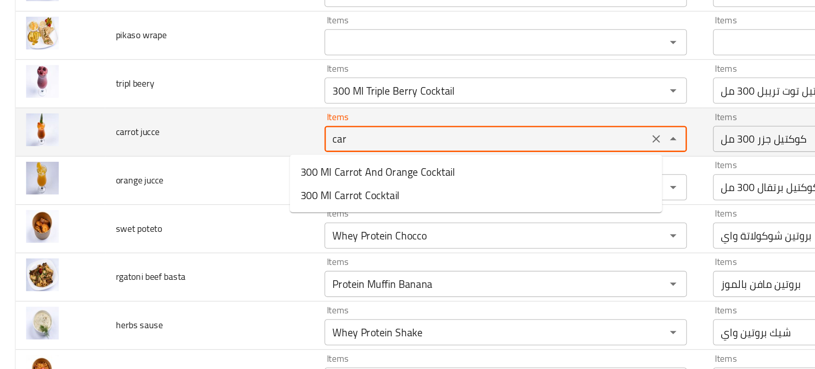
type jucce "carr"
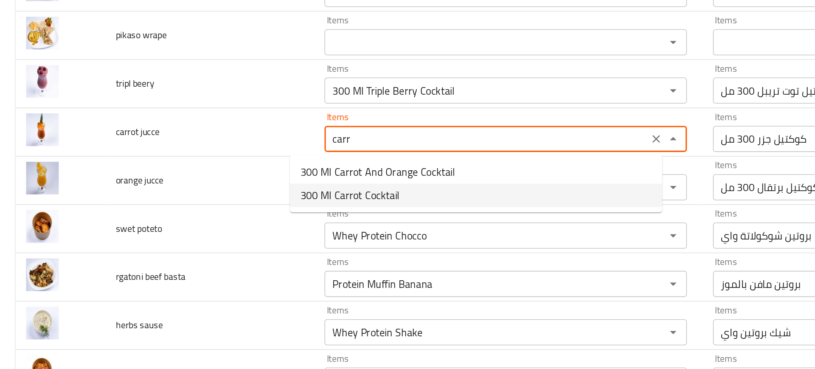
click at [227, 143] on span "300 Ml Carrot Cocktail" at bounding box center [227, 143] width 65 height 10
type pizza "Mixed Pizza"
type jucce "300 Ml Carrot Cocktail"
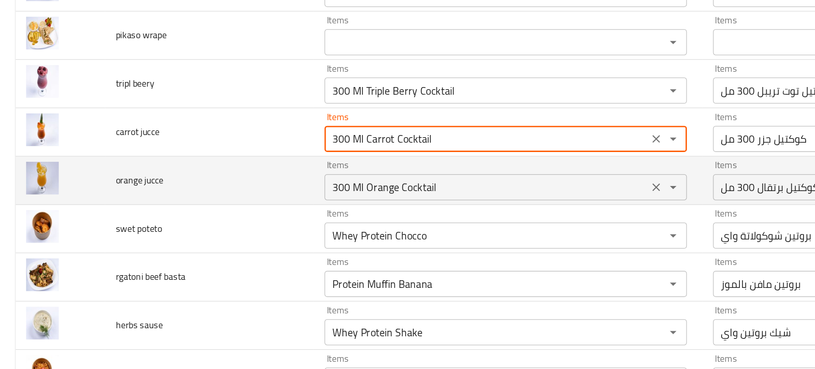
click at [215, 140] on jucce "300 Ml Orange Cocktail" at bounding box center [315, 138] width 205 height 12
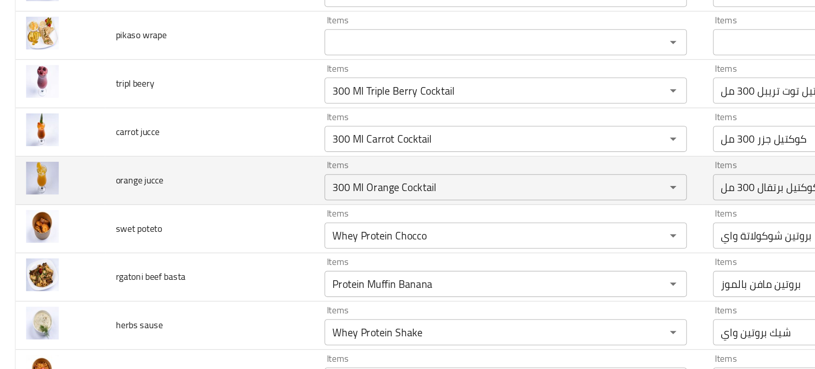
click at [204, 147] on td "Items 300 Ml Orange Cocktail Items" at bounding box center [330, 133] width 253 height 31
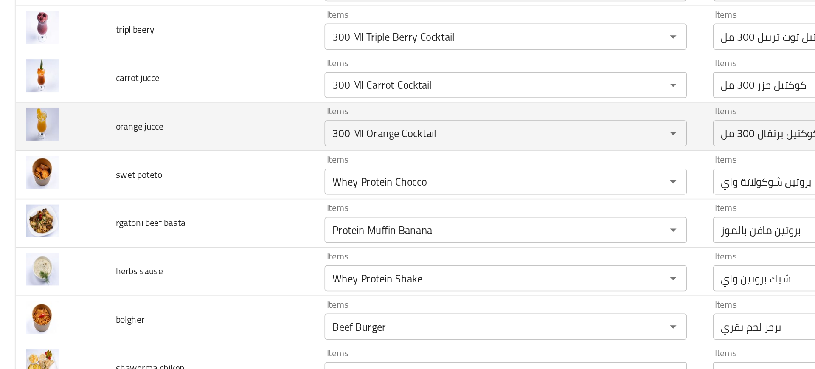
scroll to position [2247, 0]
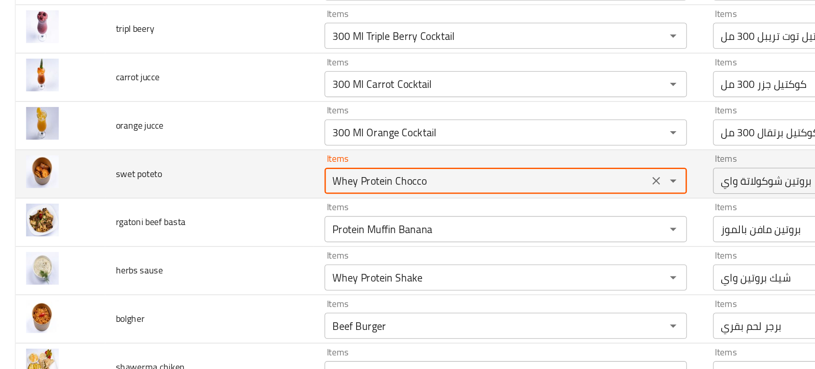
click at [217, 136] on poteto "Whey Protein Chocco" at bounding box center [315, 133] width 205 height 12
type poteto "s"
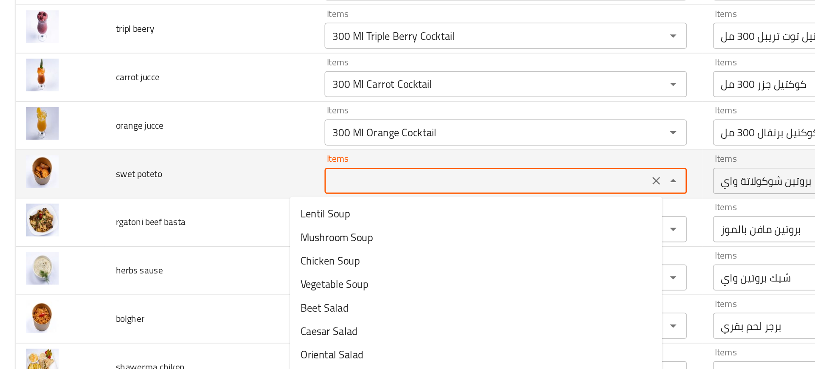
type pizza "Mixed Pizza"
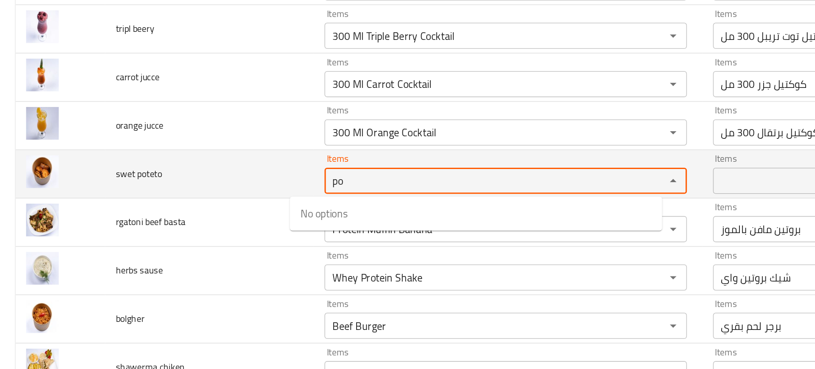
type poteto "p"
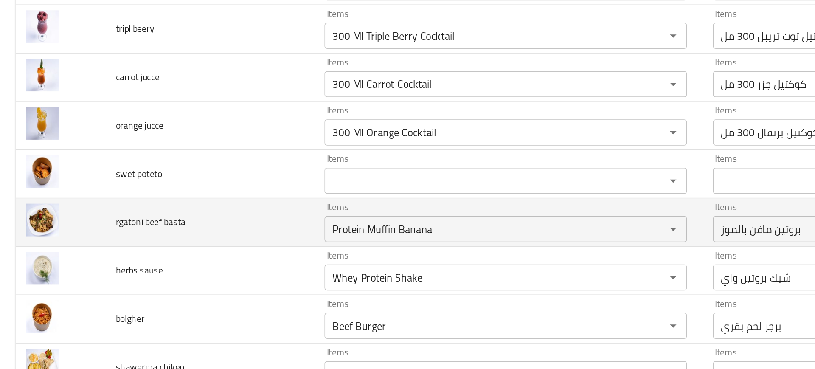
click at [169, 153] on td "rgatoni beef basta" at bounding box center [136, 160] width 136 height 31
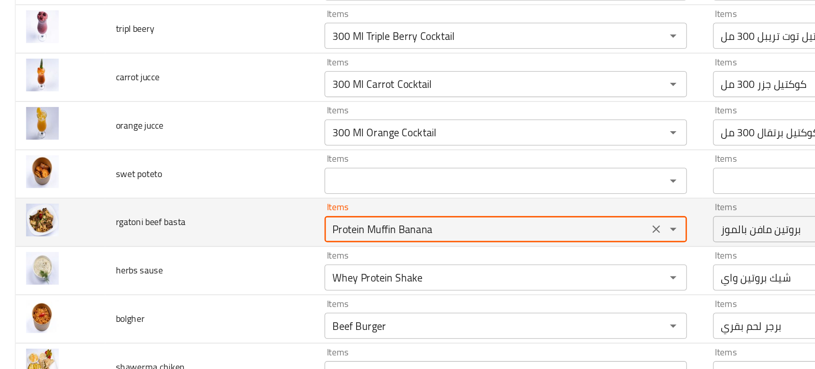
click at [215, 159] on basta "Protein Muffin Banana" at bounding box center [315, 165] width 205 height 12
type basta "rgat"
type pizza "Mixed Pizza"
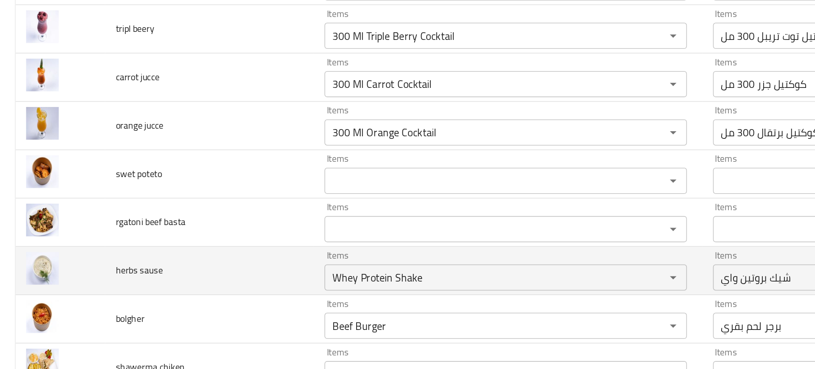
click at [177, 181] on td "herbs sause" at bounding box center [136, 191] width 136 height 31
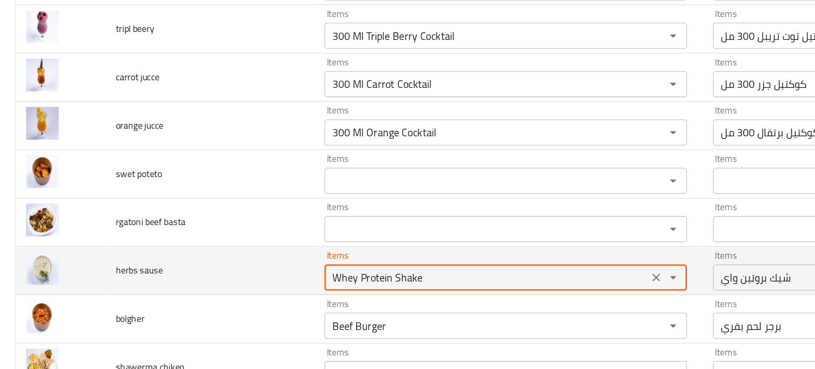
click at [225, 196] on sause "Whey Protein Shake" at bounding box center [315, 196] width 205 height 12
type sause "g"
type pizza "Mixed Pizza"
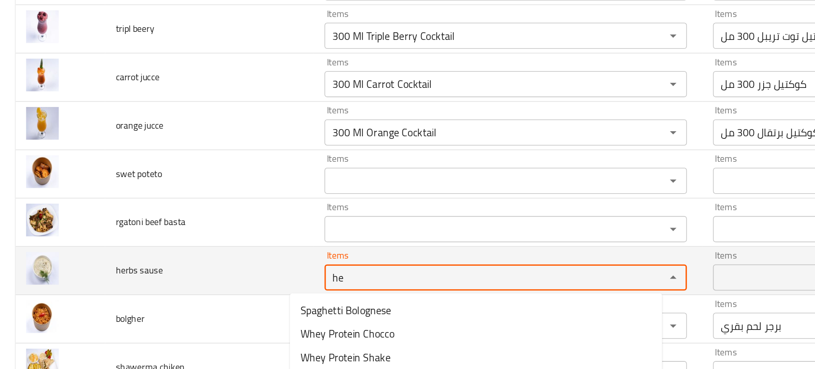
type sause "her"
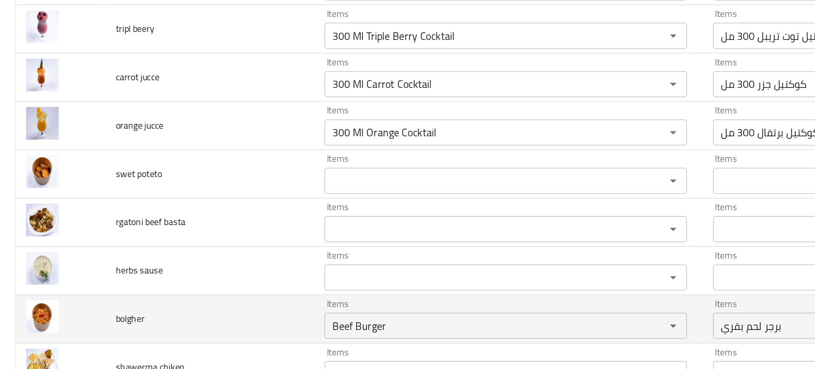
click at [144, 211] on td "bolgher" at bounding box center [136, 223] width 136 height 31
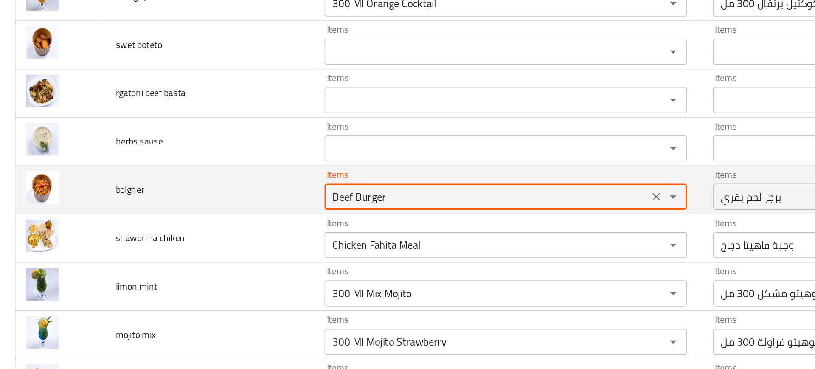
click at [213, 149] on input "Beef Burger" at bounding box center [315, 144] width 205 height 12
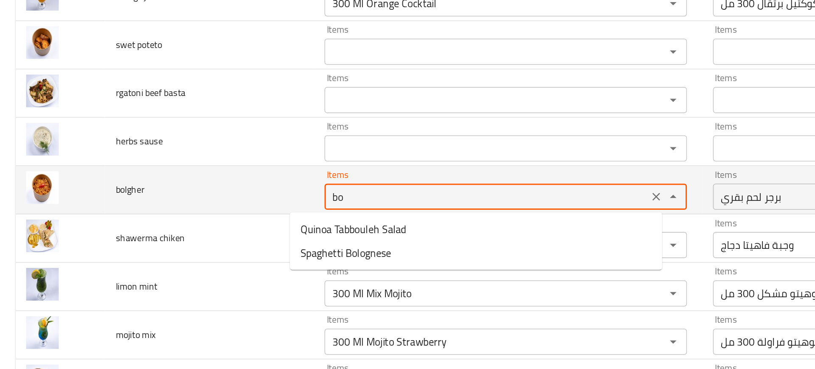
type input "bol"
type pizza "Mixed Pizza"
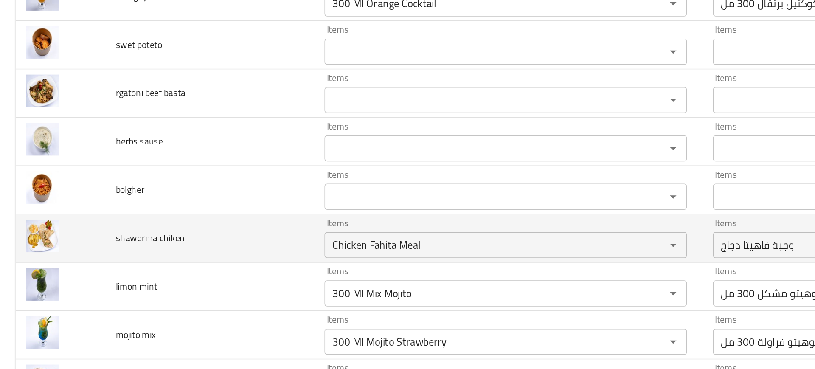
click at [173, 160] on td "shawerma chiken" at bounding box center [136, 170] width 136 height 31
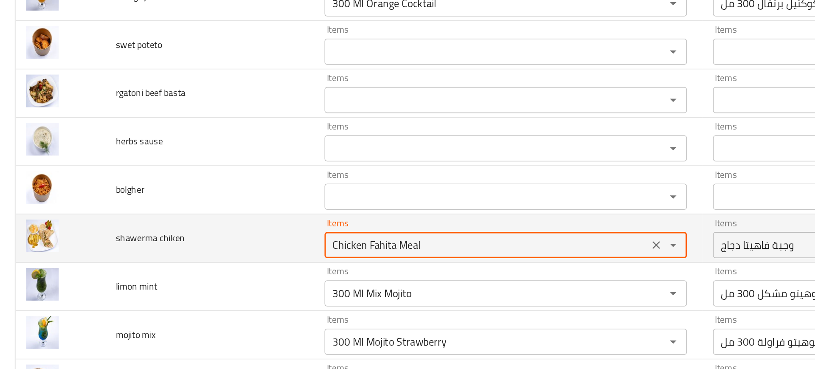
click at [223, 174] on chiken "Chicken Fahita Meal" at bounding box center [315, 175] width 205 height 12
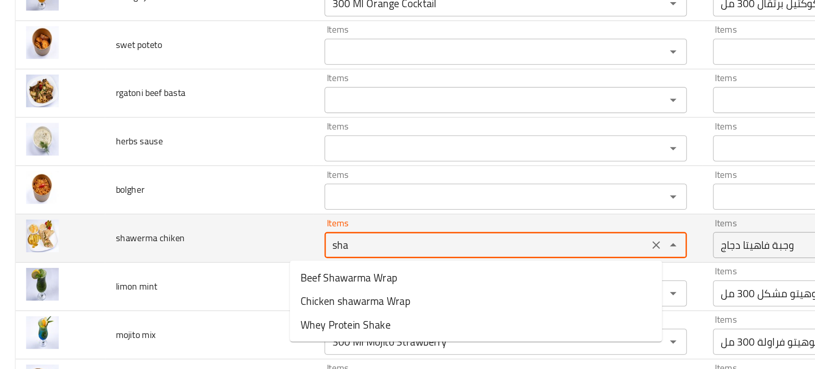
type chiken "shaw"
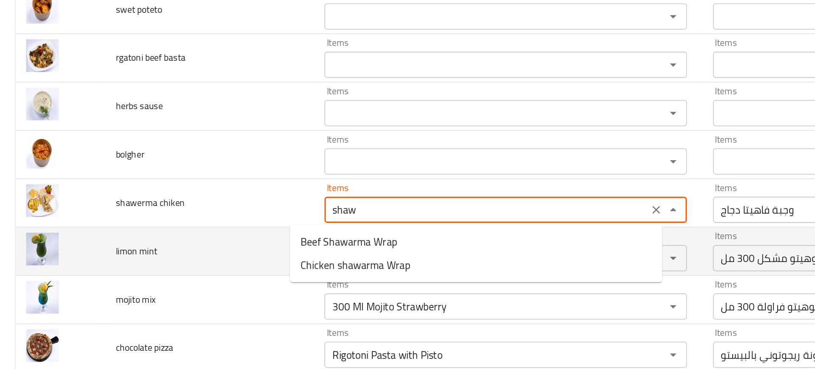
scroll to position [2354, 0]
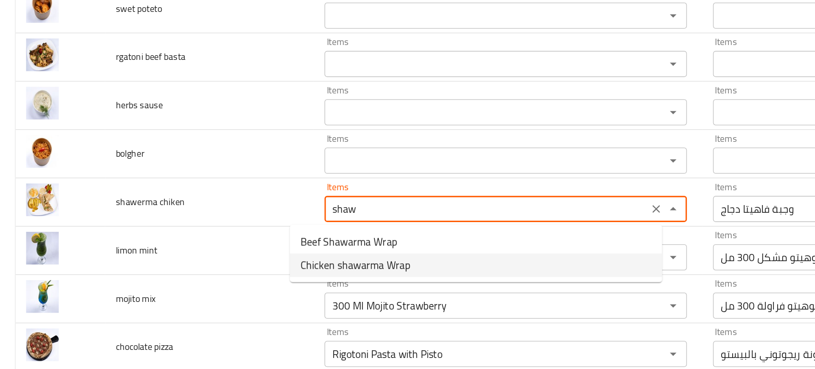
click at [227, 188] on span "Chicken shawarma Wrap" at bounding box center [230, 188] width 71 height 10
type pizza "Mixed Pizza"
type chiken "Chicken shawarma Wrap"
type chiken-ar "شاورما دجاج راب"
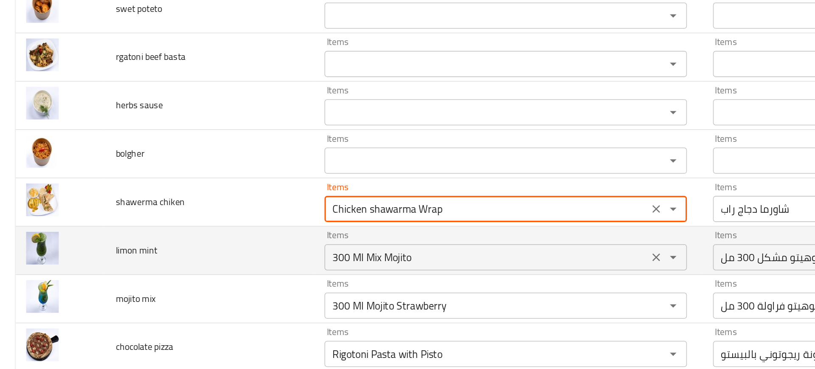
type chiken "Chicken shawarma Wrap"
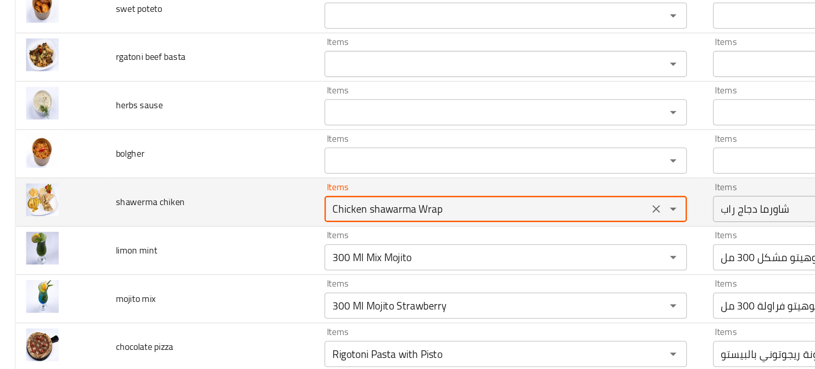
scroll to position [2425, 0]
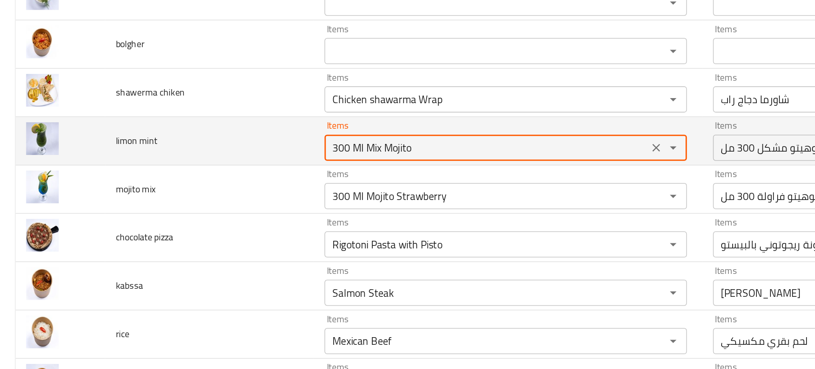
click at [213, 108] on mint "300 Ml Mix Mojito" at bounding box center [315, 112] width 205 height 12
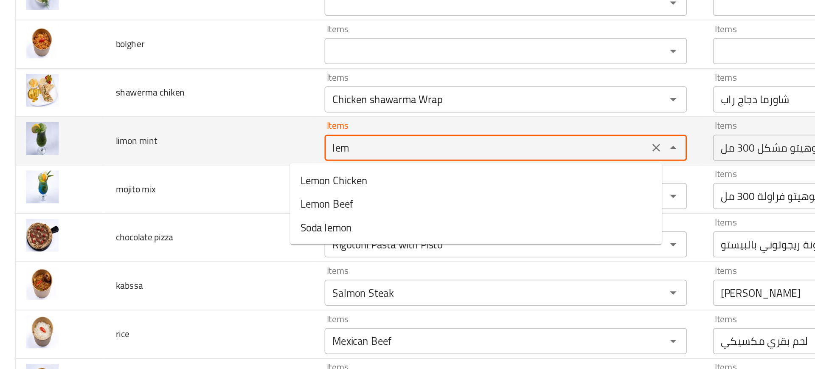
type mint "lemo"
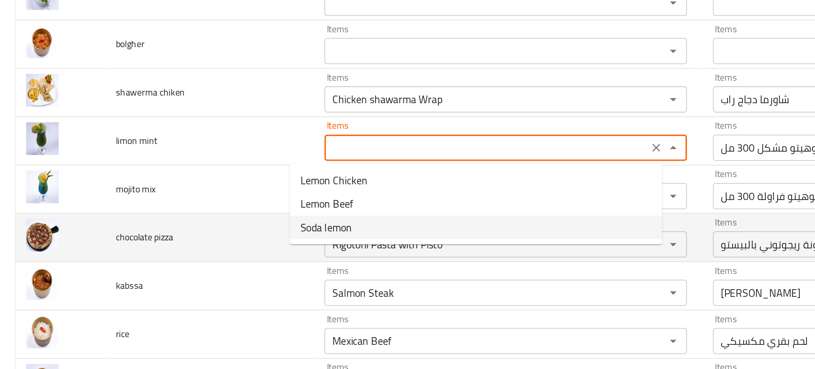
type pizza "Mixed Pizza"
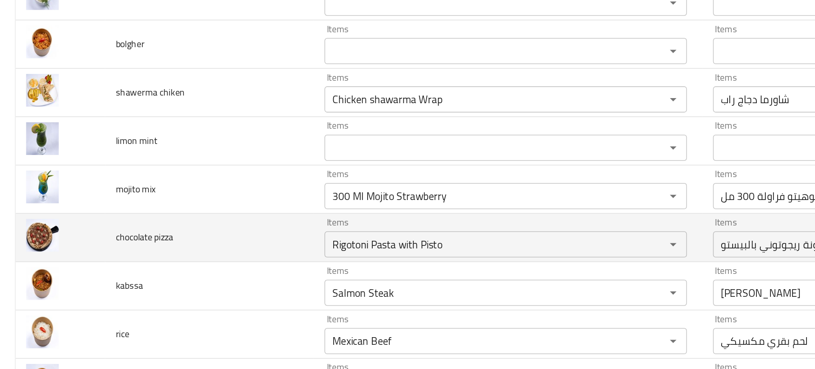
click at [175, 160] on td "chocolate pizza" at bounding box center [136, 169] width 136 height 31
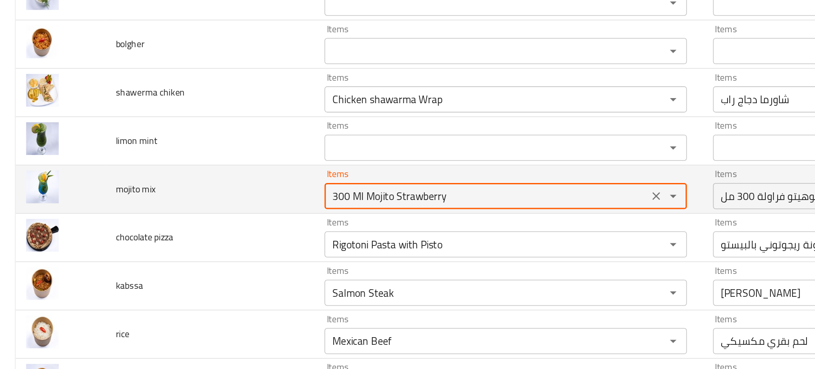
click at [233, 148] on mix "300 Ml Mojito Strawberry" at bounding box center [315, 143] width 205 height 12
type mix ","
type pizza "Mixed Pizza"
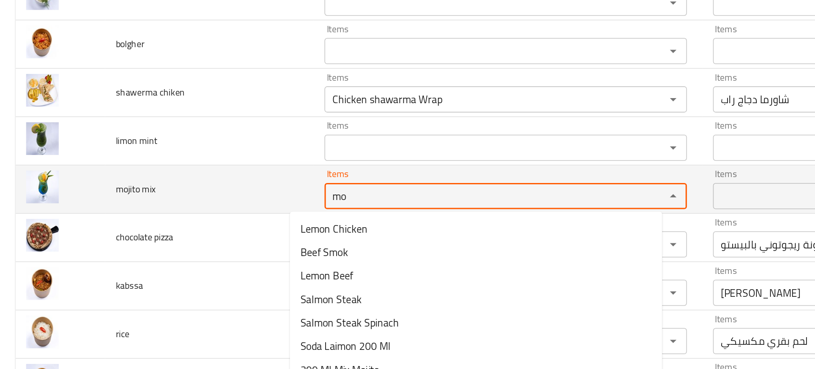
type mix "moj"
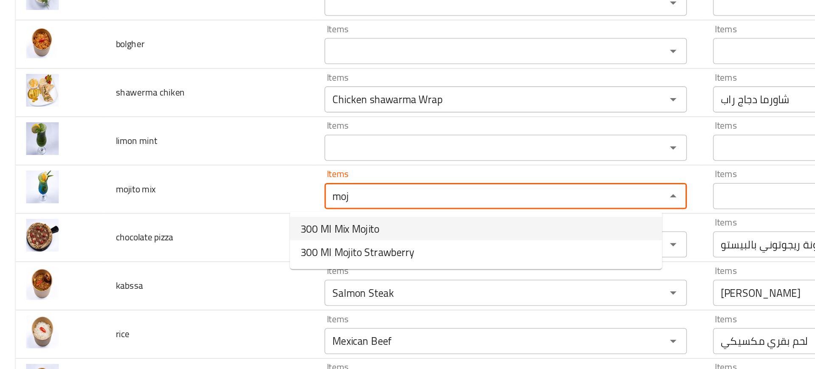
click at [210, 162] on span "300 Ml Mix Mojito" at bounding box center [220, 164] width 51 height 10
type pizza "Mixed Pizza"
type mix "300 Ml Mix Mojito"
type mix-ar "موهيتو مشكل 300 مل"
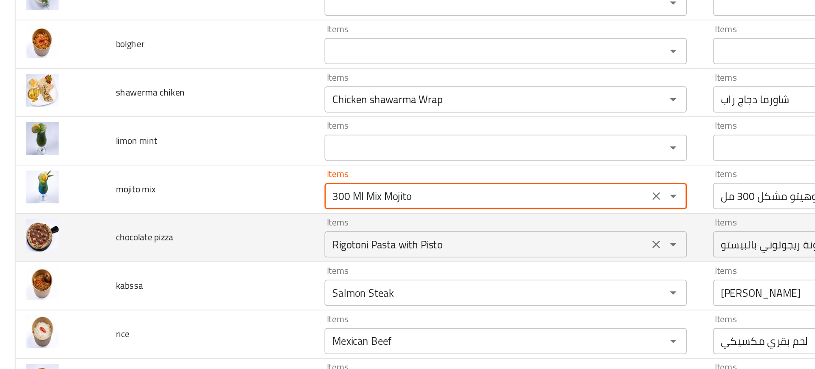
type mix "300 Ml Mix Mojito"
click at [222, 169] on pizza "Rigotoni Pasta with Pisto" at bounding box center [315, 175] width 205 height 12
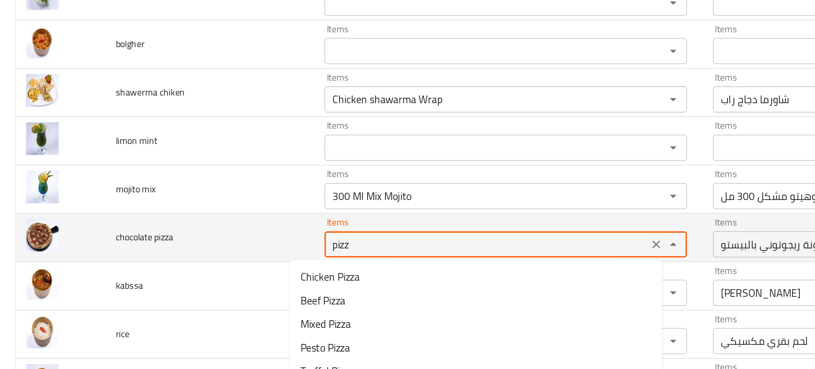
type pizza "pizza"
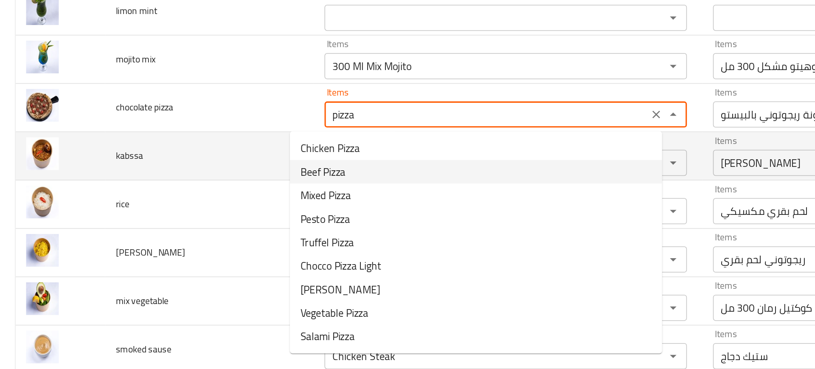
scroll to position [2509, 0]
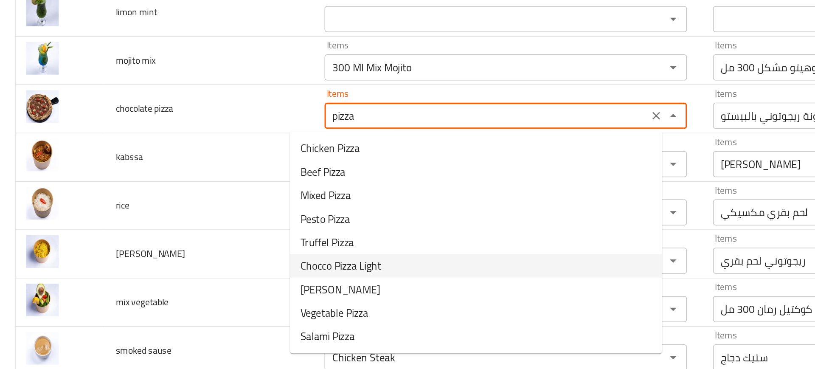
click at [223, 189] on span "Chocco Pizza Light" at bounding box center [221, 188] width 53 height 10
type pizza "Mixed Pizza"
type pizza "Chocco Pizza Light"
type pizza-ar "تشوكو بيتزا لايت"
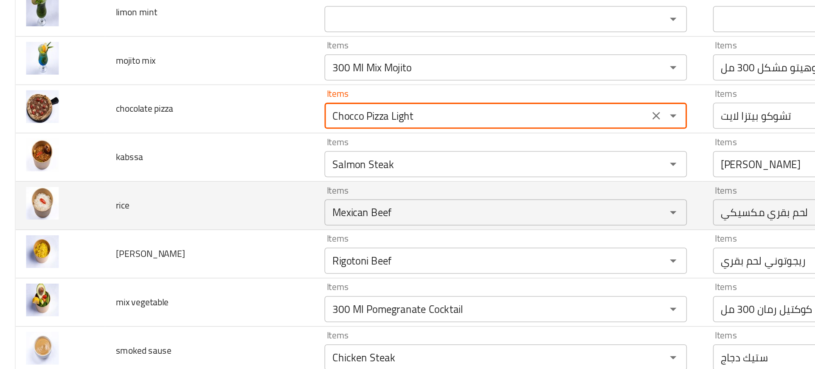
type pizza "Chocco Pizza Light"
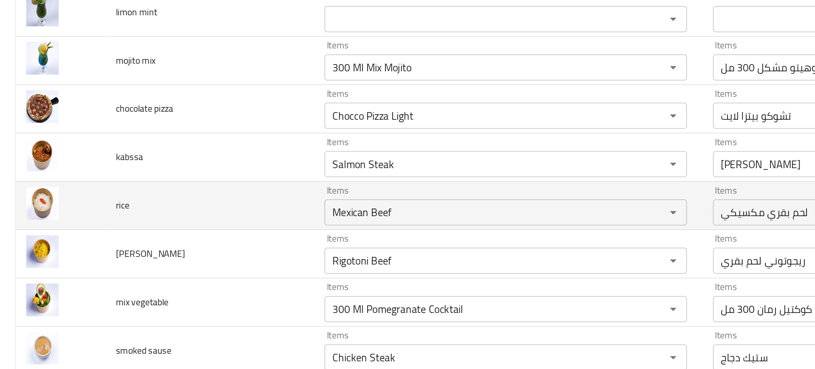
click at [167, 149] on td "rice" at bounding box center [136, 149] width 136 height 31
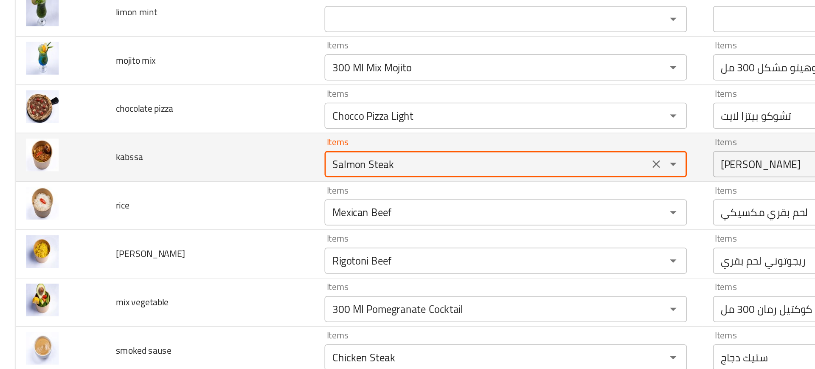
click at [222, 122] on input "Salmon Steak" at bounding box center [315, 122] width 205 height 12
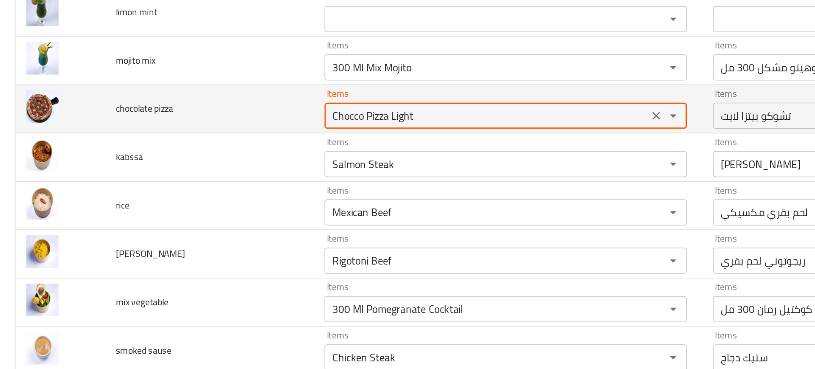
click at [219, 96] on pizza "Chocco Pizza Light" at bounding box center [315, 91] width 205 height 12
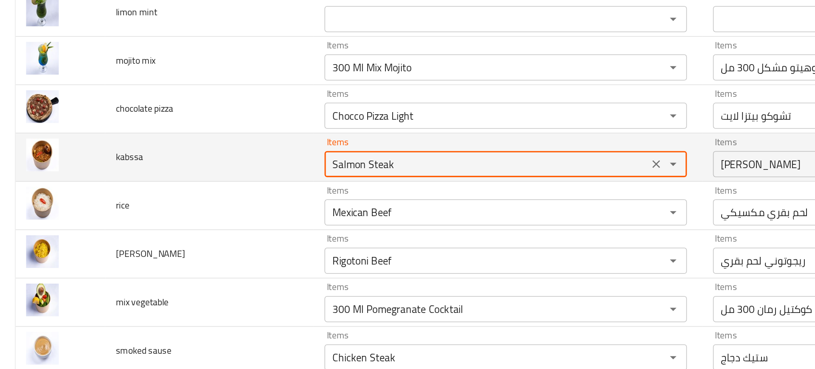
click at [227, 120] on input "Salmon Steak" at bounding box center [315, 122] width 205 height 12
type input "k"
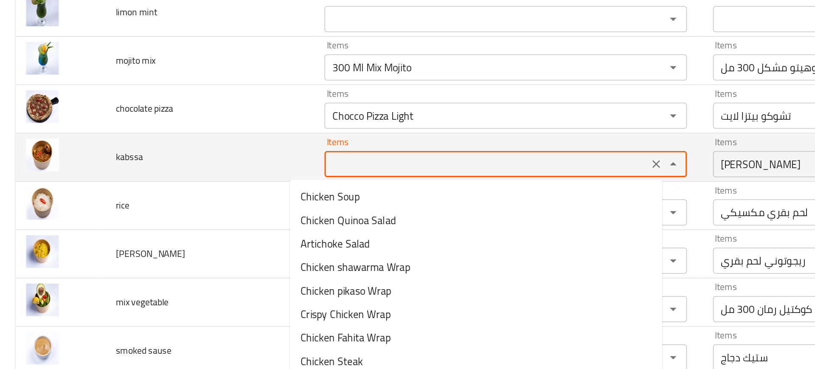
type pizza "Mixed Pizza"
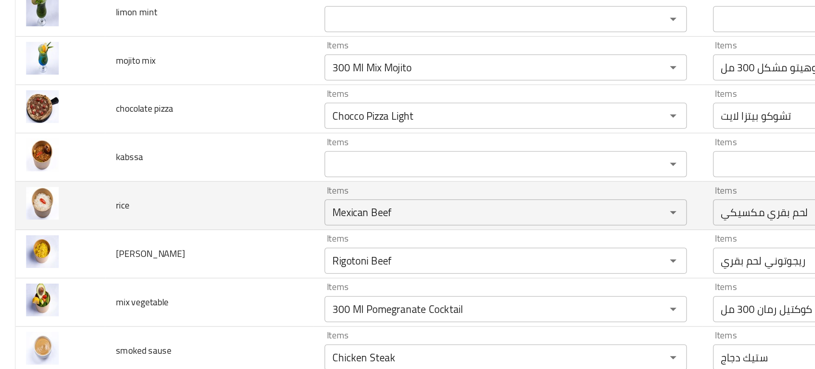
click at [171, 134] on td "rice" at bounding box center [136, 149] width 136 height 31
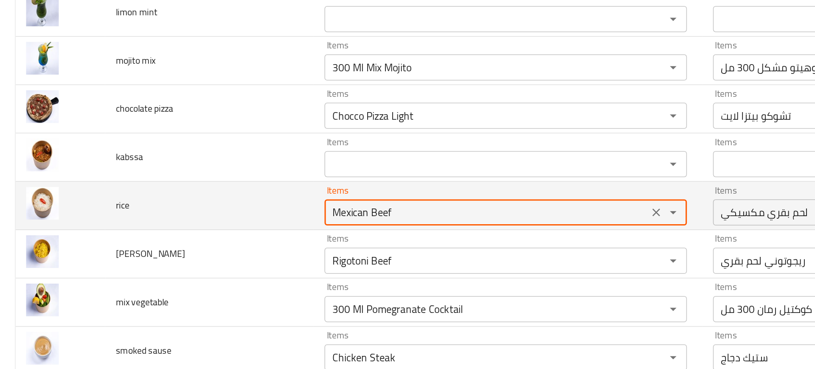
click at [213, 156] on input "Mexican Beef" at bounding box center [315, 154] width 205 height 12
type input "rice"
type pizza "Mixed Pizza"
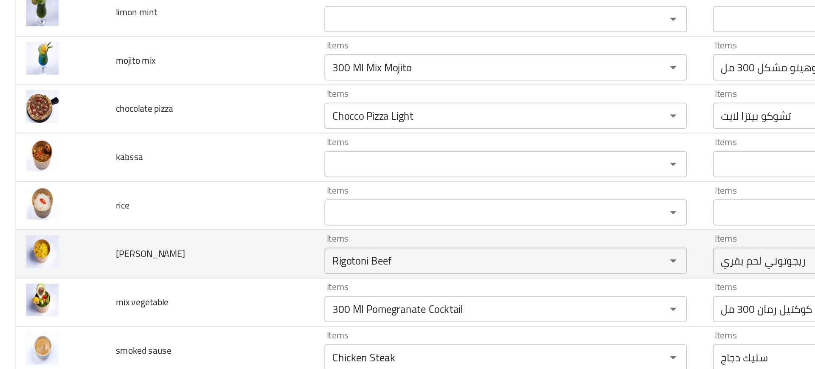
click at [150, 171] on td "briany rice" at bounding box center [136, 180] width 136 height 31
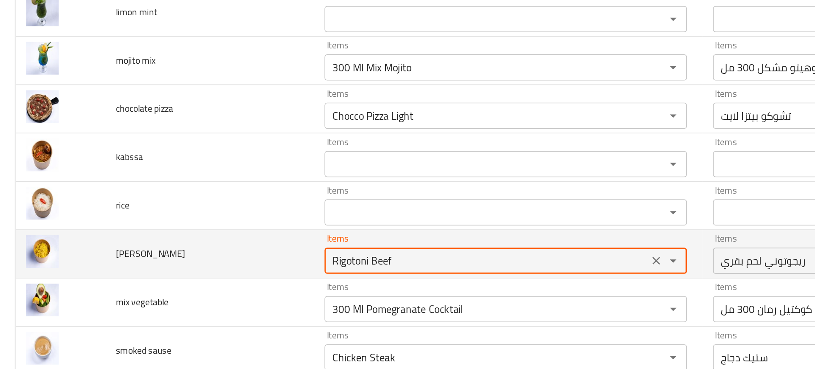
click at [215, 181] on rice "Rigotoni Beef" at bounding box center [315, 185] width 205 height 12
type rice "brian"
type pizza "Mixed Pizza"
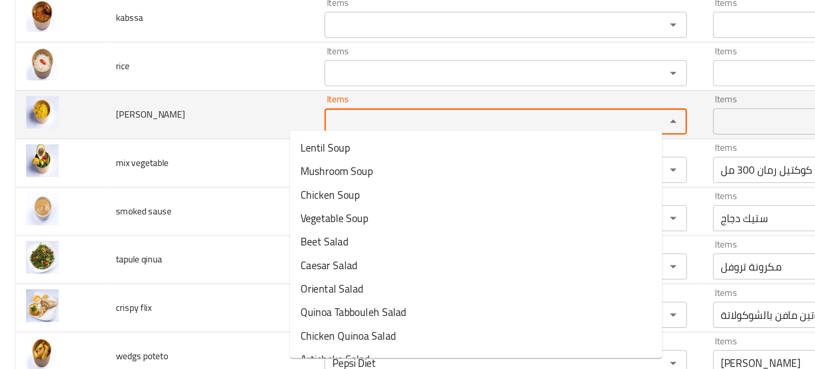
scroll to position [2604, 0]
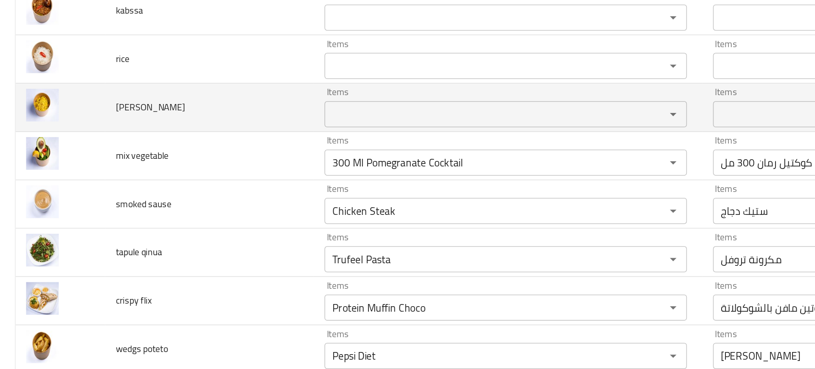
click at [158, 191] on td "tapule qinua" at bounding box center [136, 179] width 136 height 31
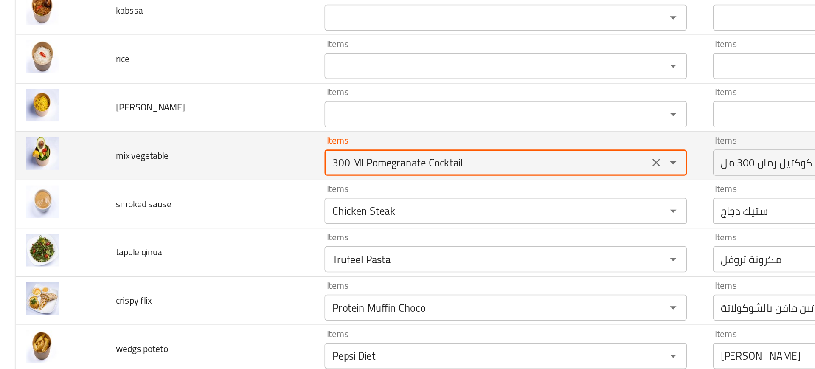
click at [259, 117] on vegetable "300 Ml Pomegranate Cocktail" at bounding box center [315, 121] width 205 height 12
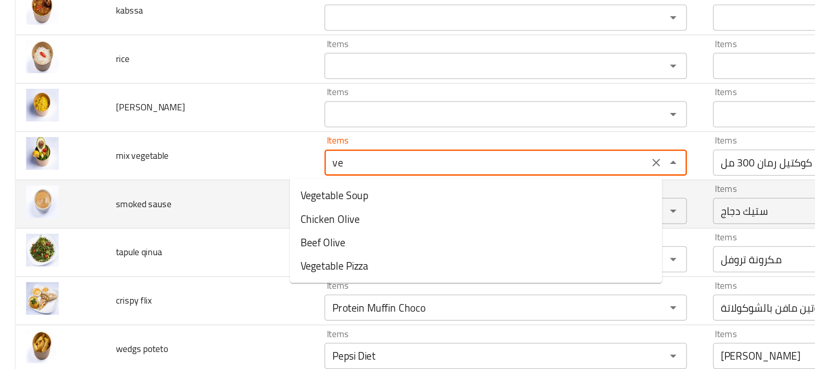
type vegetable "veg"
type pizza "Mixed Pizza"
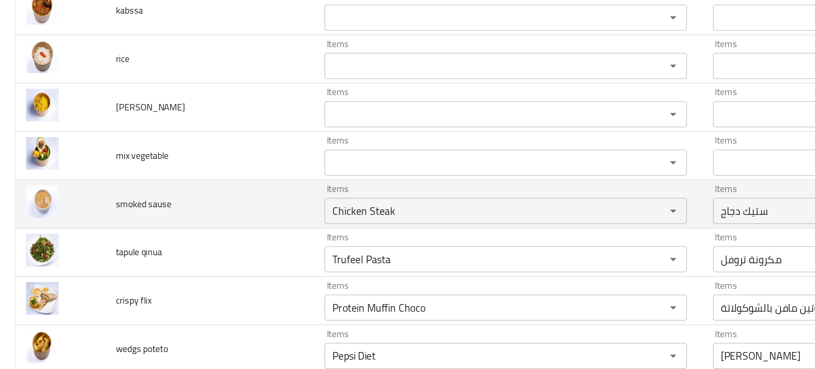
click at [162, 159] on td "smoked sause" at bounding box center [136, 148] width 136 height 31
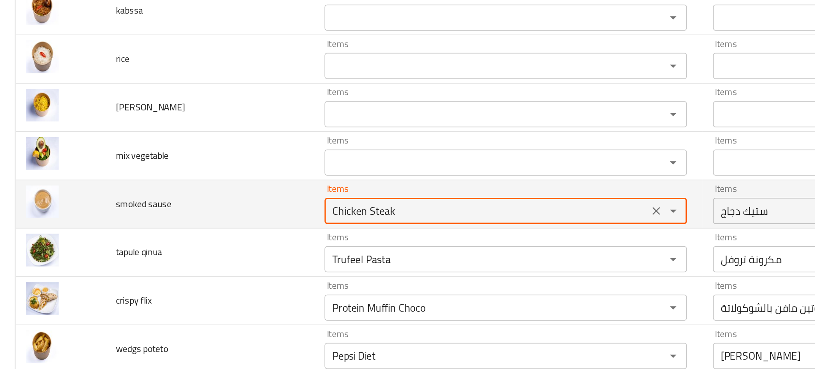
click at [239, 152] on sause "Chicken Steak" at bounding box center [315, 153] width 205 height 12
type sause "smo"
type pizza "Mixed Pizza"
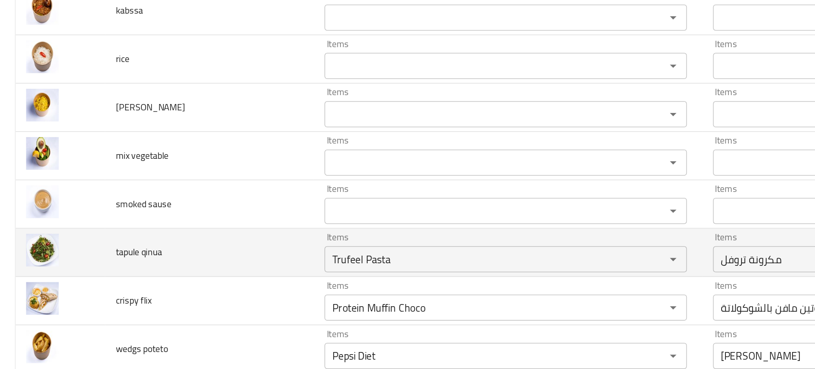
click at [148, 187] on td "tapule qinua" at bounding box center [136, 179] width 136 height 31
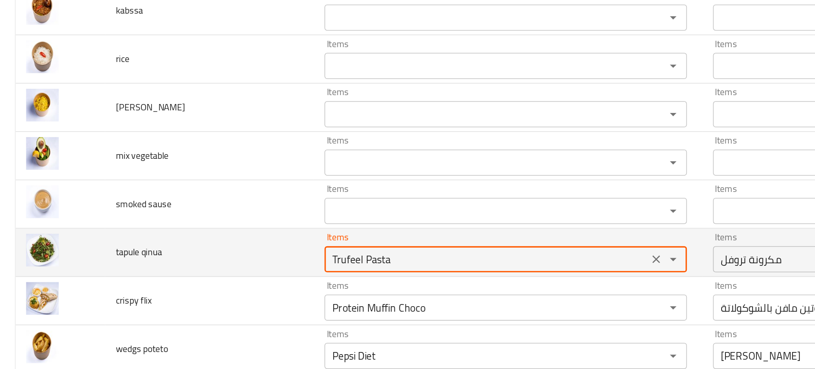
click at [228, 184] on qinua "Trufeel Pasta" at bounding box center [315, 184] width 205 height 12
type qinua "y"
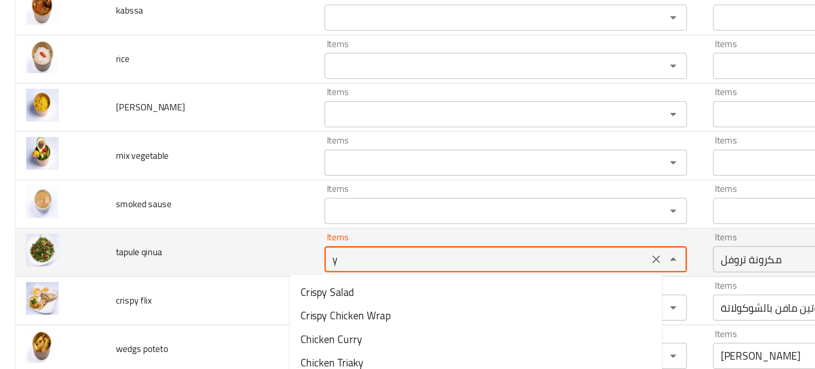
type pizza "Mixed Pizza"
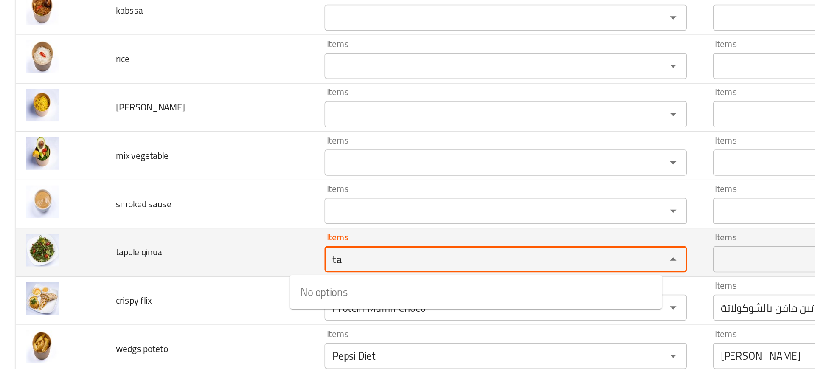
type qinua "tap"
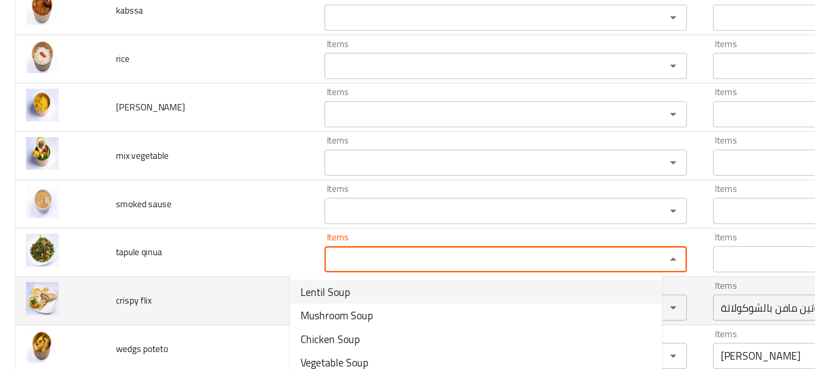
click at [126, 208] on td "crispy flix" at bounding box center [136, 211] width 136 height 31
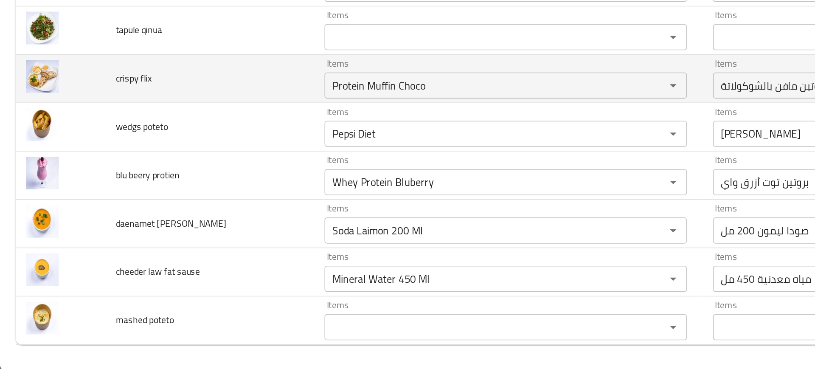
scroll to position [0, 0]
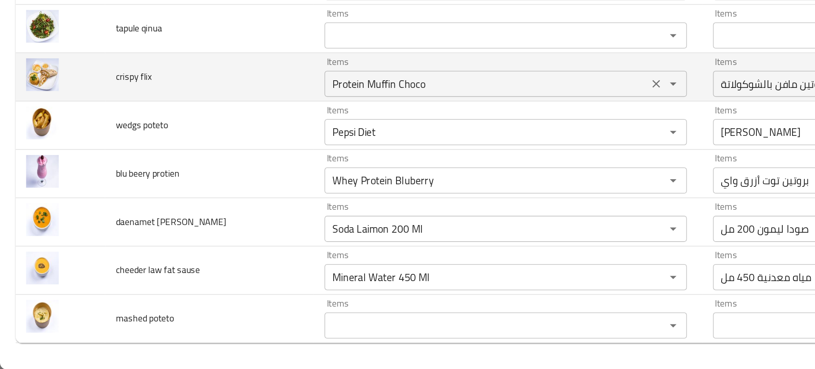
click at [226, 177] on div "Protein Muffin Choco Items" at bounding box center [329, 183] width 236 height 17
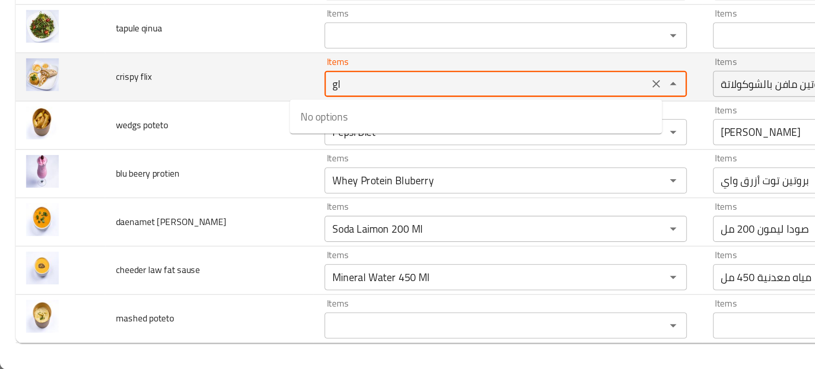
type flix "g"
type flix "f"
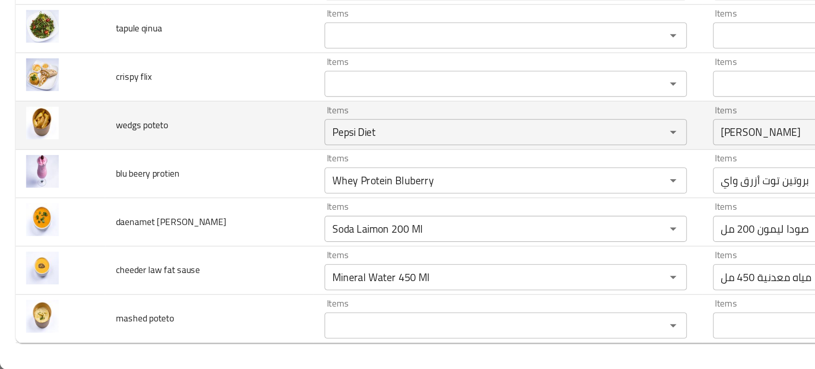
click at [140, 200] on td "wedgs poteto" at bounding box center [136, 210] width 136 height 31
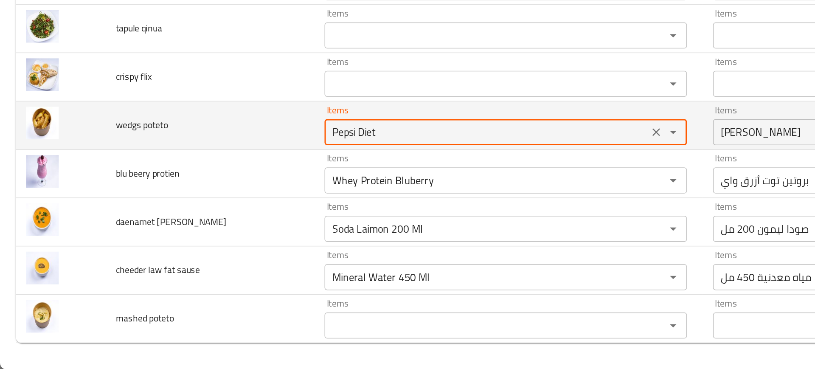
click at [215, 216] on poteto "Pepsi Diet" at bounding box center [315, 215] width 205 height 12
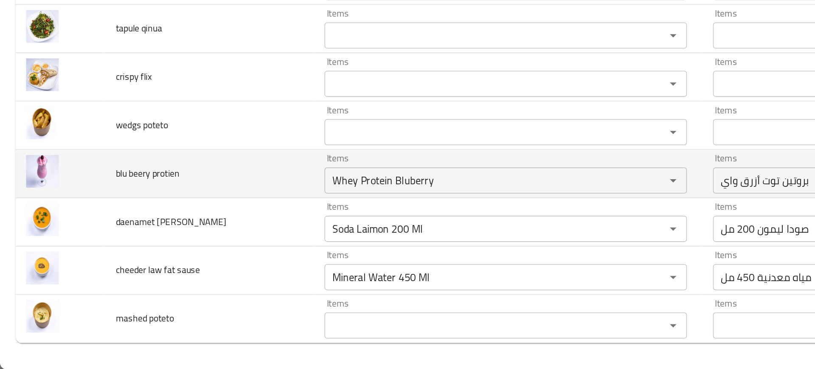
click at [163, 233] on td "blu beery protien" at bounding box center [136, 241] width 136 height 31
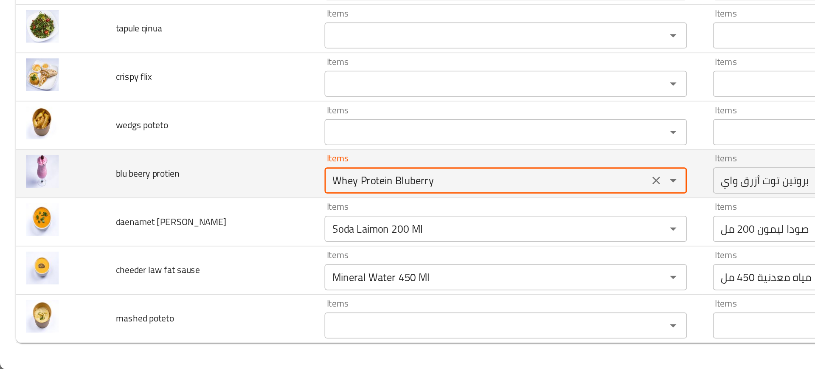
click at [213, 240] on protien "Whey Protein Bluberry" at bounding box center [315, 246] width 205 height 12
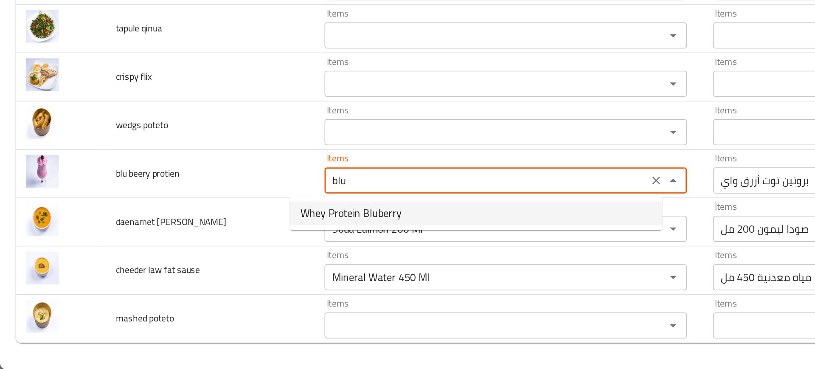
click at [236, 265] on span "Whey Protein Bluberry" at bounding box center [228, 267] width 66 height 10
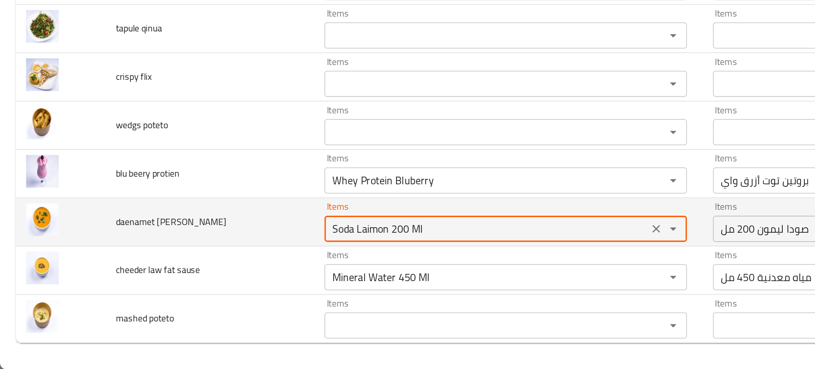
click at [245, 277] on sause "Soda Laimon 200 Ml" at bounding box center [315, 278] width 205 height 12
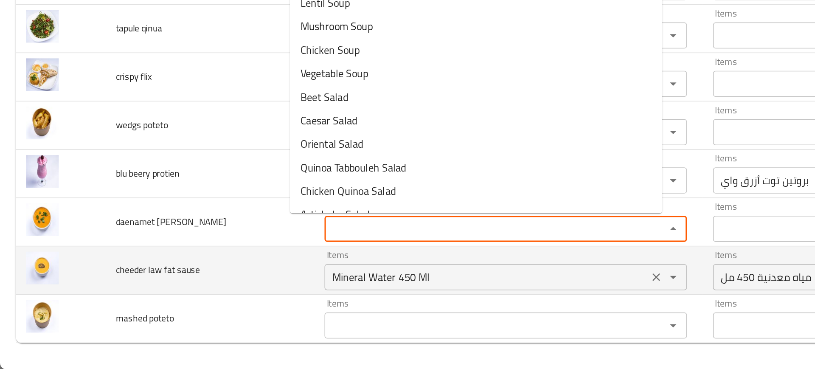
click at [213, 315] on sause "Mineral Water 450 Ml" at bounding box center [315, 309] width 205 height 12
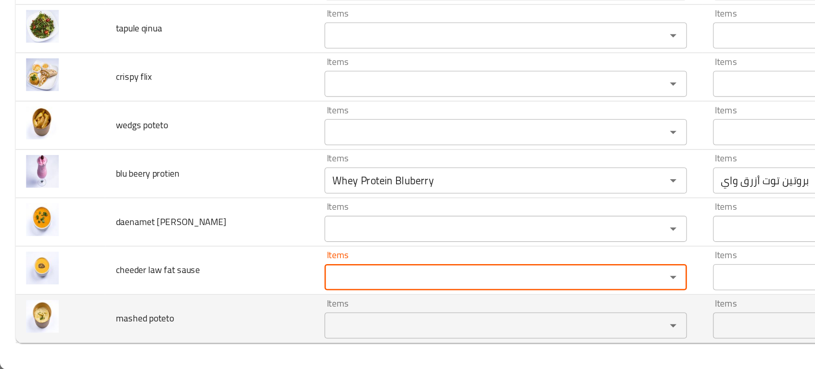
click at [222, 335] on poteto "Items" at bounding box center [315, 340] width 205 height 12
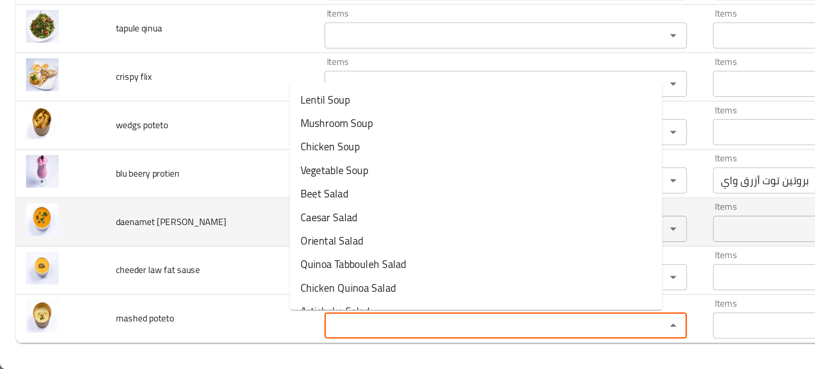
click at [83, 282] on td "daenamet sause" at bounding box center [136, 273] width 136 height 31
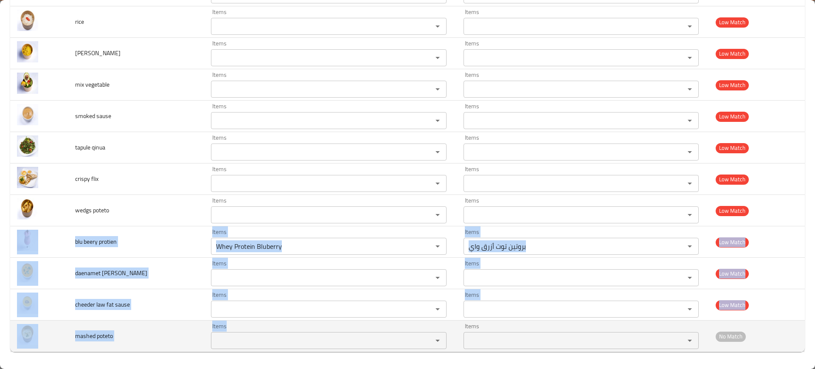
drag, startPoint x: 69, startPoint y: 235, endPoint x: 284, endPoint y: 348, distance: 242.3
copy tbody "blu beery protien Items Items Items Items Low Match daenamet sause Items Items …"
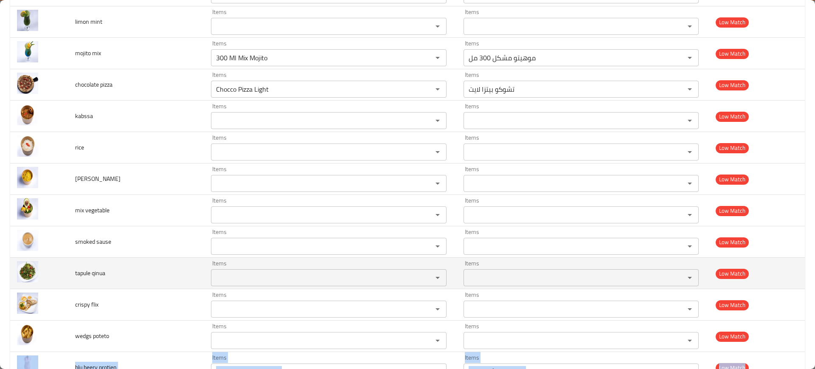
scroll to position [2509, 0]
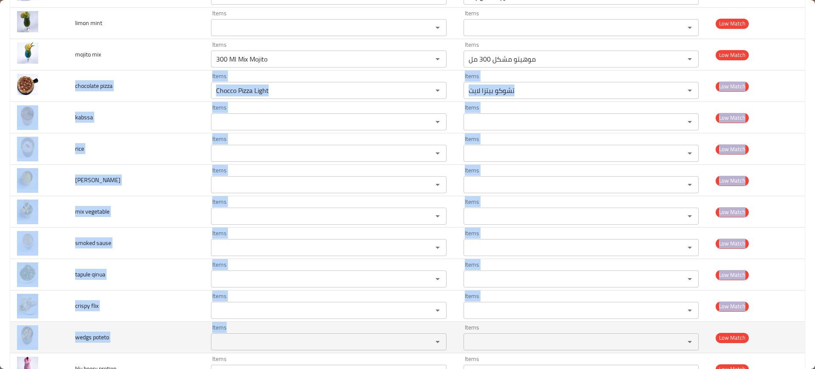
drag, startPoint x: 73, startPoint y: 80, endPoint x: 314, endPoint y: 343, distance: 356.0
copy tbody "chocolate pizza Items Items Items Items Low Match kabssa Items Items Items Item…"
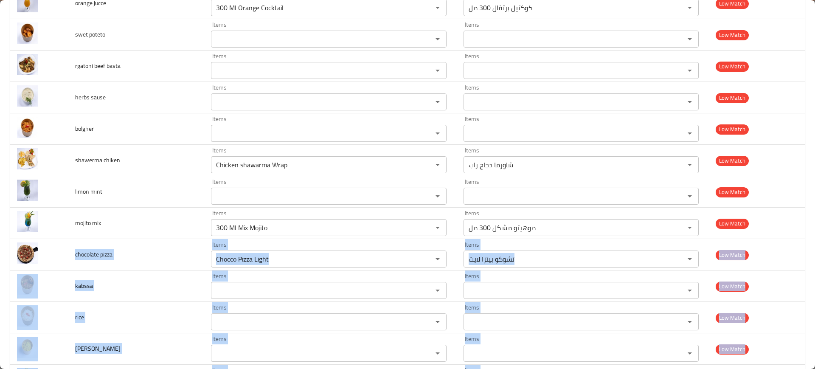
scroll to position [2309, 0]
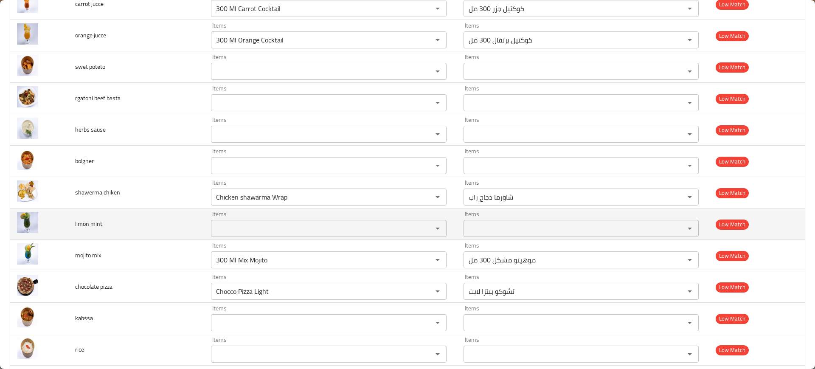
click at [92, 222] on span "limon mint" at bounding box center [88, 223] width 27 height 11
copy span "limon mint"
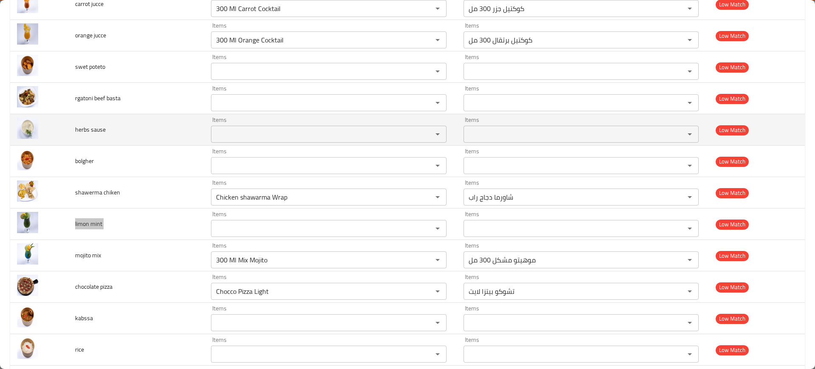
scroll to position [2303, 0]
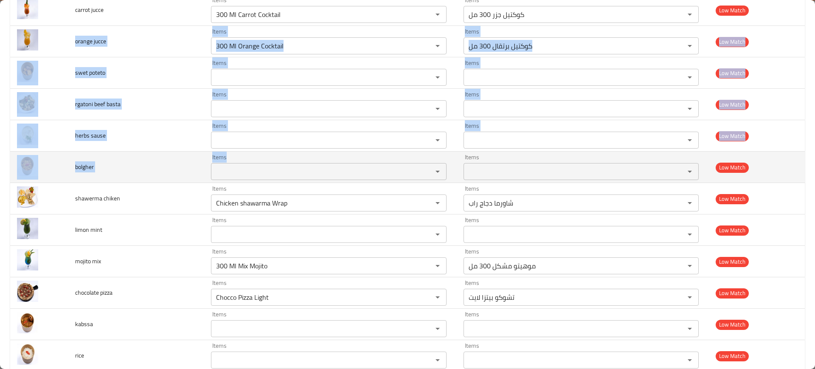
drag, startPoint x: 71, startPoint y: 43, endPoint x: 262, endPoint y: 180, distance: 235.1
copy tbody "orange jucce Items Items Items Items Low Match swet poteto Items Items Items It…"
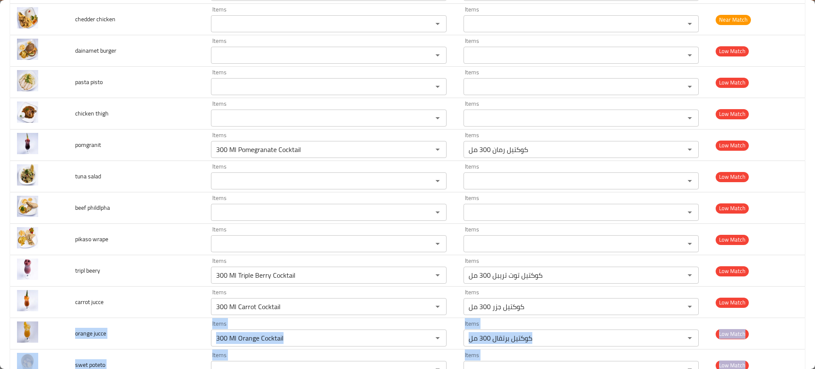
scroll to position [2011, 0]
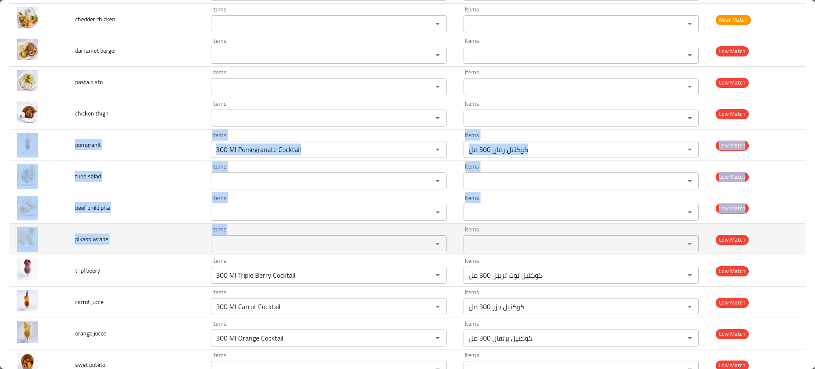
drag, startPoint x: 66, startPoint y: 142, endPoint x: 314, endPoint y: 247, distance: 269.5
copy tbody "pomgranit Items Items Items Items Low Match tuna salad Items Items Items Items …"
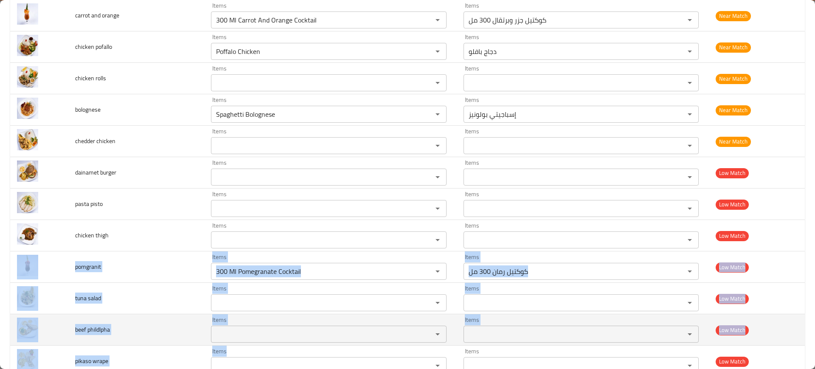
scroll to position [1873, 0]
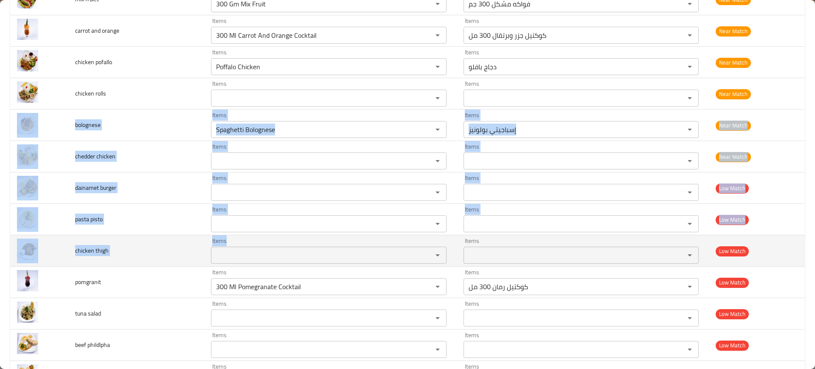
drag, startPoint x: 69, startPoint y: 121, endPoint x: 254, endPoint y: 250, distance: 226.1
copy tbody "bolognese Items Items Items Items Near Match chedder chicken Items Items Items …"
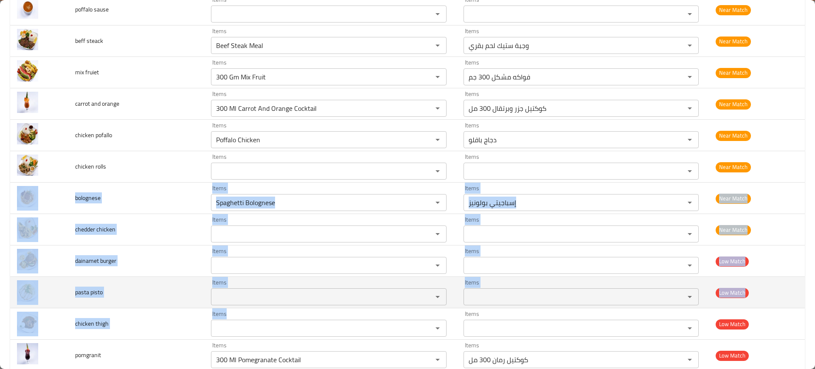
scroll to position [1800, 0]
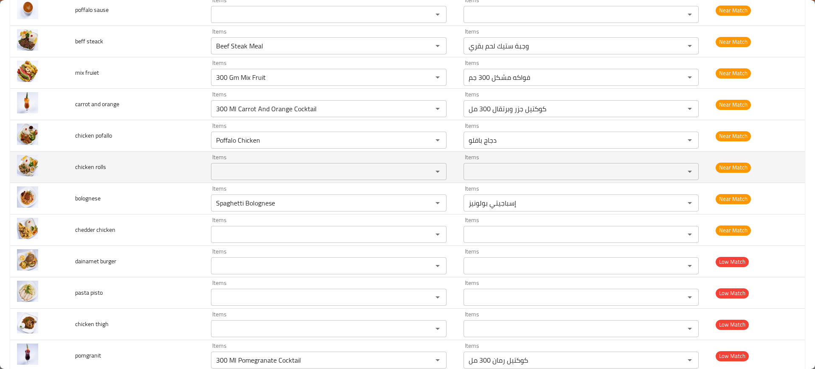
click at [89, 164] on span "chicken rolls" at bounding box center [90, 166] width 31 height 11
copy span "chicken rolls"
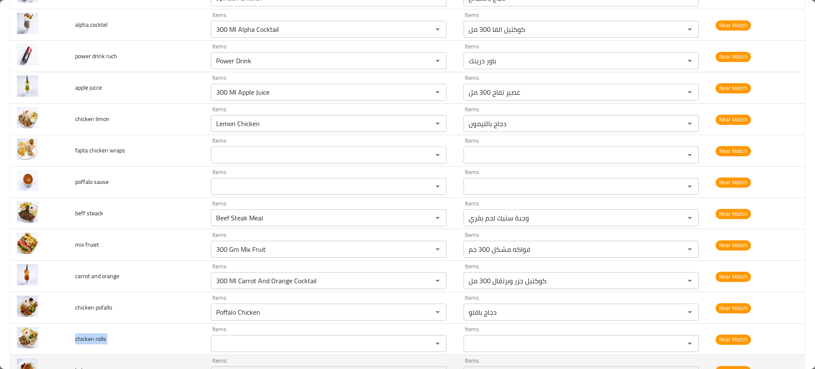
scroll to position [1609, 0]
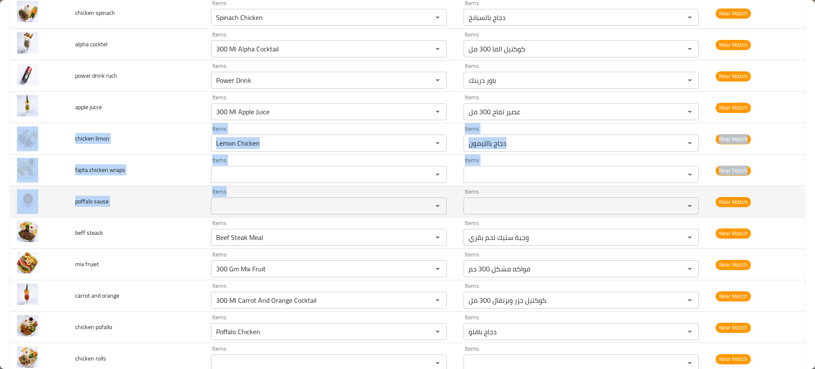
drag, startPoint x: 65, startPoint y: 135, endPoint x: 230, endPoint y: 203, distance: 178.3
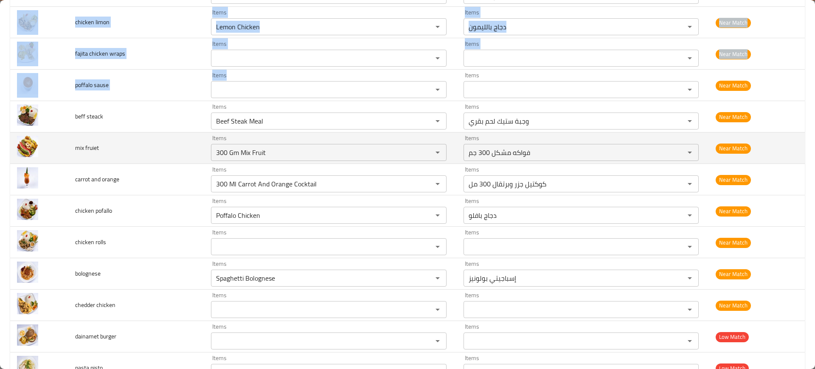
scroll to position [1728, 0]
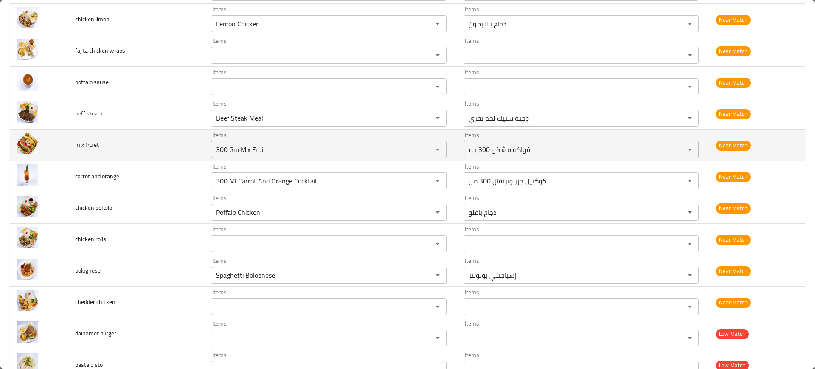
click at [126, 136] on td "mix fruiet" at bounding box center [136, 144] width 136 height 31
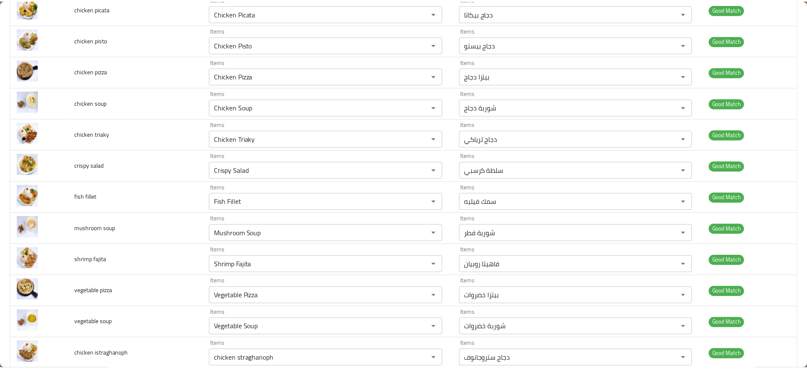
scroll to position [0, 0]
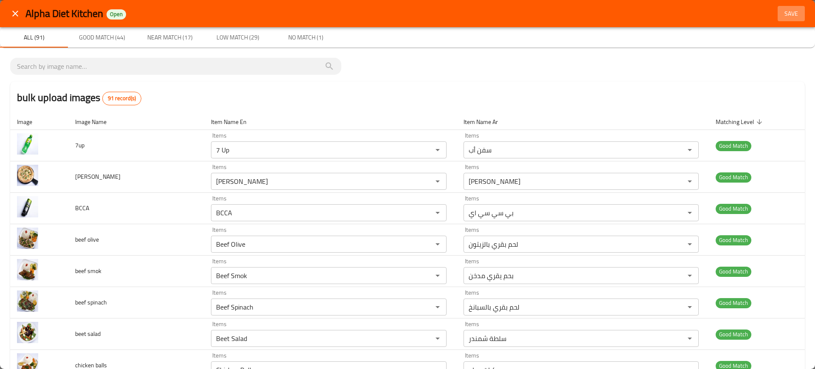
click at [791, 17] on span "Save" at bounding box center [791, 13] width 20 height 11
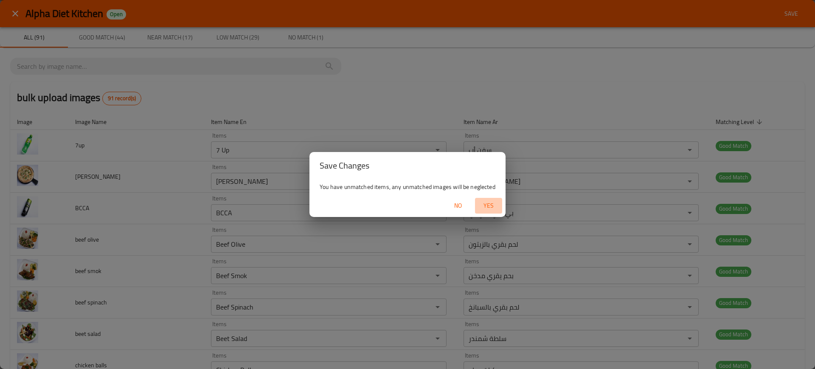
click at [483, 208] on span "Yes" at bounding box center [488, 205] width 20 height 11
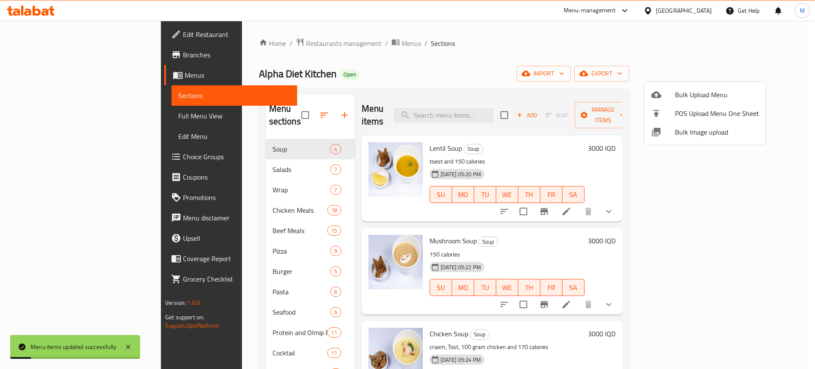
click at [313, 309] on div at bounding box center [407, 184] width 815 height 369
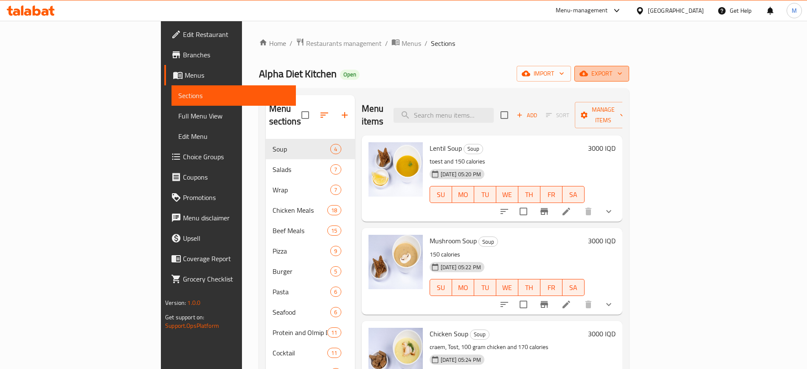
click at [629, 81] on button "export" at bounding box center [601, 74] width 55 height 16
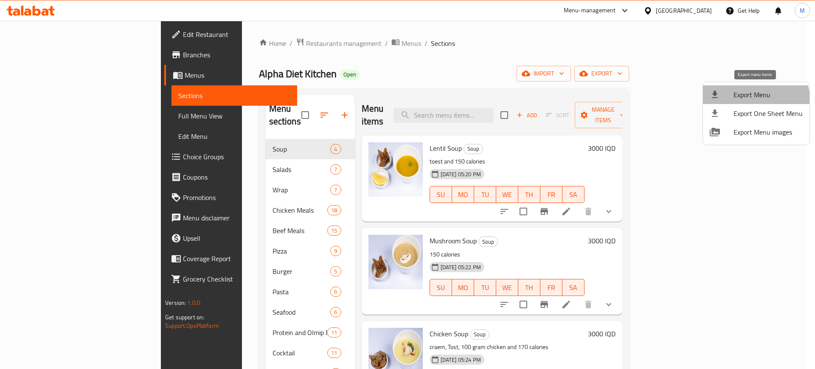
click at [751, 100] on span "Export Menu" at bounding box center [767, 95] width 69 height 10
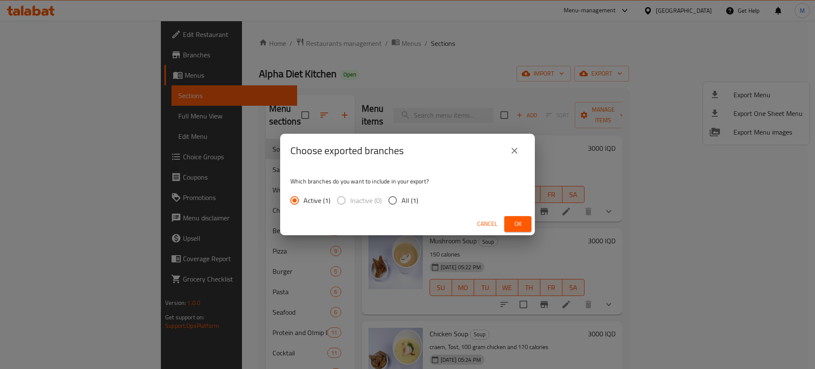
click at [406, 203] on span "All (1)" at bounding box center [410, 200] width 17 height 10
click at [402, 203] on input "All (1)" at bounding box center [393, 200] width 18 height 18
click at [526, 222] on button "Ok" at bounding box center [517, 224] width 27 height 16
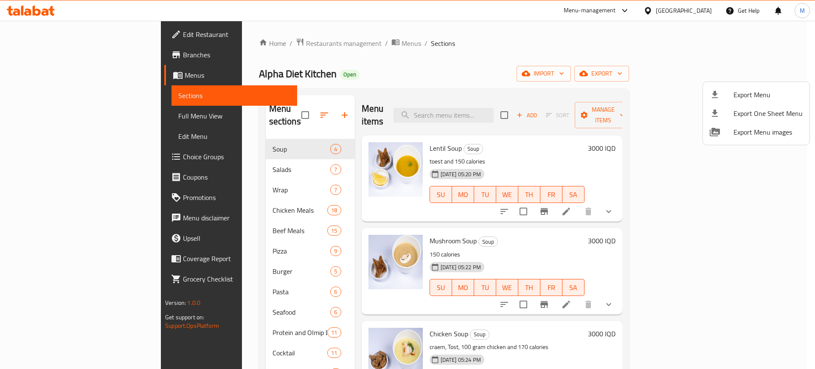
click at [569, 133] on div at bounding box center [407, 184] width 815 height 369
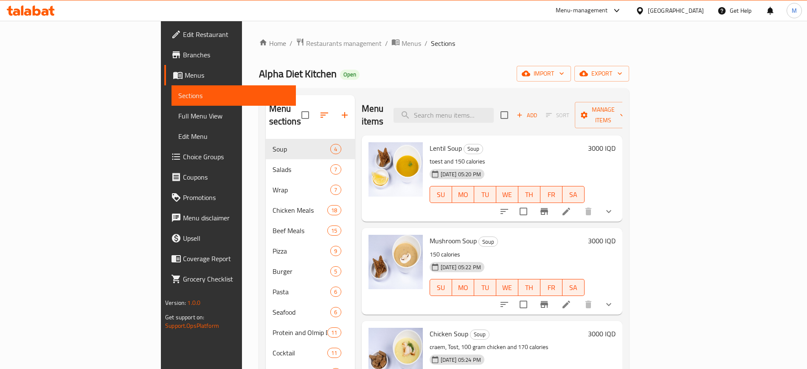
click at [503, 55] on div "Home / Restaurants management / Menus / Sections Alpha Diet Kitchen Open import…" at bounding box center [444, 254] width 370 height 433
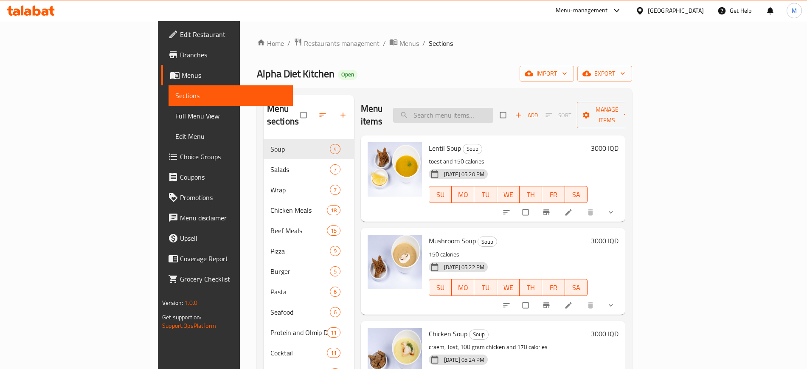
click at [490, 108] on input "search" at bounding box center [443, 115] width 100 height 15
paste input "Beef Shawarma Wrap"
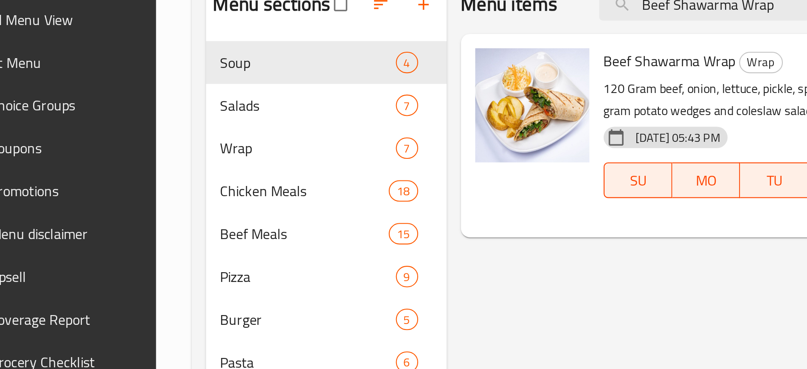
paste input "Spinach Chicken"
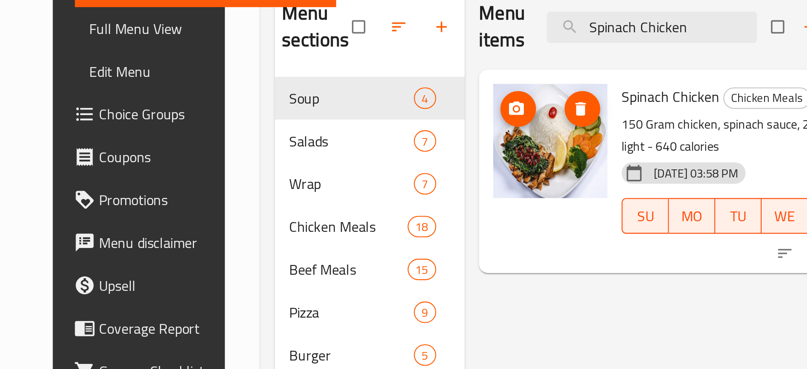
paste input "Fillet Spinach"
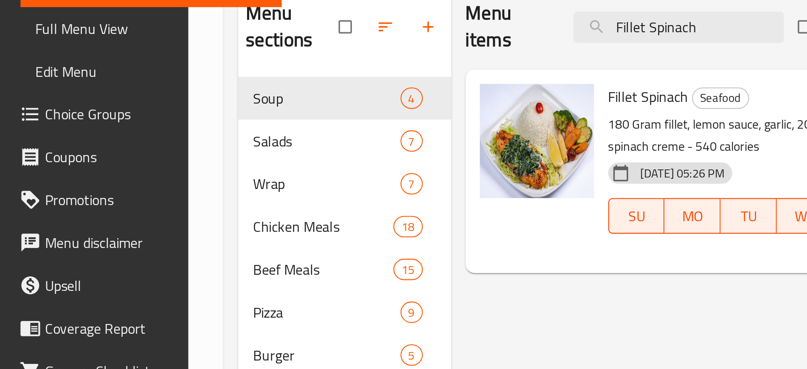
paste input "Power Drink Cocktail"
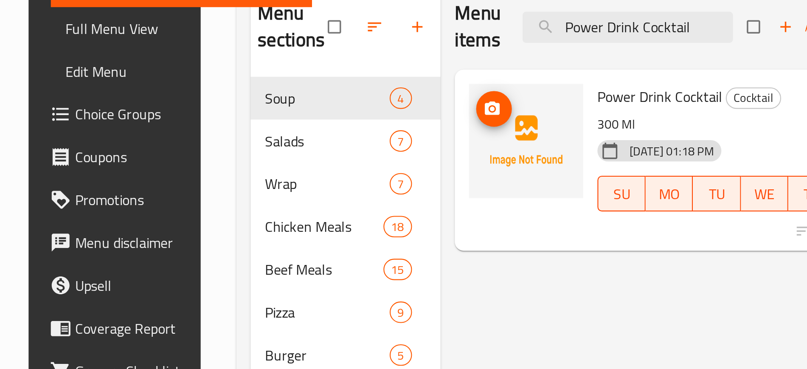
paste input "search"
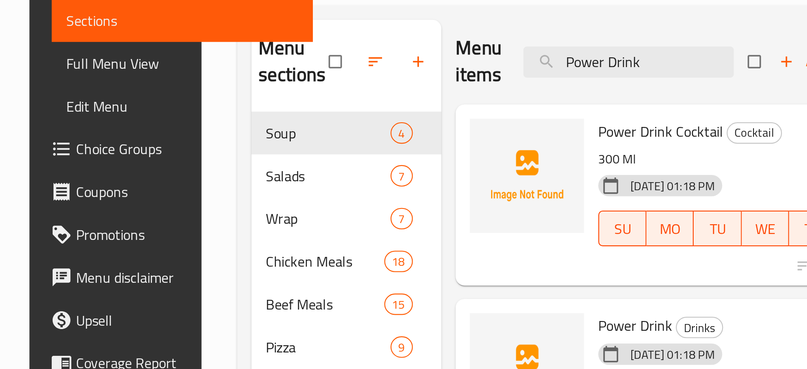
paste input "Chicken Fahita Wrap"
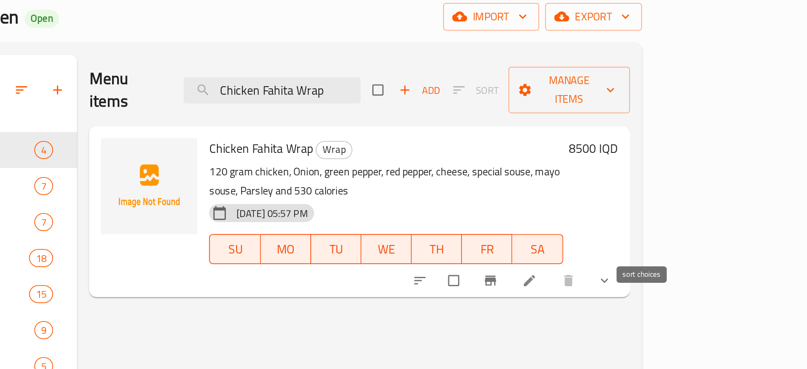
type input "Chicken Fahita Wrap"
click at [545, 219] on span "sort-choices" at bounding box center [540, 223] width 10 height 8
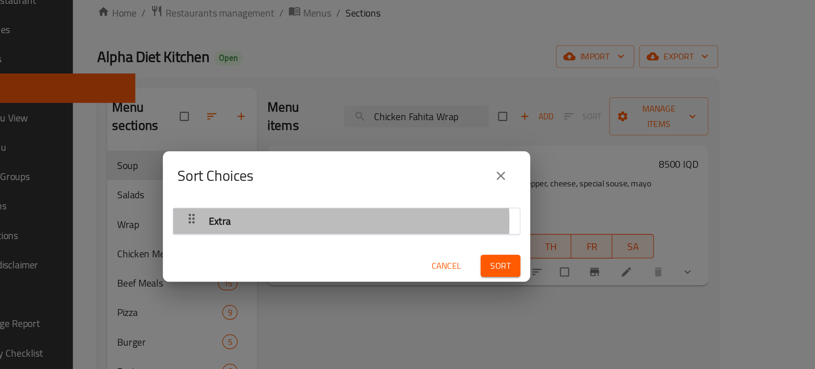
click at [298, 188] on icon "button" at bounding box center [300, 186] width 10 height 10
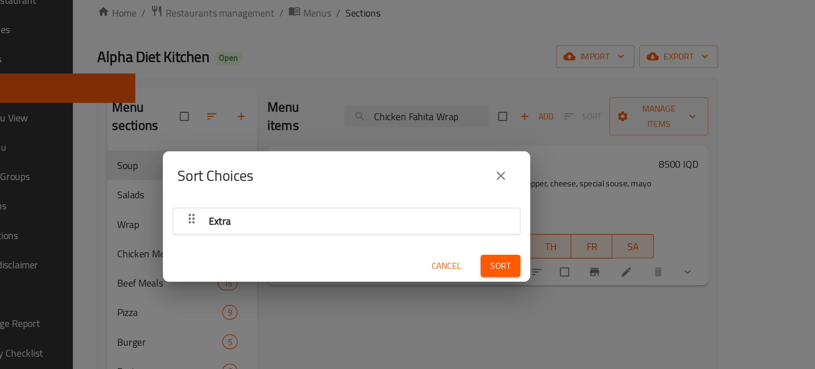
click at [298, 188] on icon "button" at bounding box center [300, 186] width 10 height 10
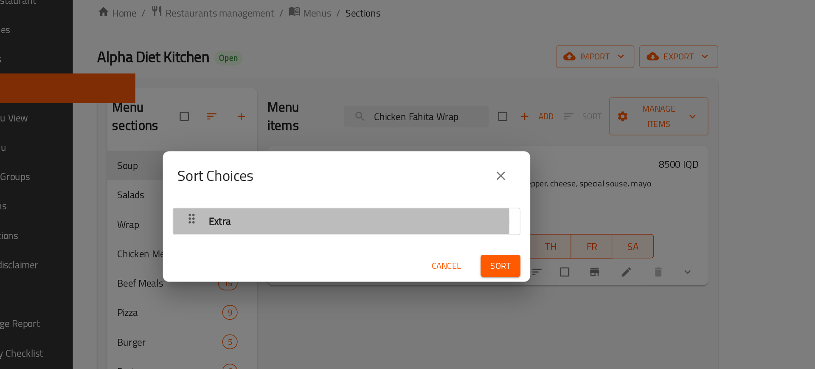
click at [298, 188] on icon "button" at bounding box center [300, 186] width 10 height 10
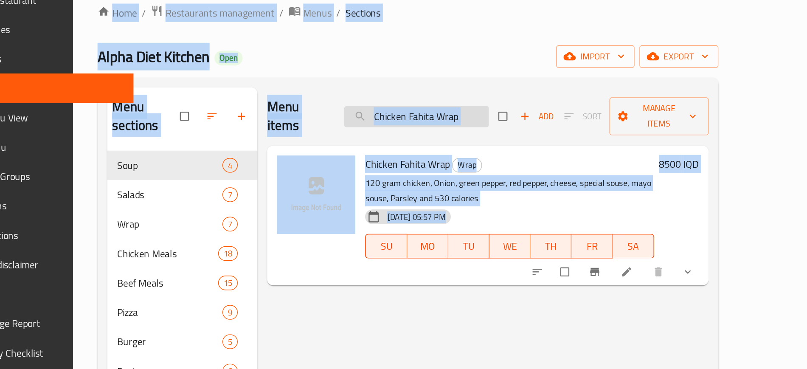
click at [505, 108] on input "Chicken Fahita Wrap" at bounding box center [456, 115] width 100 height 15
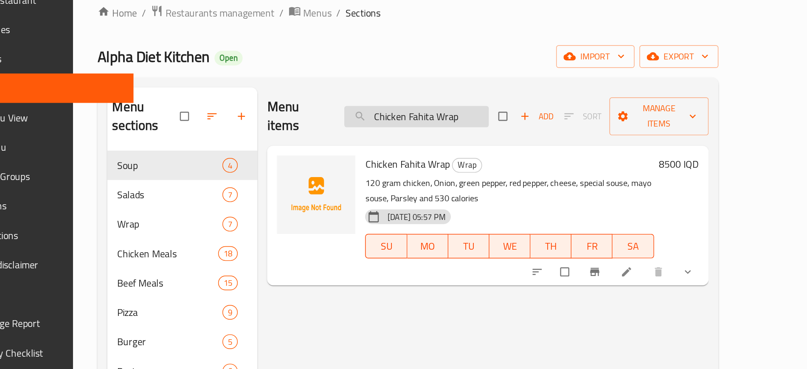
paste input "Poffalo Chicken"
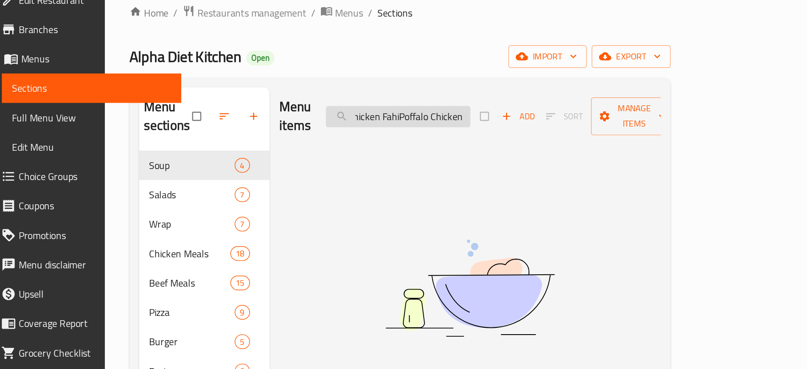
paste input "Poffalo Chicken"
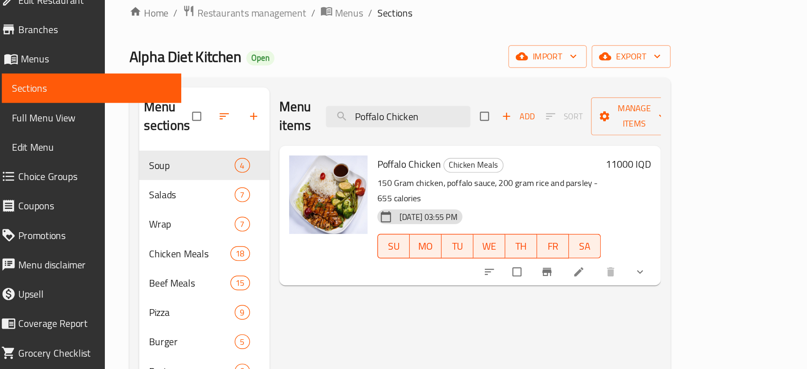
paste input "Beef Steak Meal"
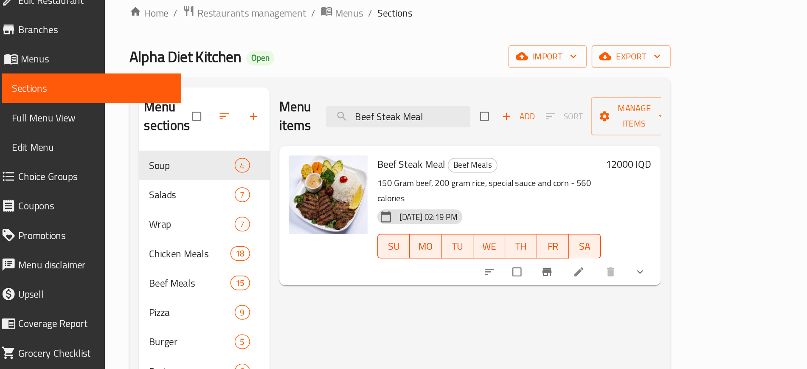
paste input "Dynamite Chicken Burger"
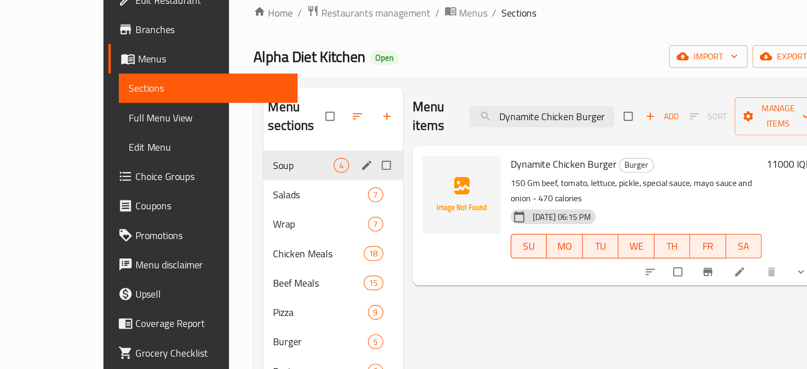
paste input "Beef Philadelphia"
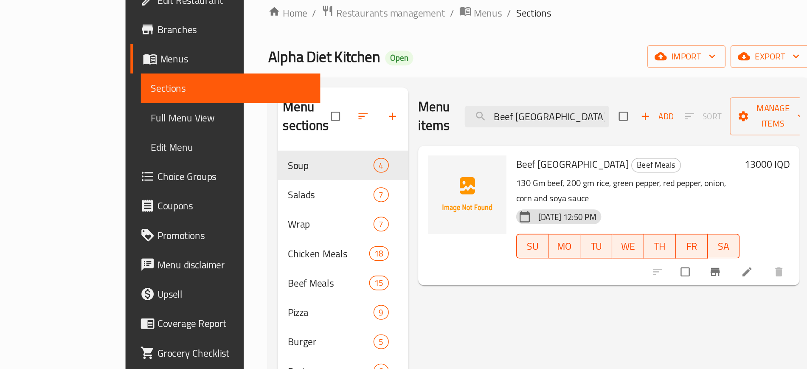
click at [381, 218] on div "Menu items Beef Philadelphia Add Sort Manage items Beef Philadelphia Beef Meals…" at bounding box center [489, 279] width 271 height 369
click at [493, 108] on input "Beef Philadelphia" at bounding box center [443, 115] width 100 height 15
paste input "search"
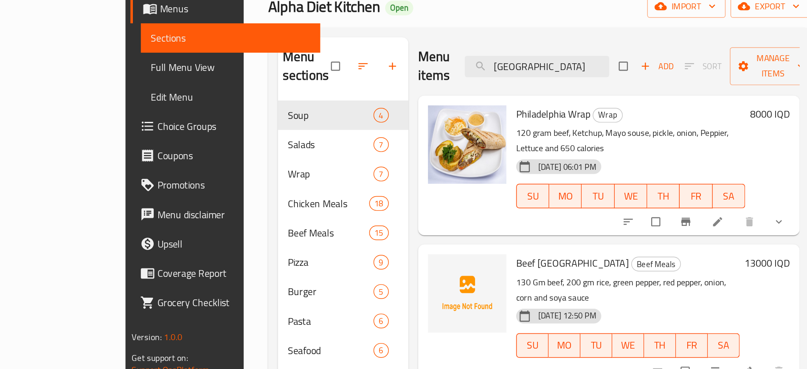
paste input "Chicken pikaso Wrap"
paste input "Chicken shawarma Wrap"
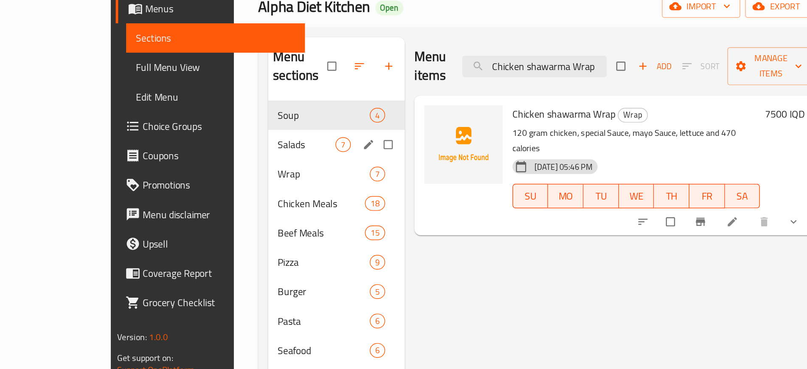
paste input "occo Pizza Light"
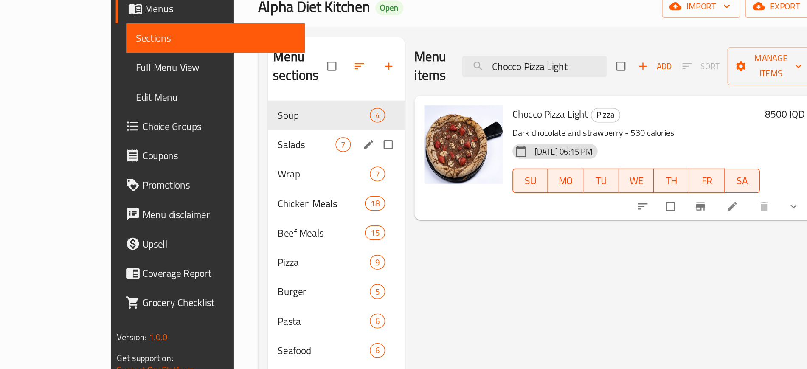
type input "Chocco Pizza Light"
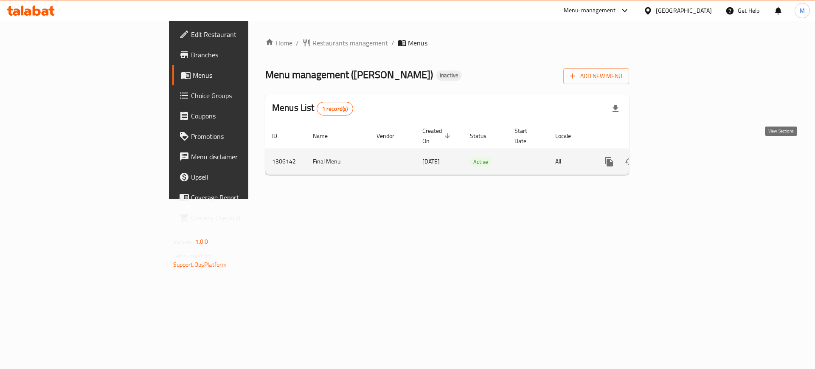
click at [675, 157] on icon "enhanced table" at bounding box center [670, 162] width 10 height 10
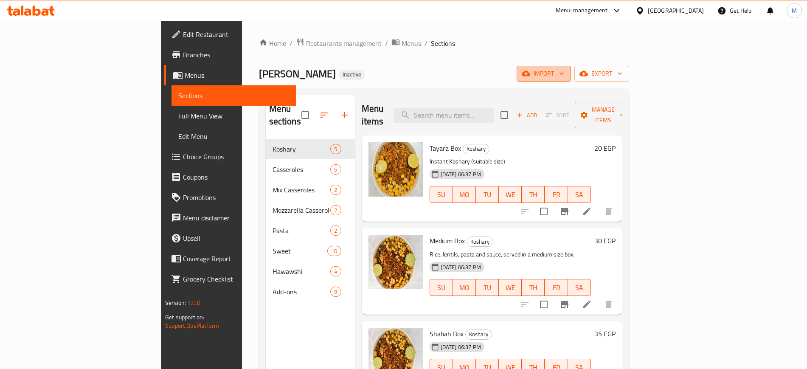
click at [564, 77] on span "import" at bounding box center [543, 73] width 41 height 11
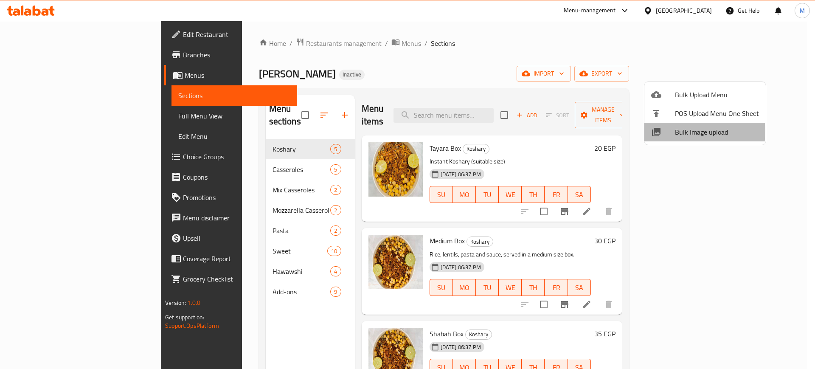
click at [668, 131] on div at bounding box center [663, 132] width 24 height 10
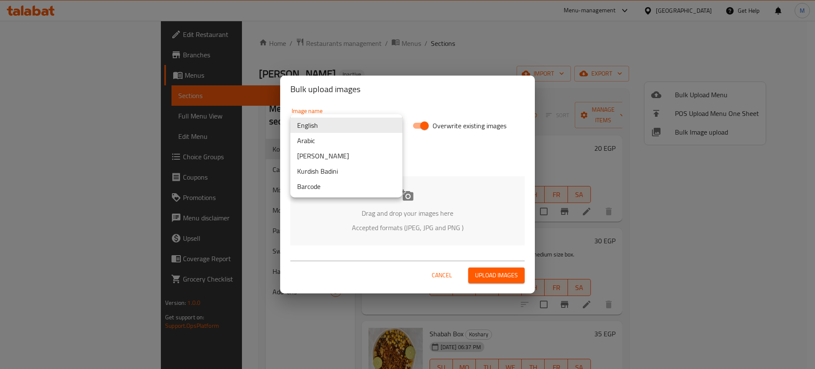
click at [385, 130] on body "​ Menu-management [GEOGRAPHIC_DATA] Get Help M Edit Restaurant Branches Menus S…" at bounding box center [407, 195] width 815 height 348
click at [347, 138] on li "Arabic" at bounding box center [346, 140] width 112 height 15
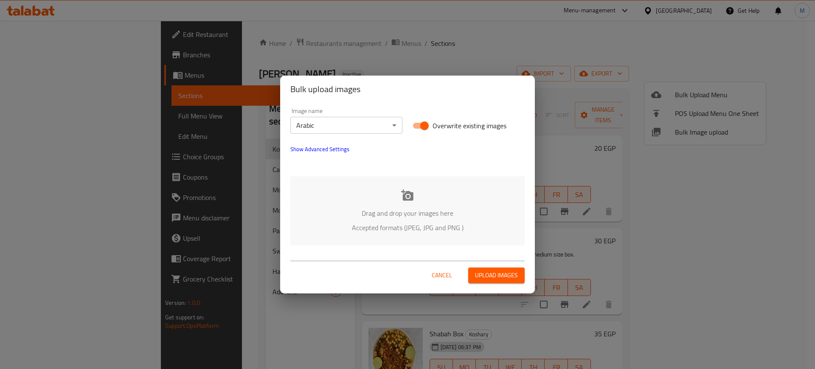
click at [364, 226] on p "Accepted formats (JPEG, JPG and PNG )" at bounding box center [407, 227] width 209 height 10
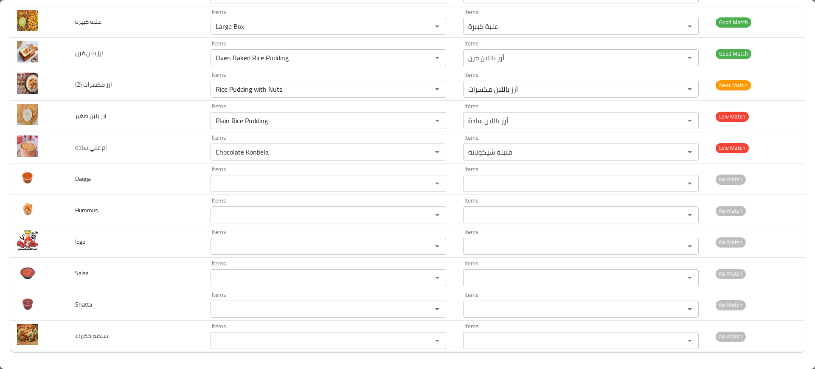
scroll to position [751, 0]
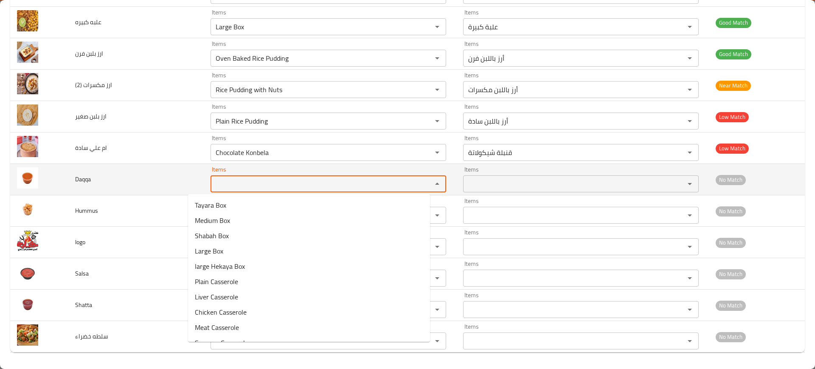
click at [213, 183] on input "Items" at bounding box center [315, 184] width 205 height 12
type input "d"
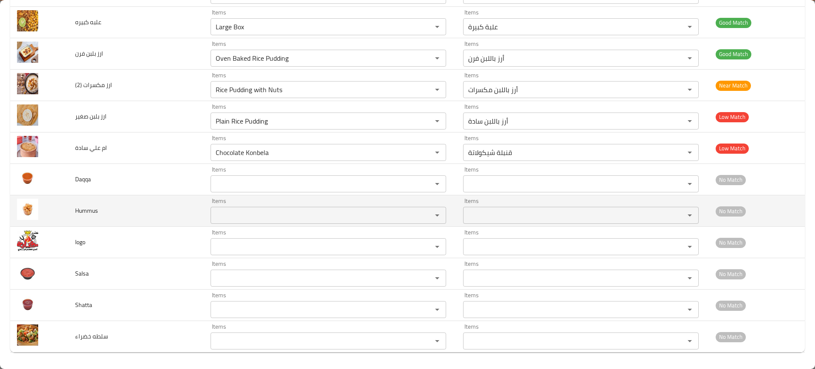
click at [162, 210] on td "Hummus" at bounding box center [135, 210] width 135 height 31
click at [214, 223] on div "Items" at bounding box center [329, 215] width 236 height 17
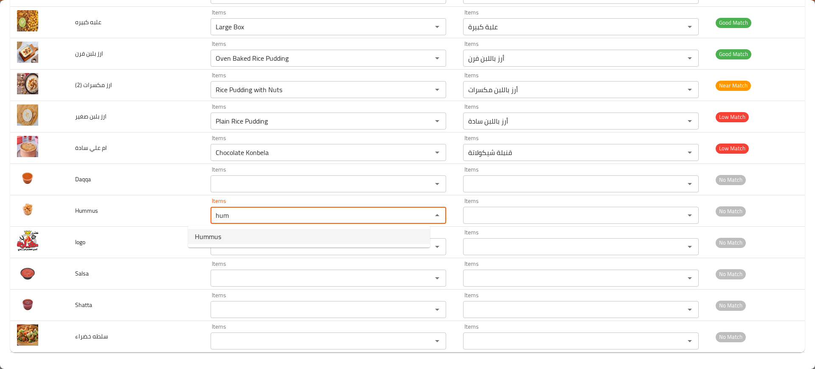
click at [225, 237] on li "Hummus" at bounding box center [309, 236] width 242 height 15
type input "Hummus"
type input "[GEOGRAPHIC_DATA]"
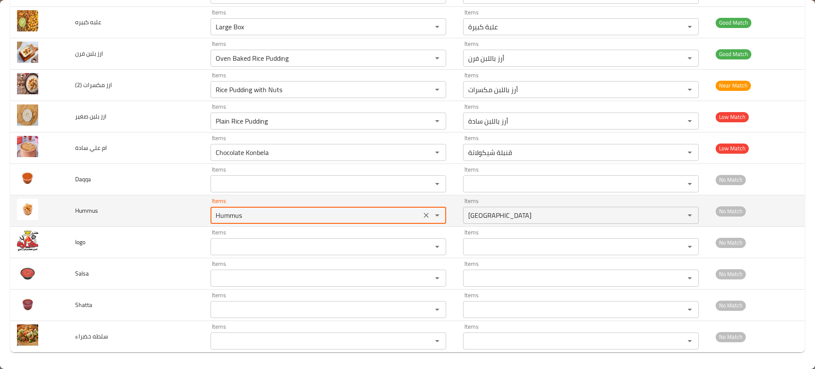
type input "Hummus"
click at [145, 207] on td "Hummus" at bounding box center [135, 210] width 135 height 31
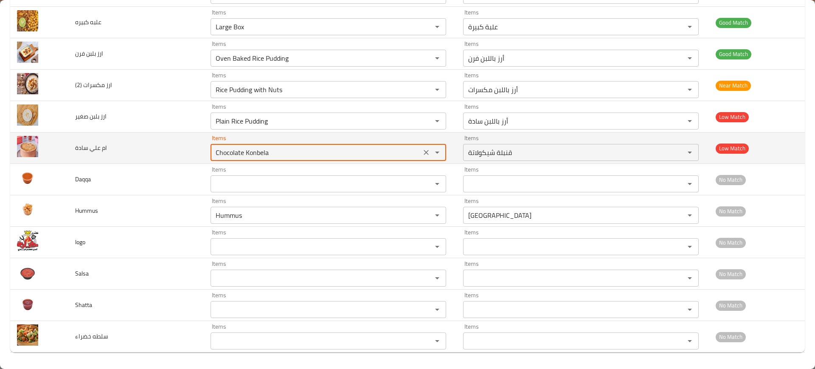
click at [229, 150] on سادة "Chocolate Konbela" at bounding box center [315, 152] width 205 height 12
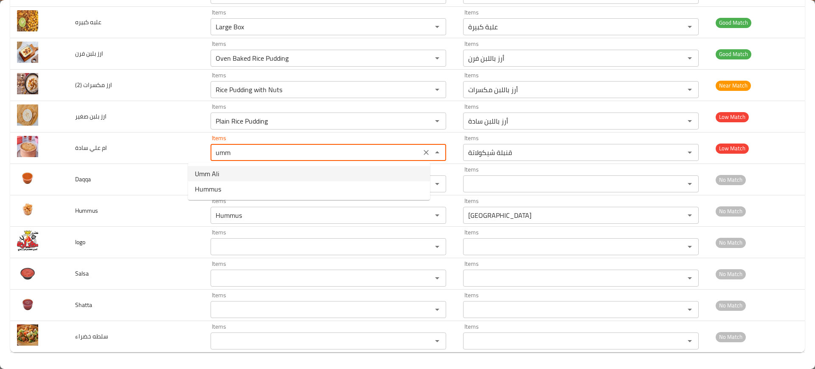
click at [238, 176] on سادة-option-0 "Umm Ali" at bounding box center [309, 173] width 242 height 15
type سادة "Umm Ali"
type سادة-ar "أم على"
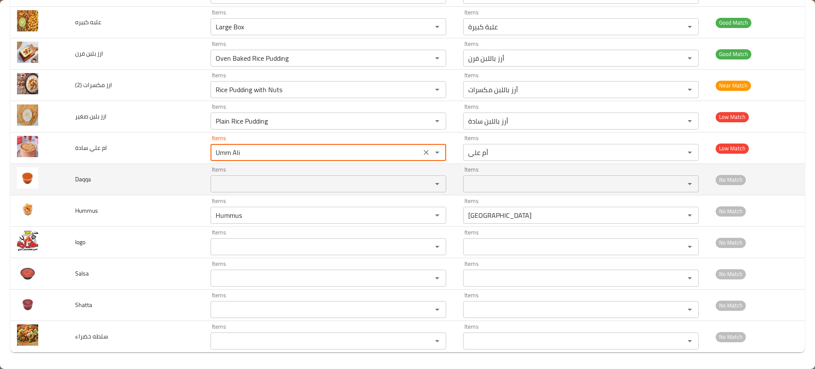
type سادة "Umm Ali"
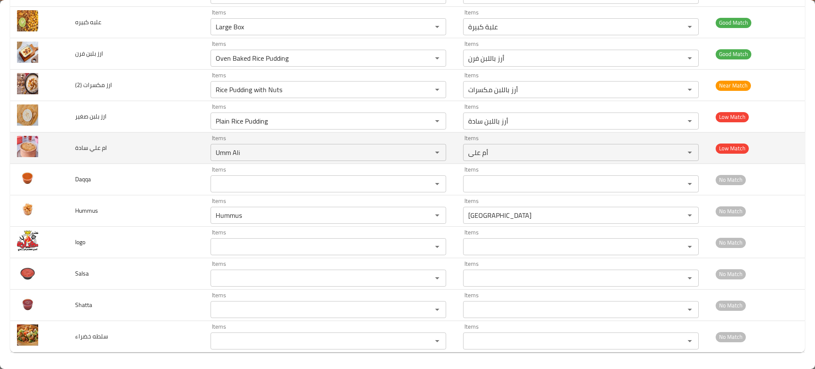
click at [126, 142] on td "ام علي سادة" at bounding box center [135, 147] width 135 height 31
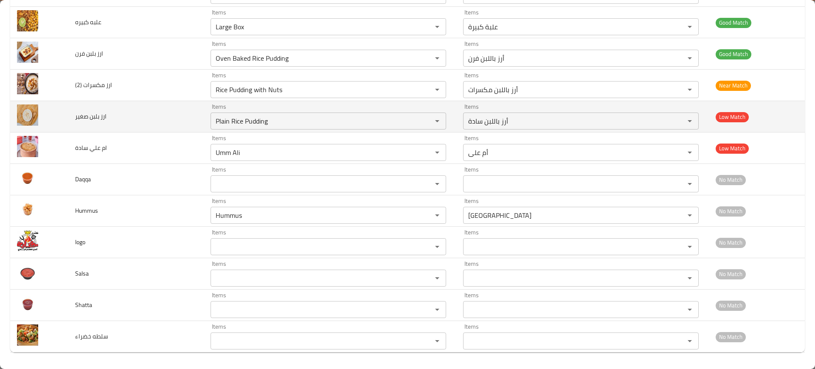
click at [125, 131] on td "ارز بلبن صغير" at bounding box center [135, 116] width 135 height 31
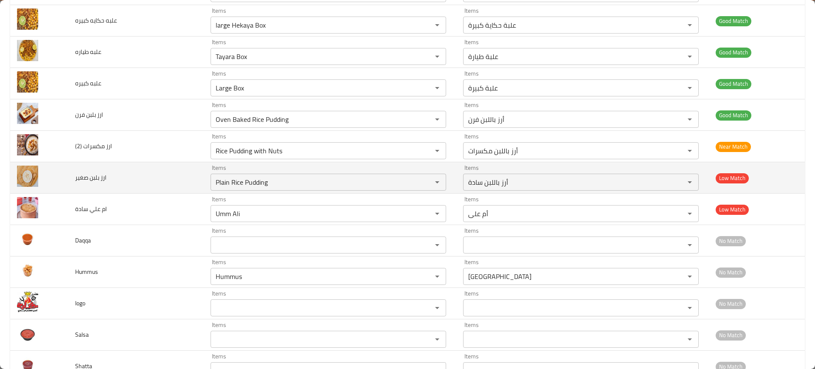
scroll to position [690, 0]
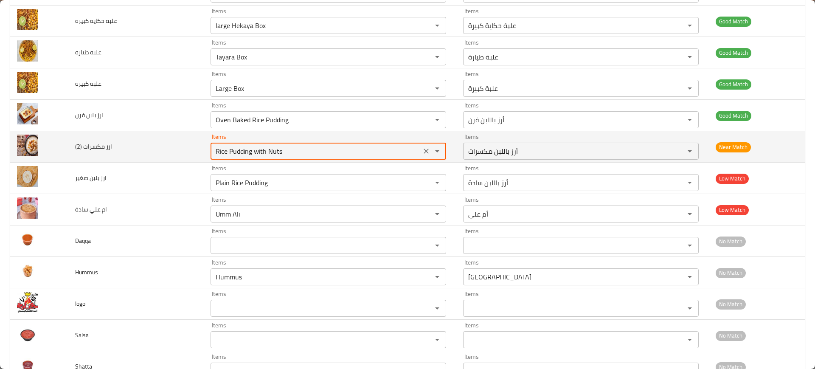
click at [218, 157] on \(2\) "Rice Pudding with Nuts" at bounding box center [315, 151] width 205 height 12
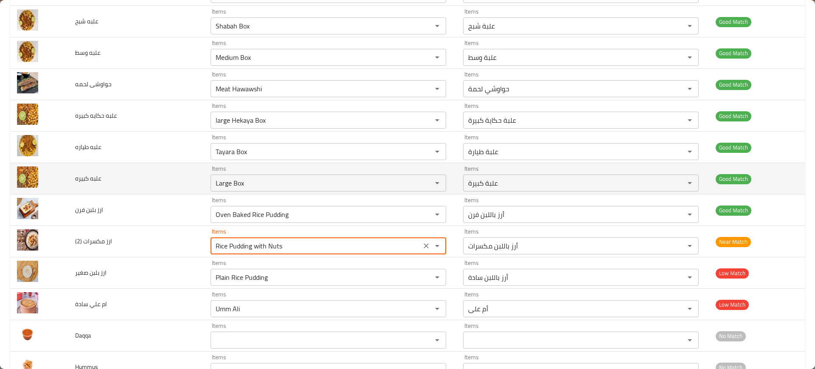
scroll to position [752, 0]
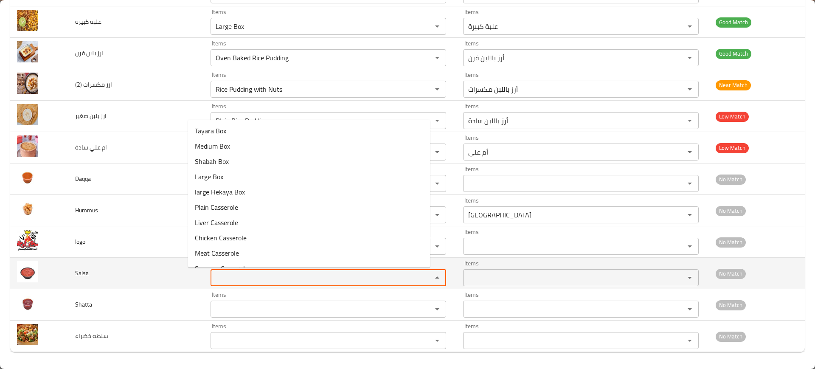
click at [227, 272] on input "Items" at bounding box center [315, 278] width 205 height 12
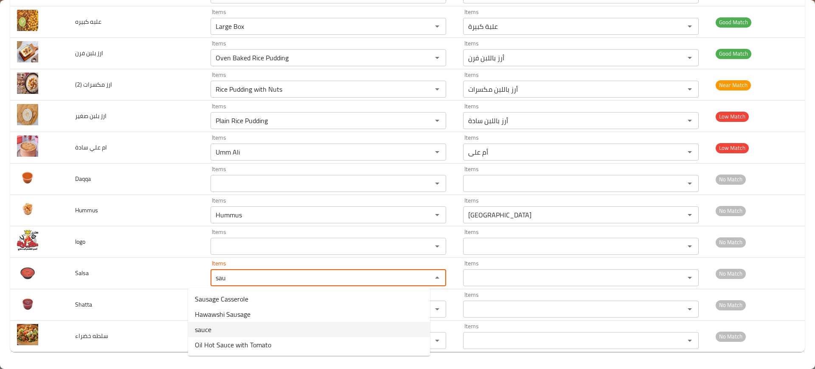
click at [230, 328] on li "sauce" at bounding box center [309, 329] width 242 height 15
type input "sauce"
type input "صلصة"
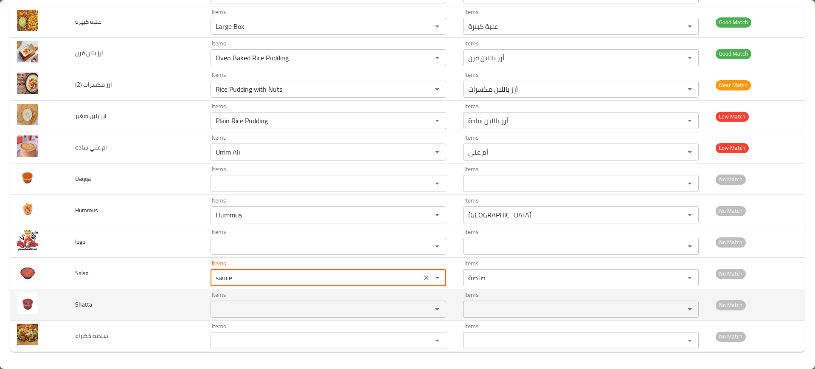
type input "sauce"
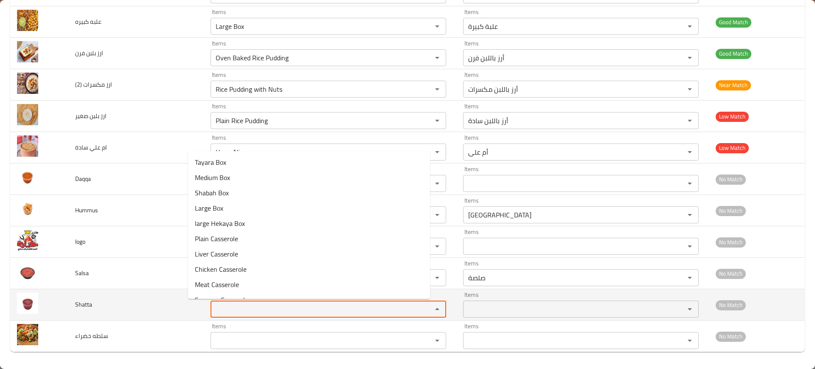
click at [270, 309] on input "Items" at bounding box center [315, 309] width 205 height 12
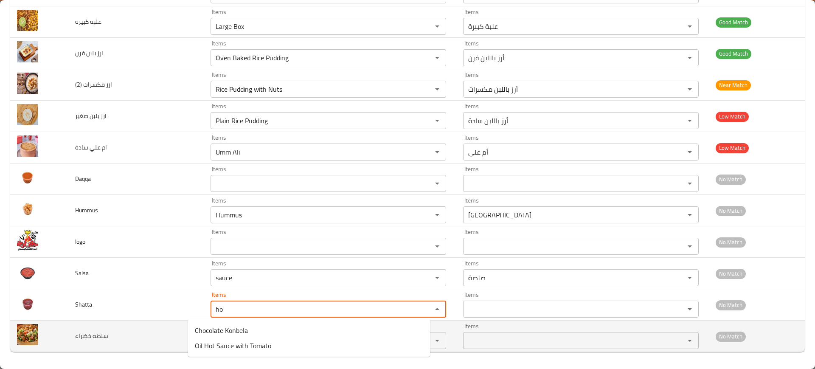
type input "h"
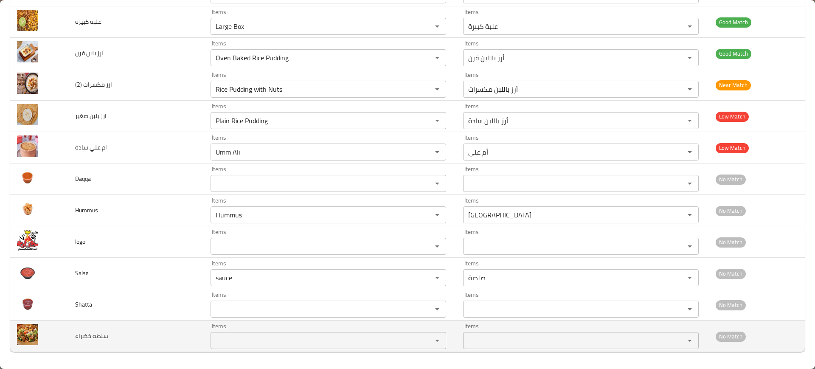
click at [168, 327] on td "سلطه خضراء" at bounding box center [135, 335] width 135 height 31
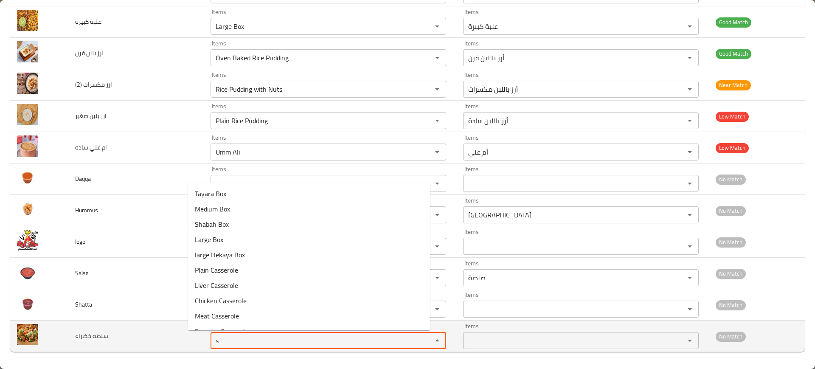
click at [226, 343] on خضراء "s" at bounding box center [315, 340] width 205 height 12
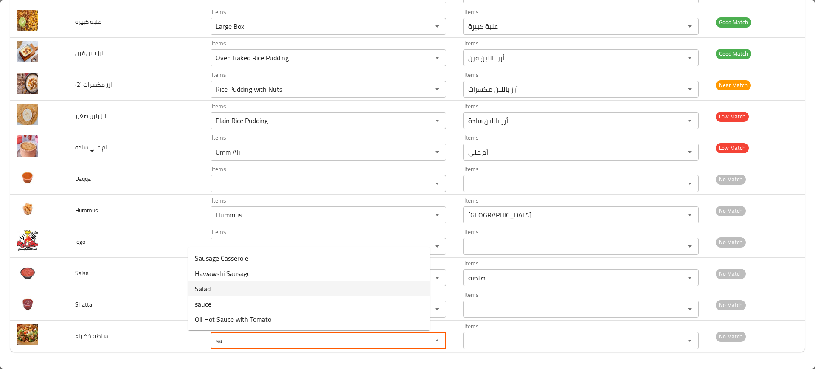
click at [225, 288] on خضراء-option-2 "Salad" at bounding box center [309, 288] width 242 height 15
type خضراء "Salad"
type خضراء-ar "سلطة"
type خضراء "Salad"
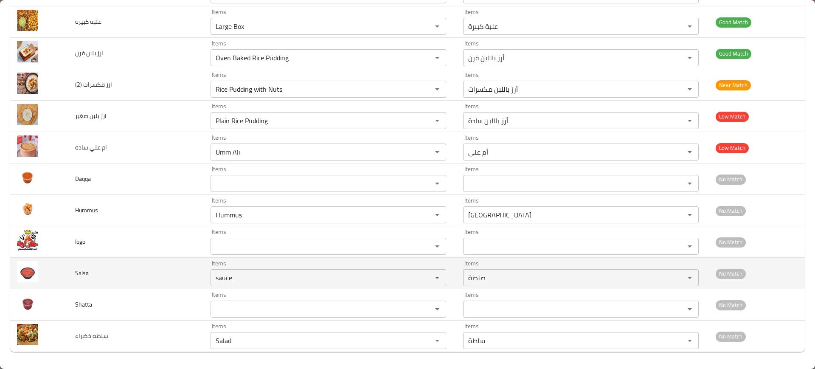
click at [169, 259] on td "Salsa" at bounding box center [135, 273] width 135 height 31
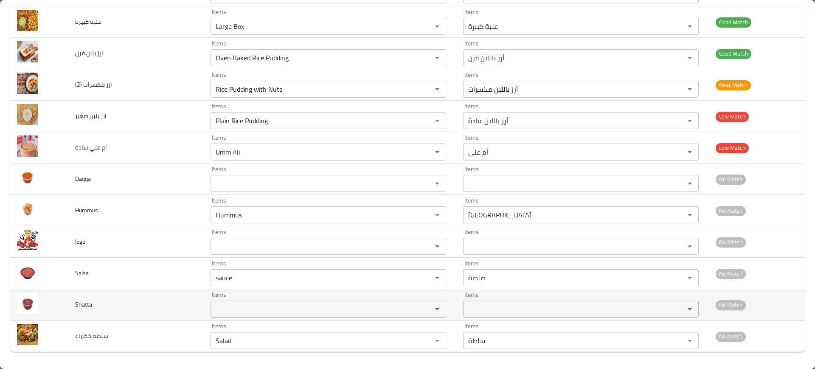
click at [179, 292] on td "Shatta" at bounding box center [135, 304] width 135 height 31
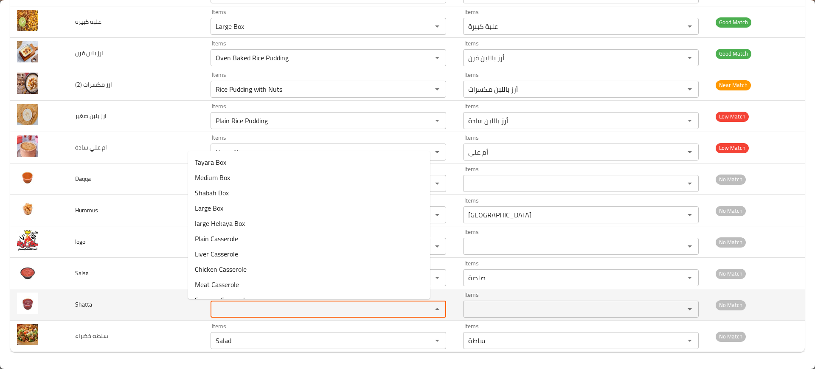
click at [215, 307] on input "Items" at bounding box center [315, 309] width 205 height 12
paste input "Oil Hot Sauce with Tomato"
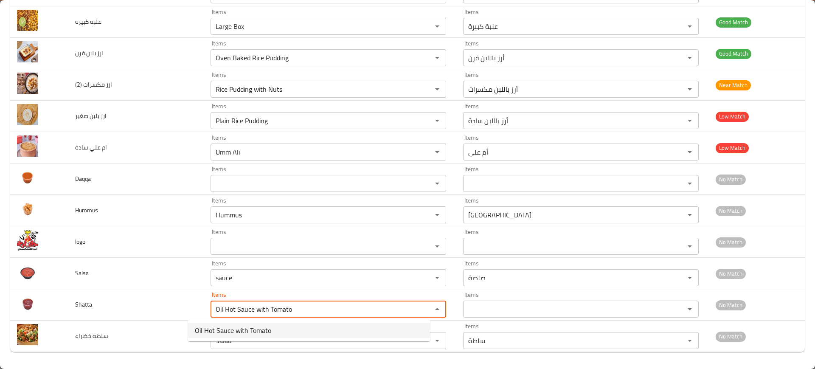
click at [260, 326] on span "Oil Hot Sauce with Tomato" at bounding box center [233, 330] width 76 height 10
type input "Oil Hot Sauce with Tomato"
type input "شطة زيت بالطماطم"
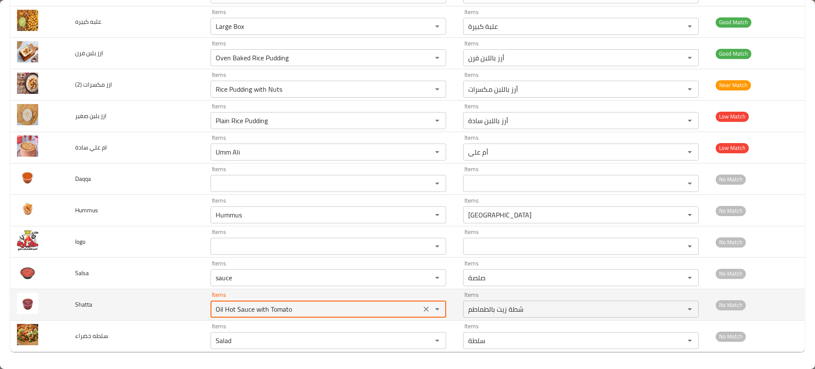
type input "Oil Hot Sauce with Tomato"
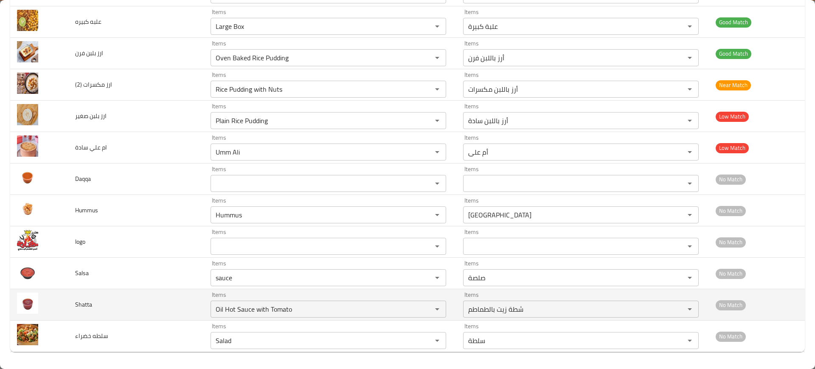
click at [146, 299] on td "Shatta" at bounding box center [135, 304] width 135 height 31
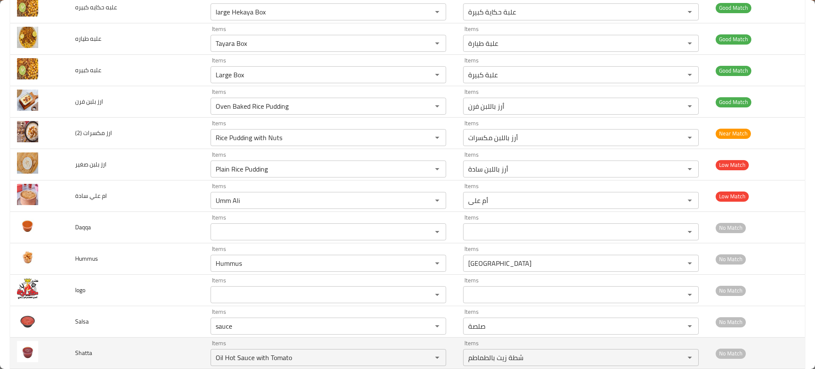
scroll to position [703, 0]
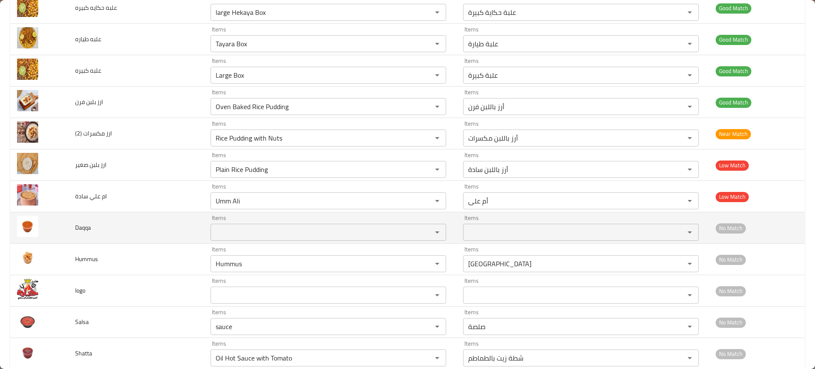
click at [80, 226] on span "Daqqa" at bounding box center [83, 227] width 16 height 11
copy span "Daqqa"
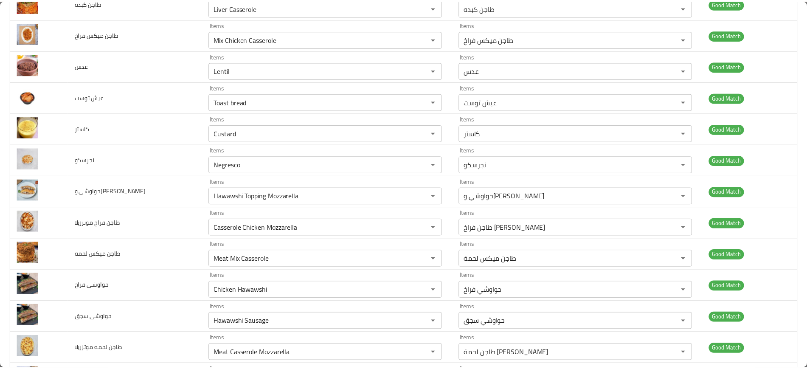
scroll to position [0, 0]
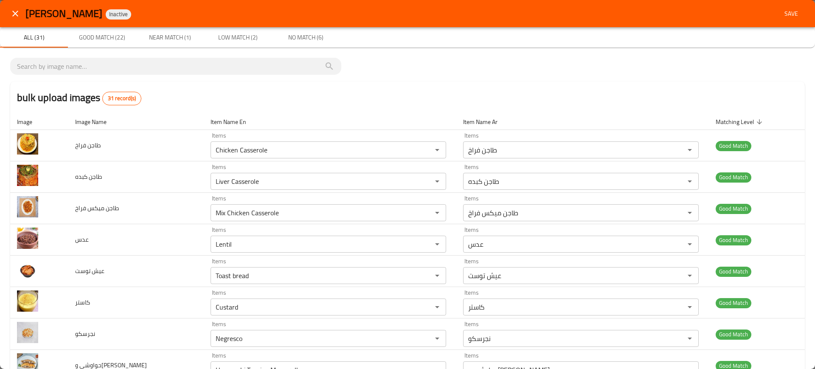
click at [785, 15] on span "Save" at bounding box center [791, 13] width 20 height 11
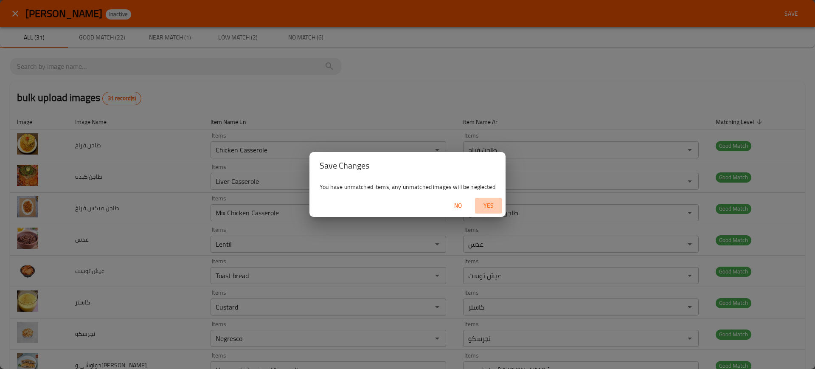
click at [497, 205] on span "Yes" at bounding box center [488, 205] width 20 height 11
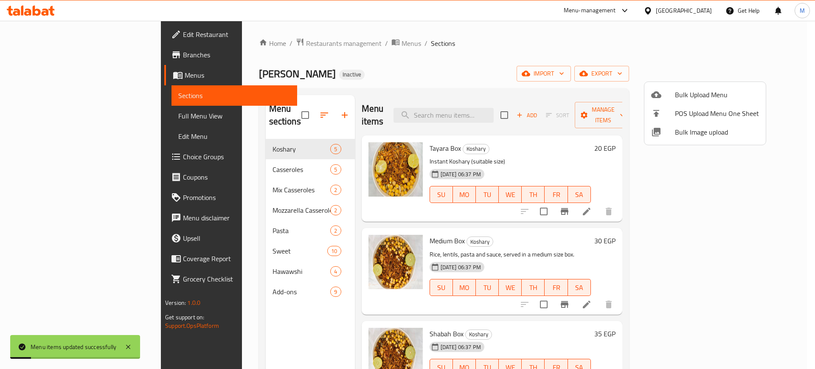
click at [365, 51] on div at bounding box center [407, 184] width 815 height 369
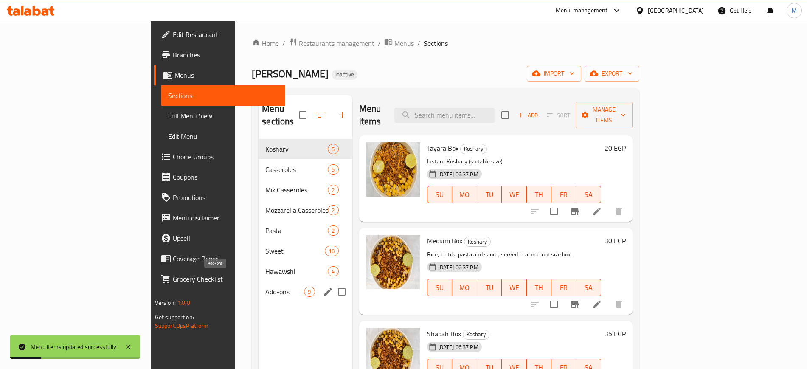
click at [265, 286] on span "Add-ons" at bounding box center [284, 291] width 39 height 10
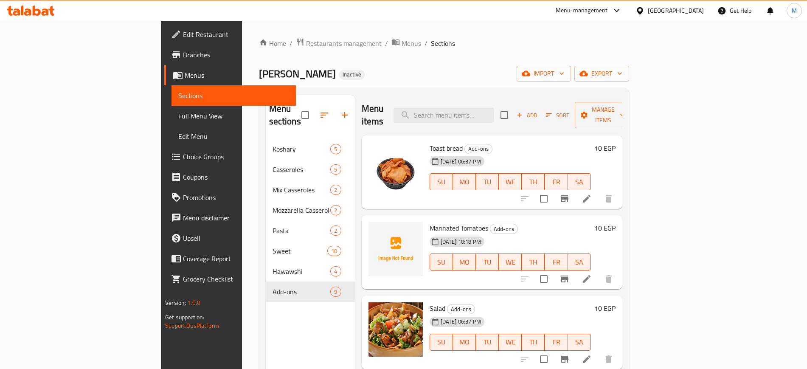
click at [267, 352] on div "Menu sections Koshary 5 Casseroles 5 Mix Casseroles 2 Mozzarella Casseroles 2 P…" at bounding box center [310, 279] width 89 height 369
click at [178, 111] on span "Full Menu View" at bounding box center [233, 116] width 110 height 10
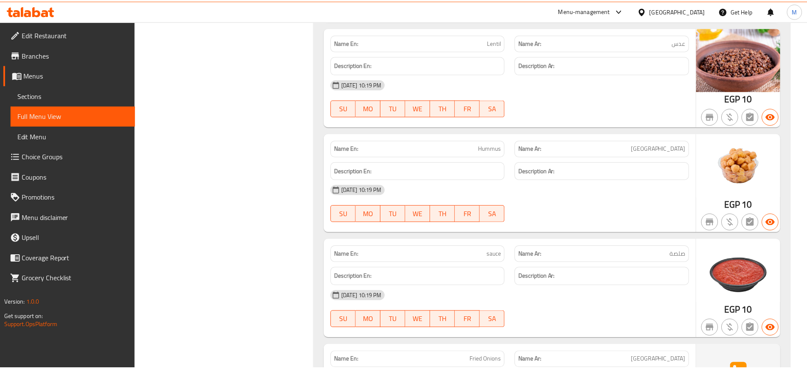
scroll to position [4458, 0]
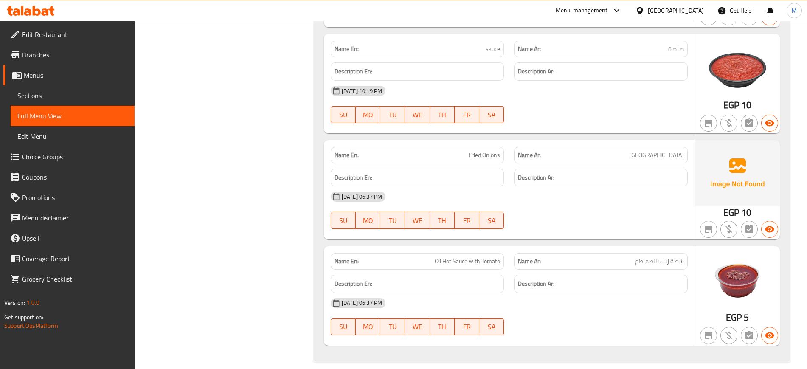
click at [63, 33] on span "Edit Restaurant" at bounding box center [75, 34] width 106 height 10
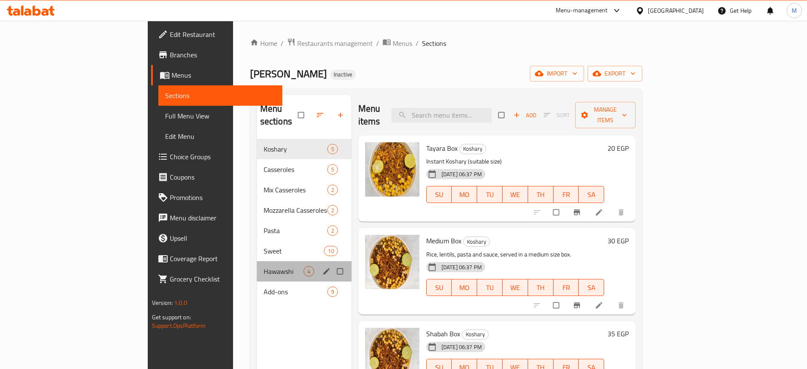
click at [257, 266] on div "Hawawshi 4" at bounding box center [304, 271] width 95 height 20
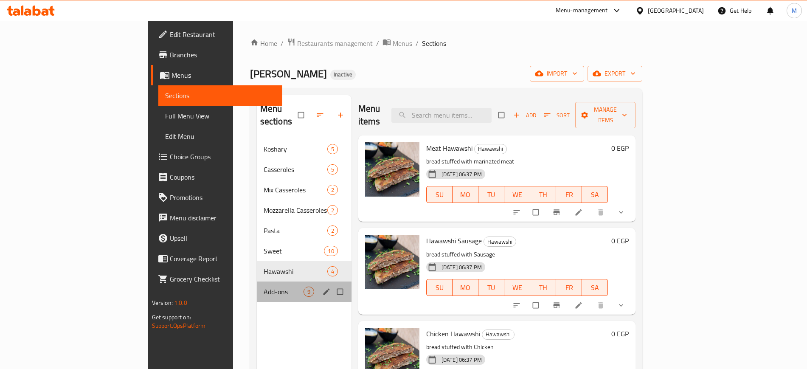
click at [257, 285] on div "Add-ons 9" at bounding box center [304, 291] width 95 height 20
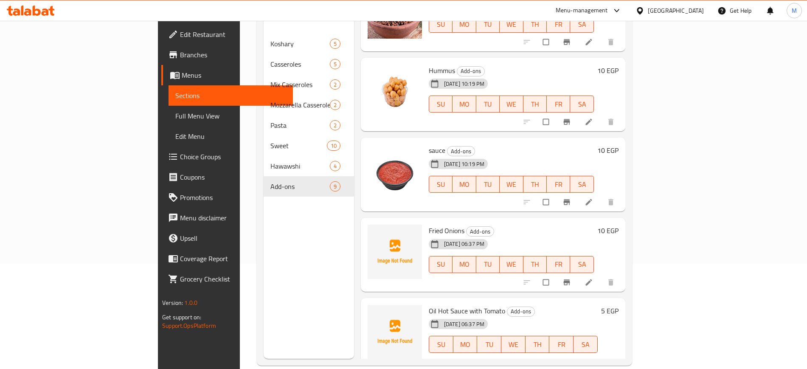
scroll to position [119, 0]
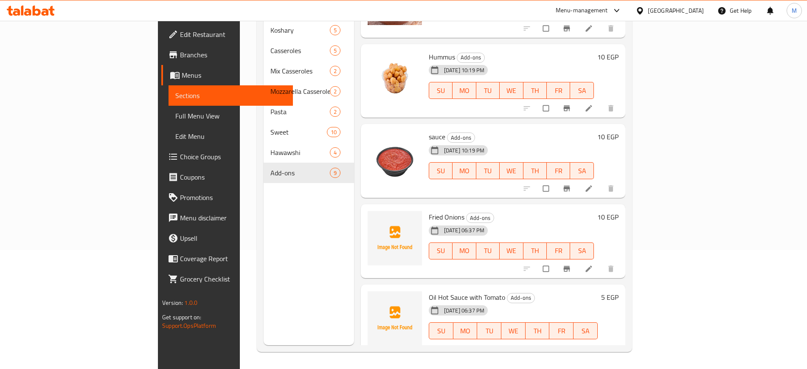
click at [429, 291] on span "Oil Hot Sauce with Tomato" at bounding box center [467, 297] width 76 height 13
copy h6 "Oil Hot Sauce with Tomato"
click at [425, 250] on div "[DATE] 06:37 PM SU MO TU WE TH FR SA" at bounding box center [511, 245] width 172 height 46
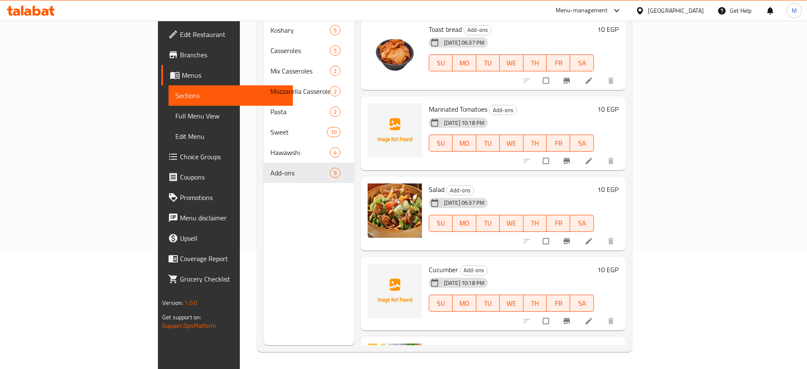
scroll to position [0, 0]
